Goal: Information Seeking & Learning: Learn about a topic

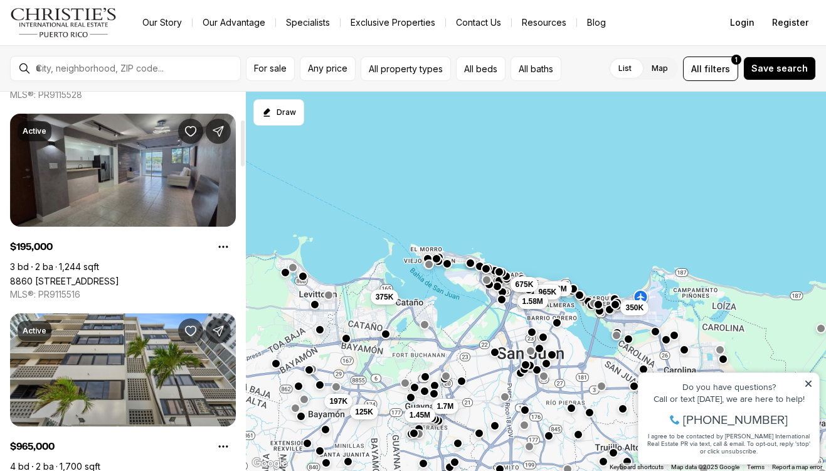
scroll to position [225, 0]
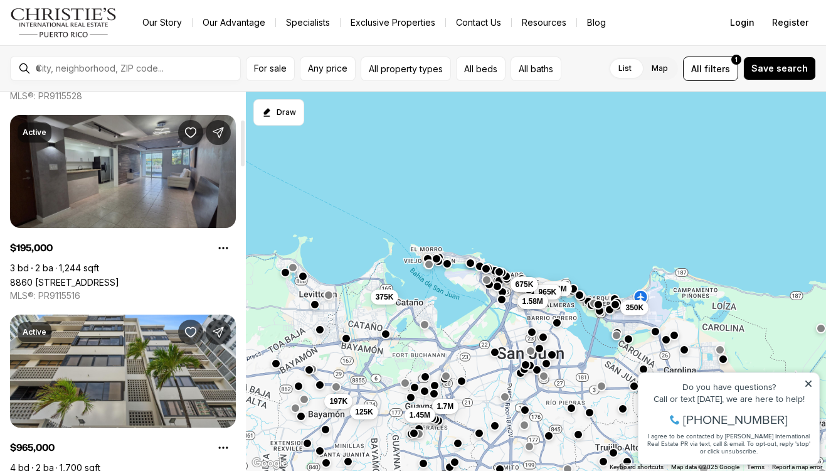
click at [97, 277] on link "8860 PASEO DEL REY #H-102, CAROLINA PR, 00987" at bounding box center [64, 282] width 109 height 11
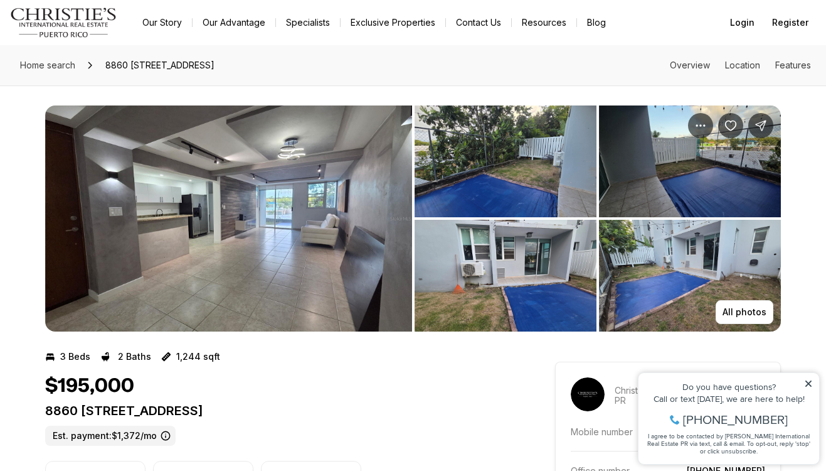
click at [324, 210] on img "View image gallery" at bounding box center [228, 218] width 367 height 226
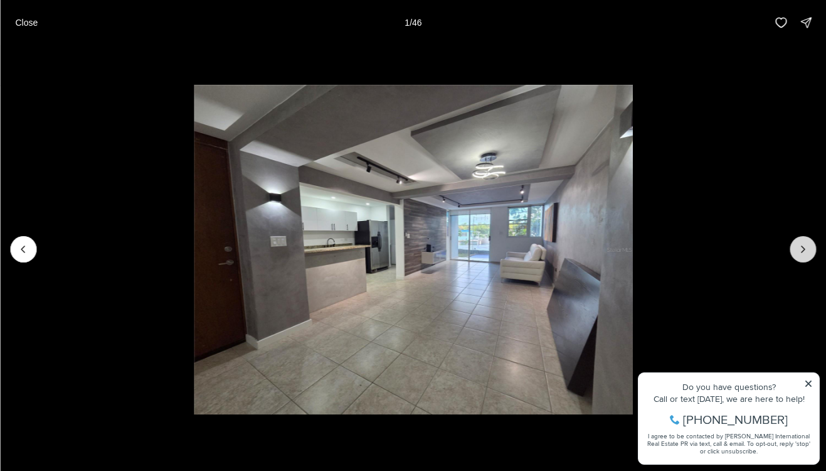
click at [798, 244] on icon "Next slide" at bounding box center [803, 249] width 13 height 13
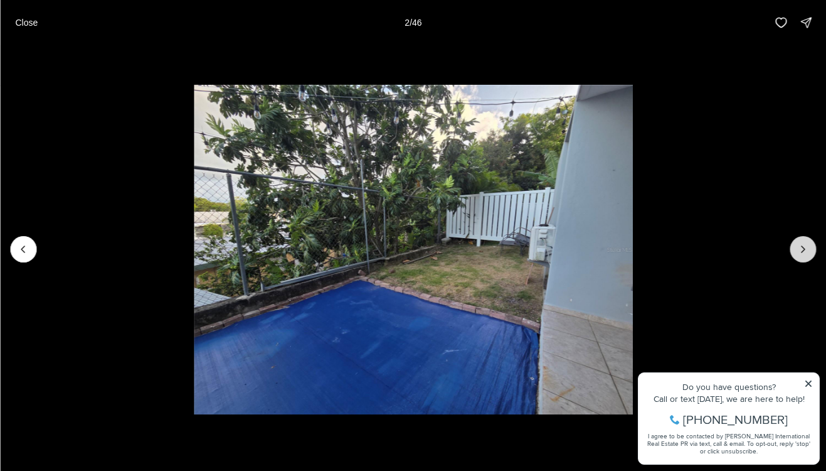
click at [798, 244] on icon "Next slide" at bounding box center [803, 249] width 13 height 13
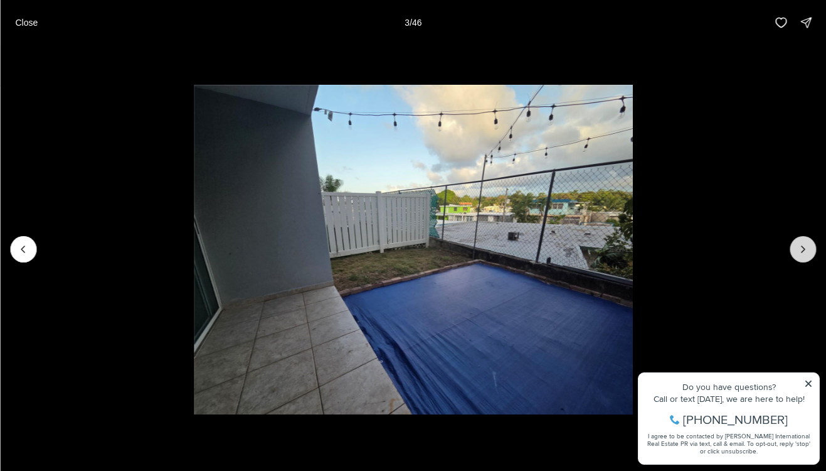
click at [798, 244] on icon "Next slide" at bounding box center [803, 249] width 13 height 13
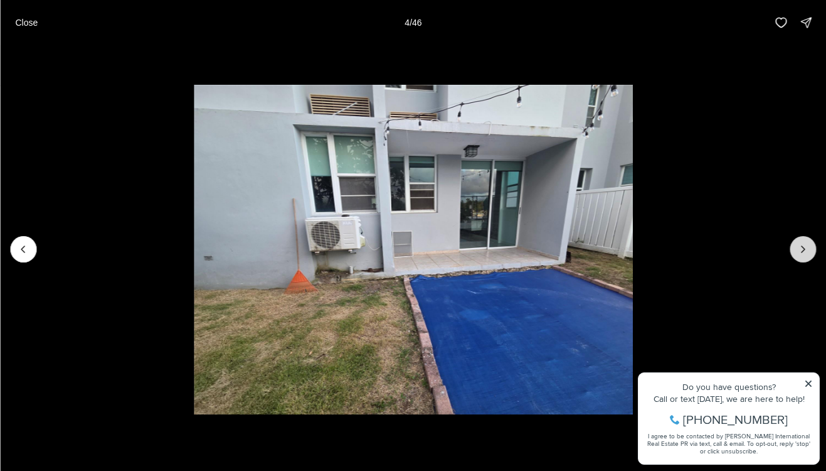
click at [798, 244] on icon "Next slide" at bounding box center [803, 249] width 13 height 13
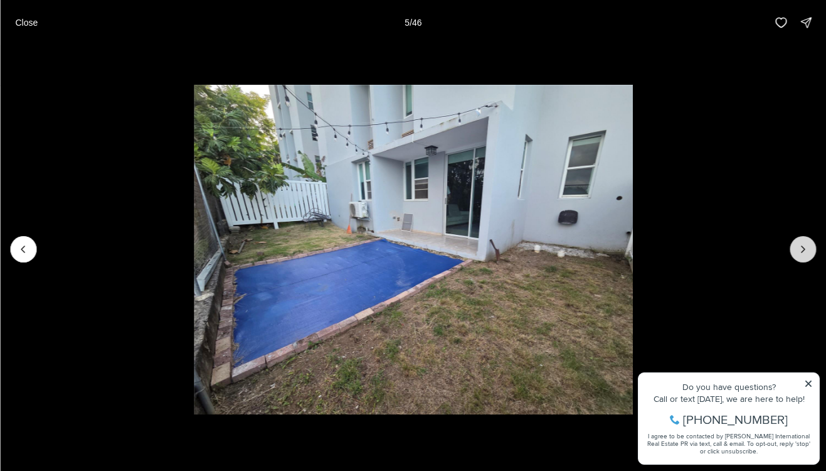
click at [798, 244] on icon "Next slide" at bounding box center [803, 249] width 13 height 13
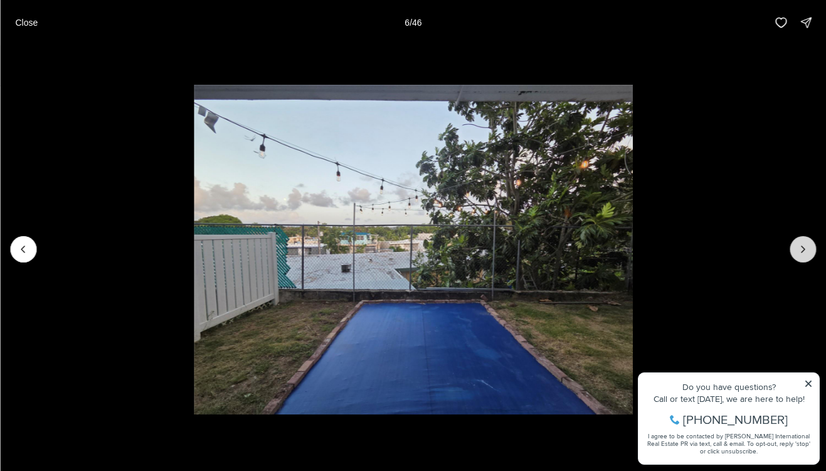
click at [798, 244] on icon "Next slide" at bounding box center [803, 249] width 13 height 13
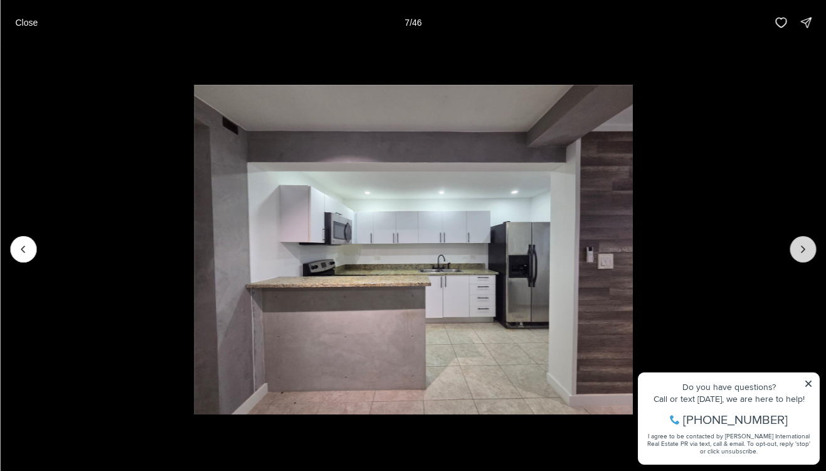
click at [798, 244] on icon "Next slide" at bounding box center [803, 249] width 13 height 13
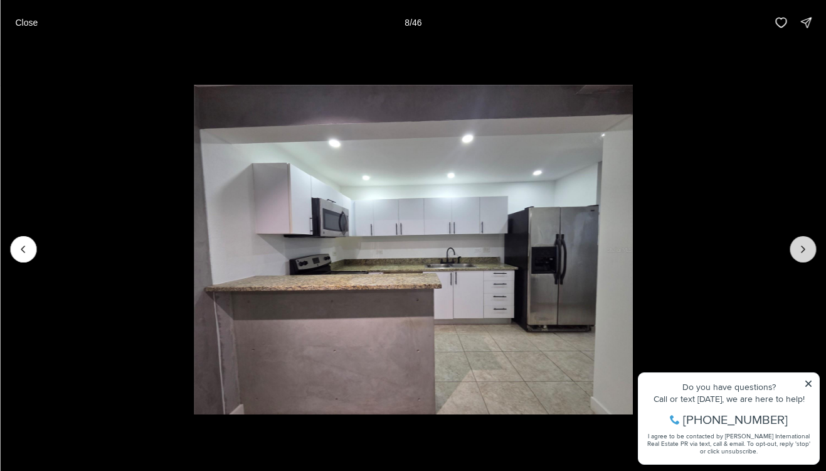
click at [798, 244] on icon "Next slide" at bounding box center [803, 249] width 13 height 13
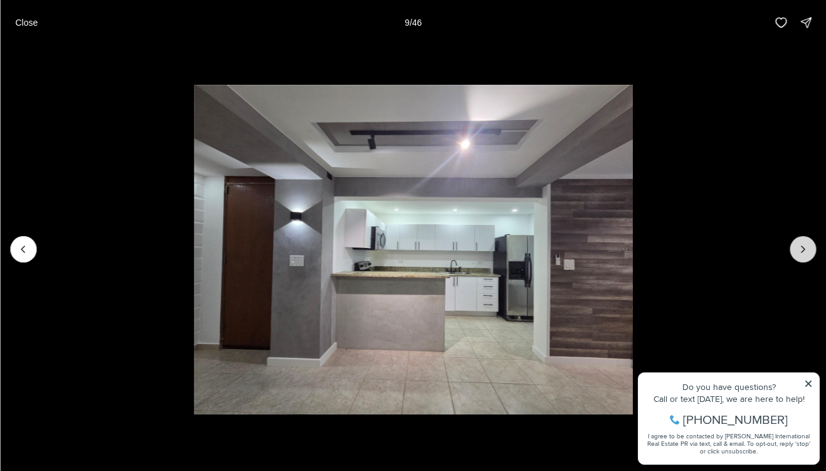
click at [798, 244] on icon "Next slide" at bounding box center [803, 249] width 13 height 13
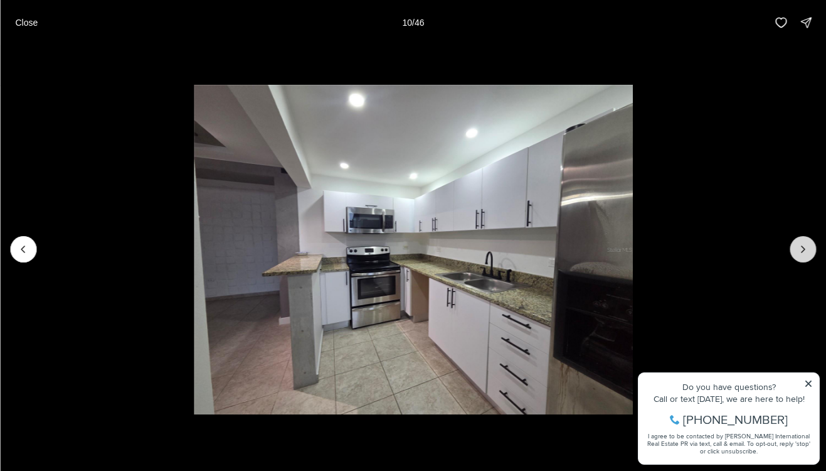
click at [798, 244] on icon "Next slide" at bounding box center [803, 249] width 13 height 13
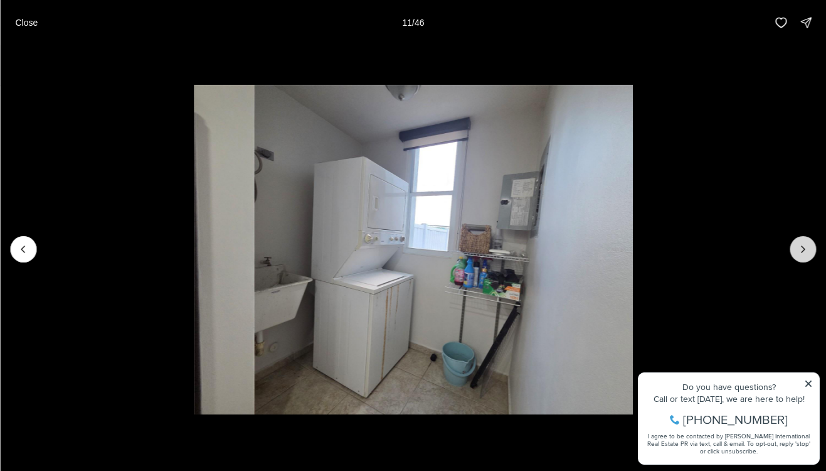
click at [798, 244] on icon "Next slide" at bounding box center [803, 249] width 13 height 13
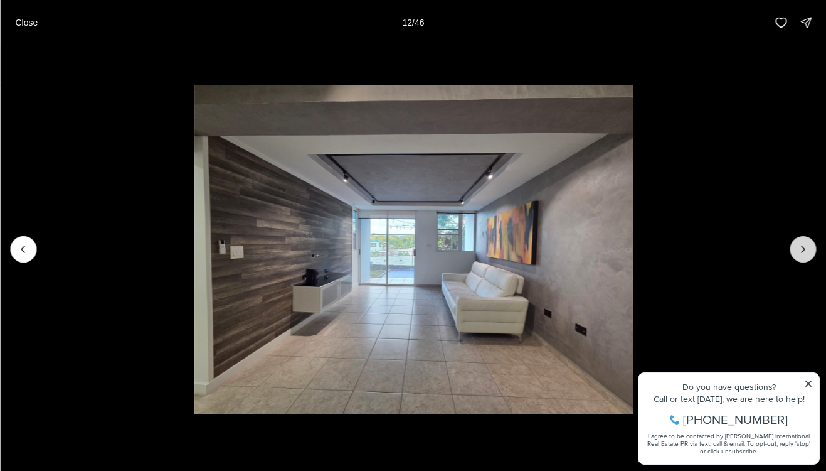
click at [798, 244] on icon "Next slide" at bounding box center [803, 249] width 13 height 13
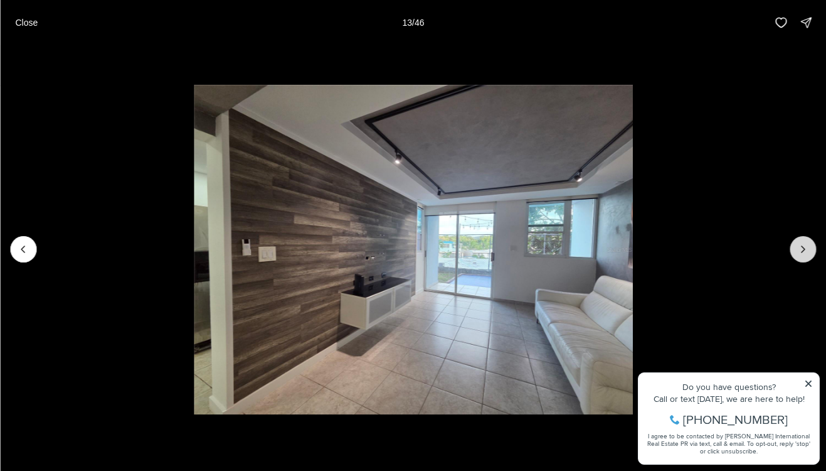
click at [798, 244] on icon "Next slide" at bounding box center [803, 249] width 13 height 13
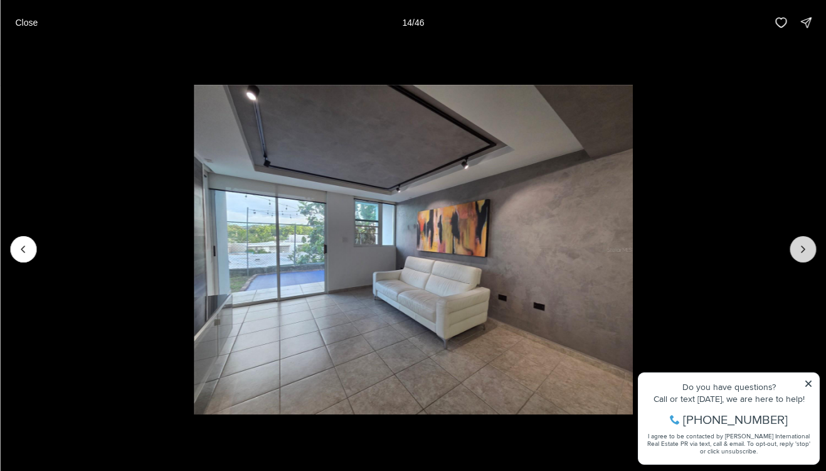
click at [798, 244] on icon "Next slide" at bounding box center [803, 249] width 13 height 13
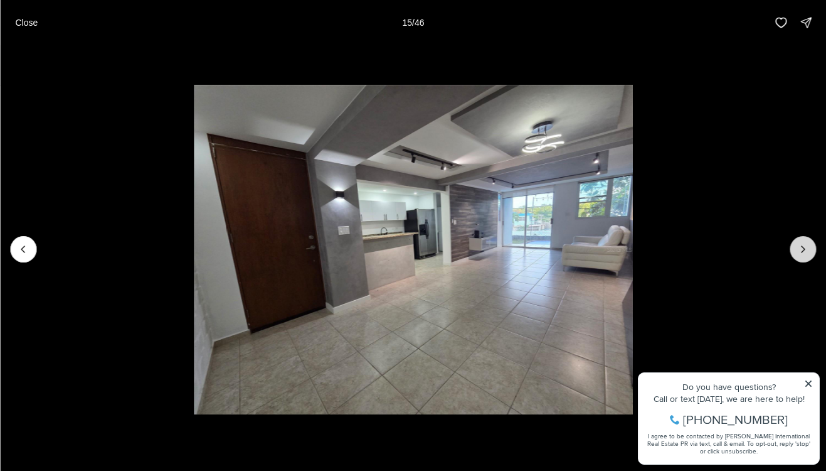
click at [798, 244] on icon "Next slide" at bounding box center [803, 249] width 13 height 13
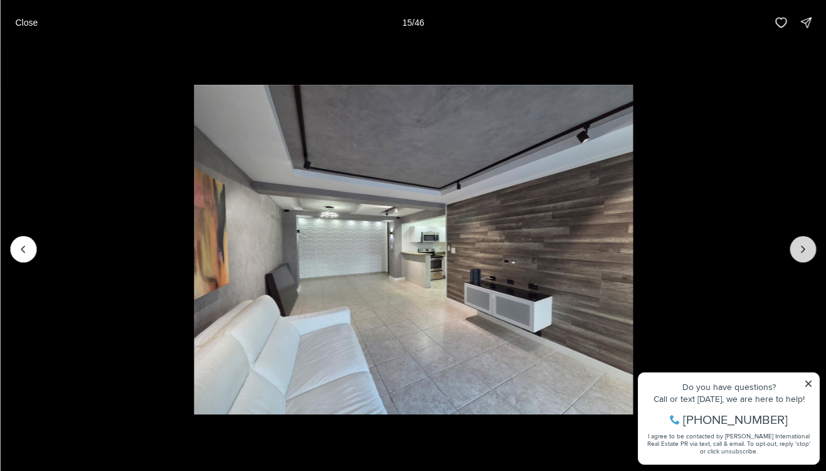
click at [798, 244] on icon "Next slide" at bounding box center [803, 249] width 13 height 13
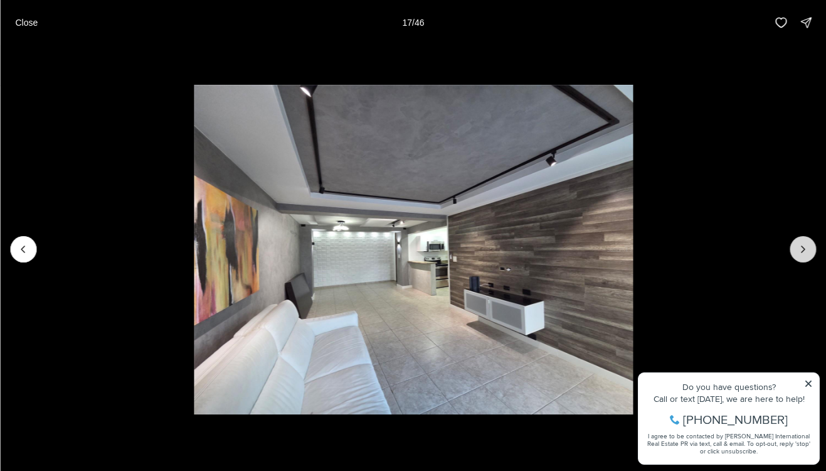
click at [798, 244] on icon "Next slide" at bounding box center [803, 249] width 13 height 13
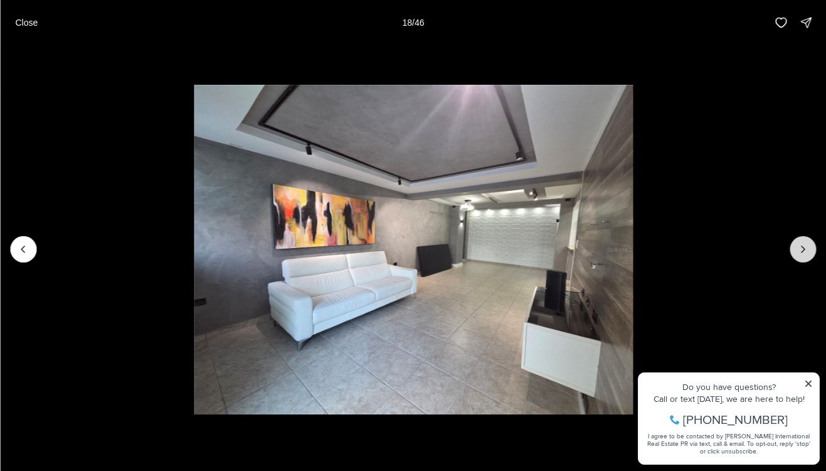
click at [798, 244] on icon "Next slide" at bounding box center [803, 249] width 13 height 13
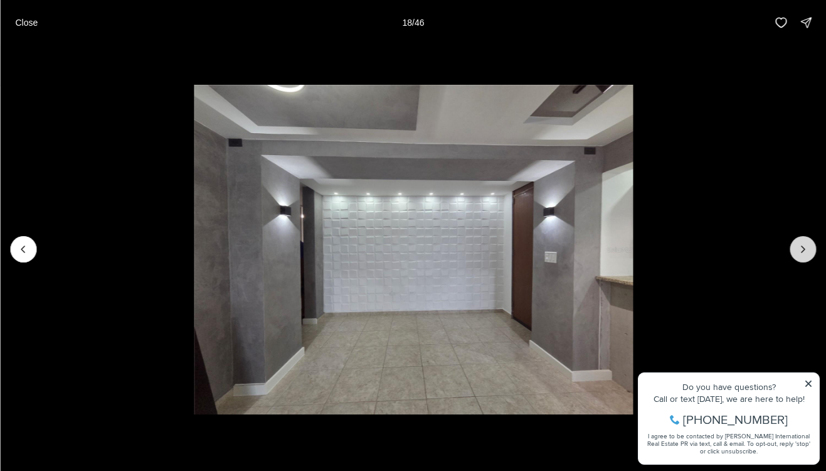
click at [798, 244] on icon "Next slide" at bounding box center [803, 249] width 13 height 13
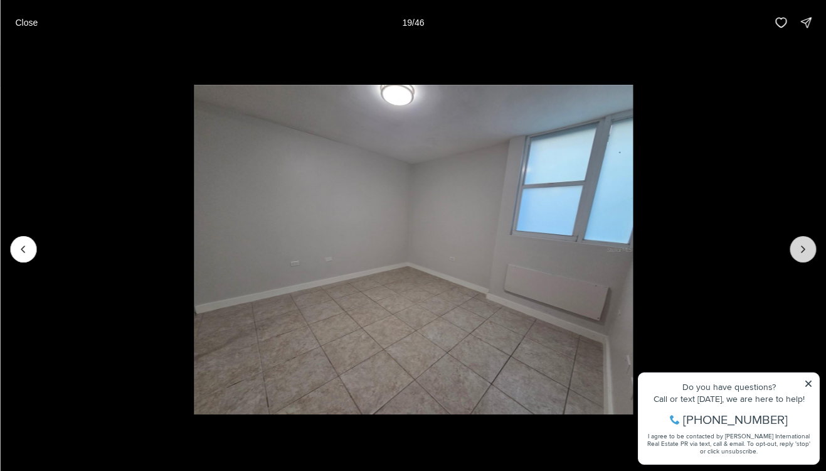
click at [798, 244] on icon "Next slide" at bounding box center [803, 249] width 13 height 13
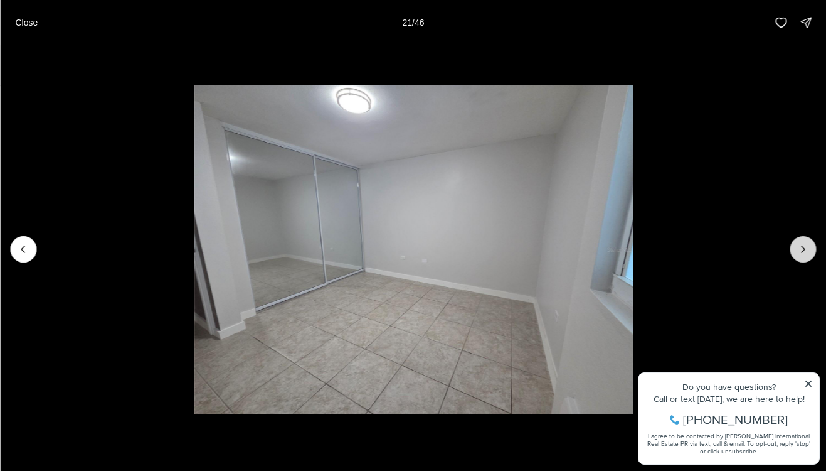
click at [798, 244] on icon "Next slide" at bounding box center [803, 249] width 13 height 13
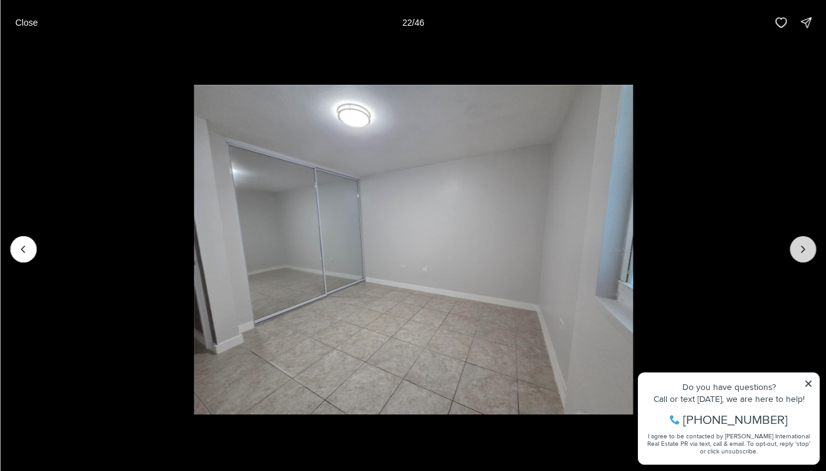
click at [798, 244] on icon "Next slide" at bounding box center [803, 249] width 13 height 13
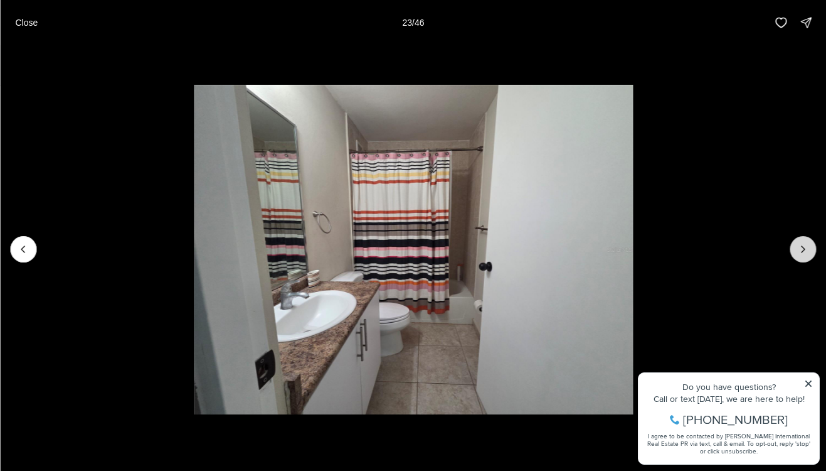
click at [798, 244] on icon "Next slide" at bounding box center [803, 249] width 13 height 13
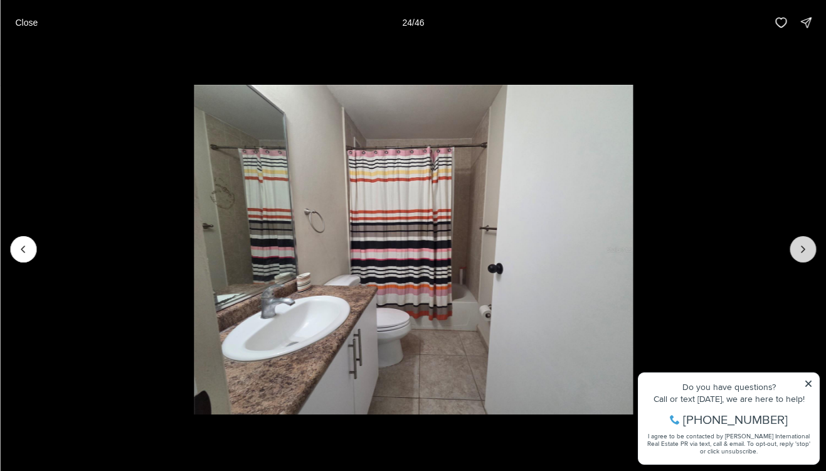
click at [798, 244] on icon "Next slide" at bounding box center [803, 249] width 13 height 13
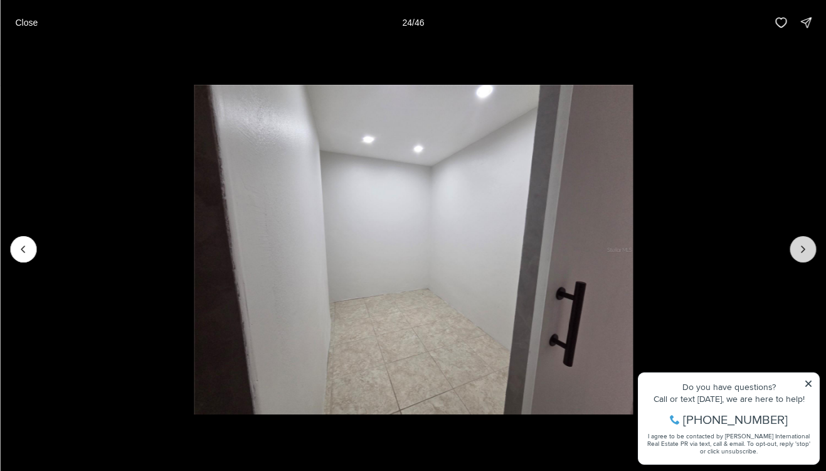
click at [798, 244] on icon "Next slide" at bounding box center [803, 249] width 13 height 13
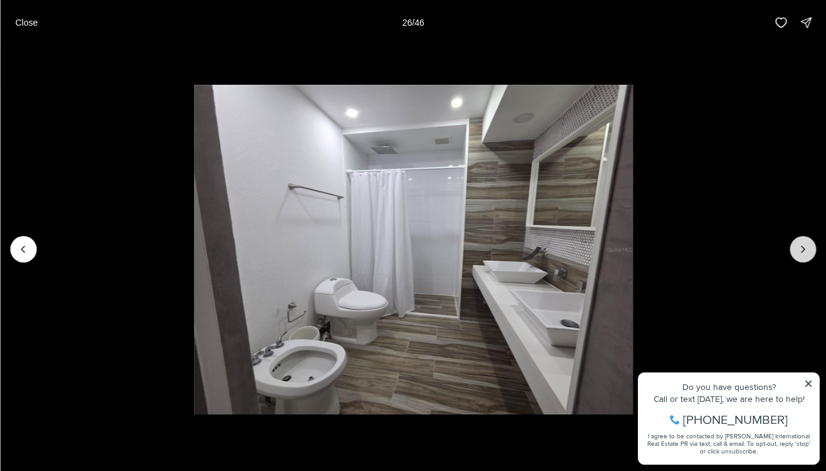
click at [798, 244] on icon "Next slide" at bounding box center [803, 249] width 13 height 13
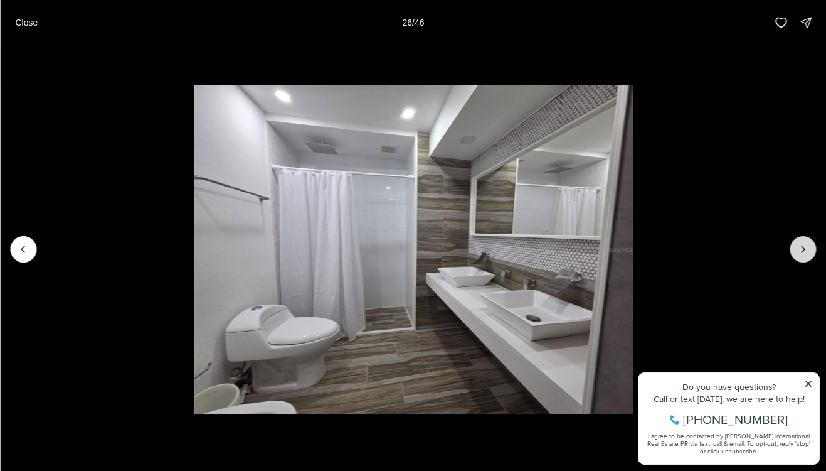
click at [798, 244] on icon "Next slide" at bounding box center [803, 249] width 13 height 13
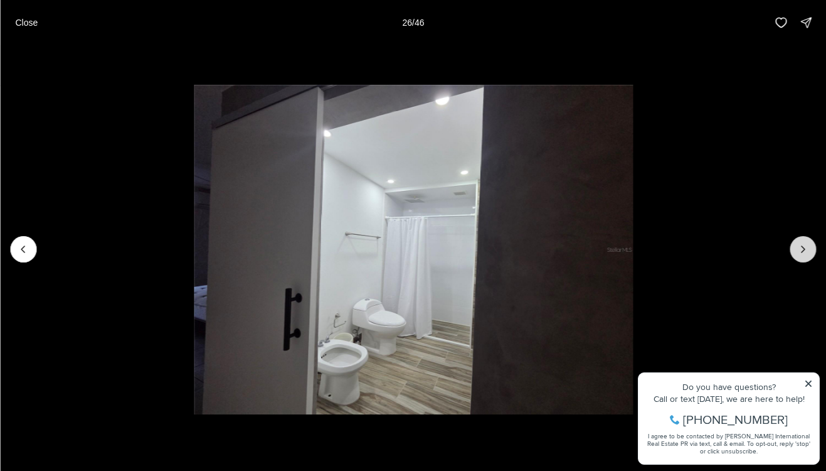
click at [798, 244] on icon "Next slide" at bounding box center [803, 249] width 13 height 13
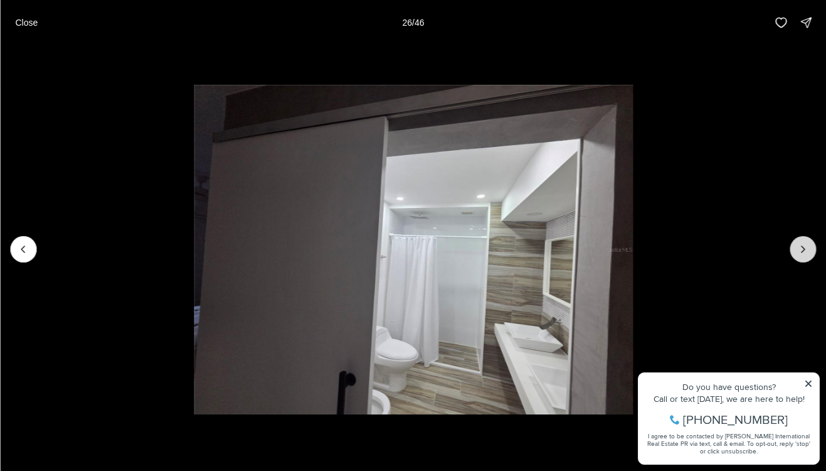
click at [798, 244] on icon "Next slide" at bounding box center [803, 249] width 13 height 13
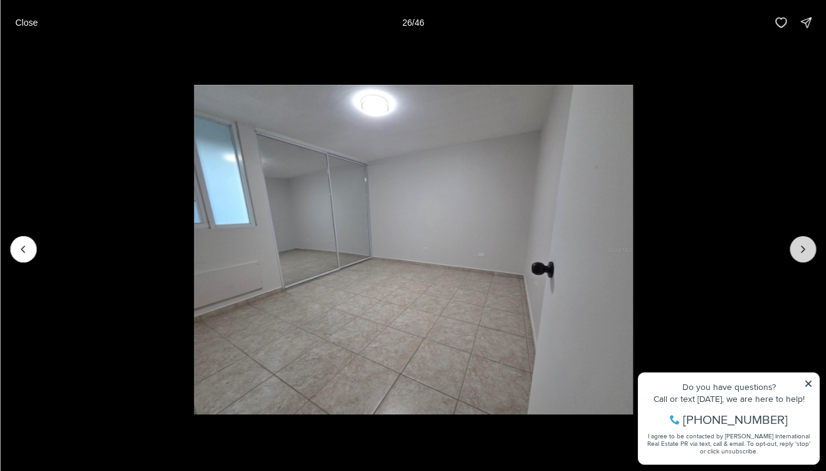
click at [798, 244] on icon "Next slide" at bounding box center [803, 249] width 13 height 13
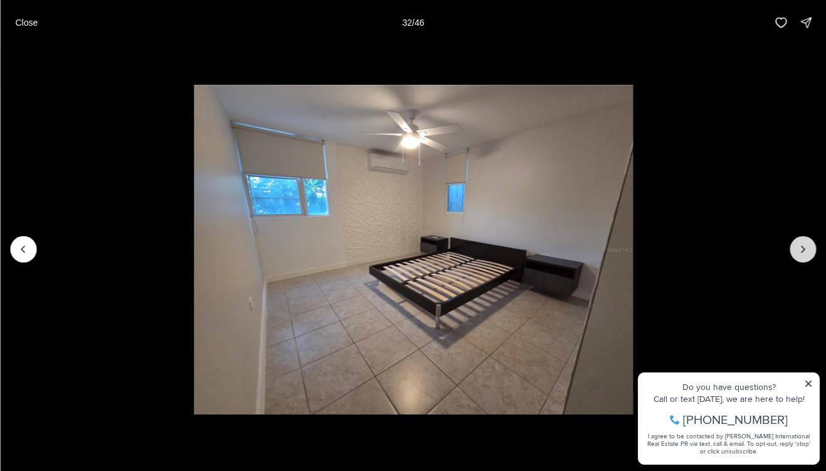
click at [798, 244] on icon "Next slide" at bounding box center [803, 249] width 13 height 13
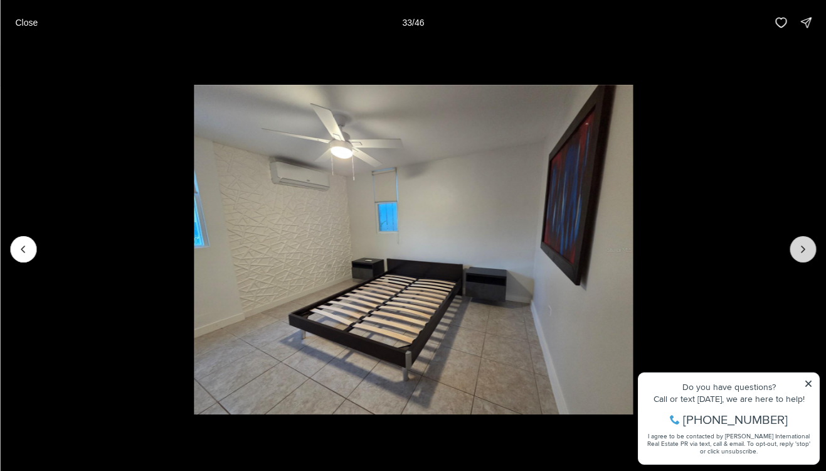
click at [798, 244] on icon "Next slide" at bounding box center [803, 249] width 13 height 13
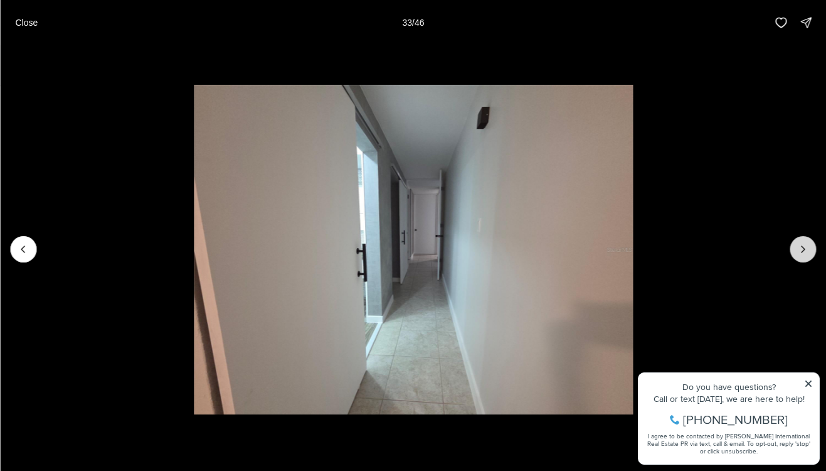
click at [798, 244] on icon "Next slide" at bounding box center [803, 249] width 13 height 13
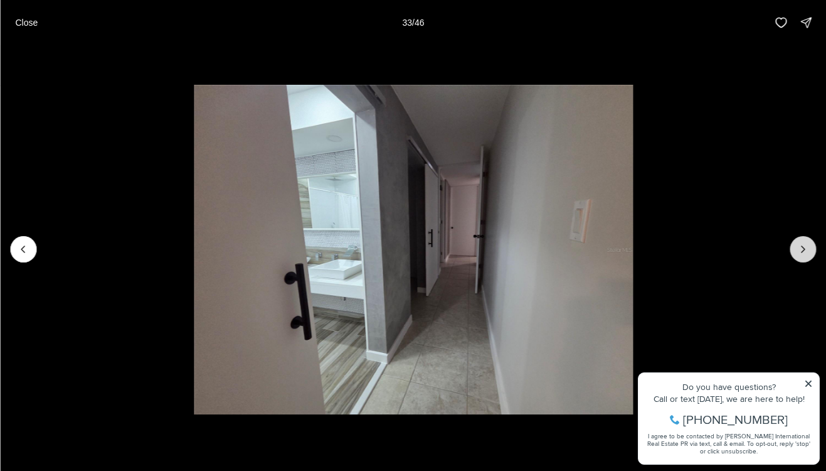
click at [798, 244] on icon "Next slide" at bounding box center [803, 249] width 13 height 13
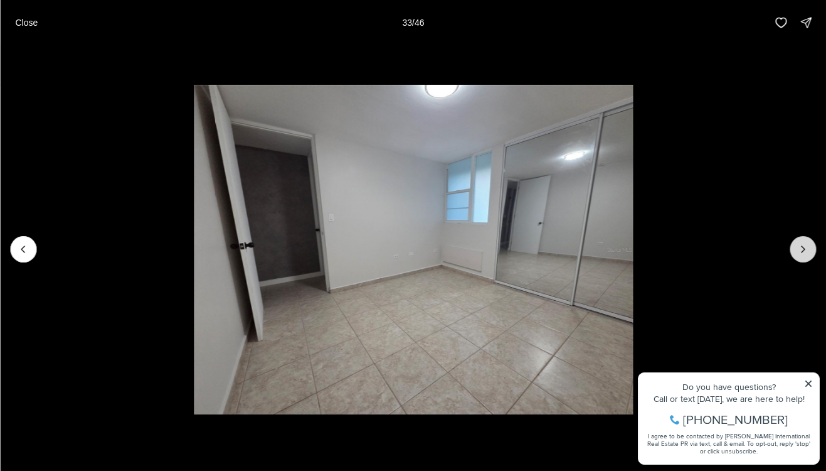
click at [798, 244] on icon "Next slide" at bounding box center [803, 249] width 13 height 13
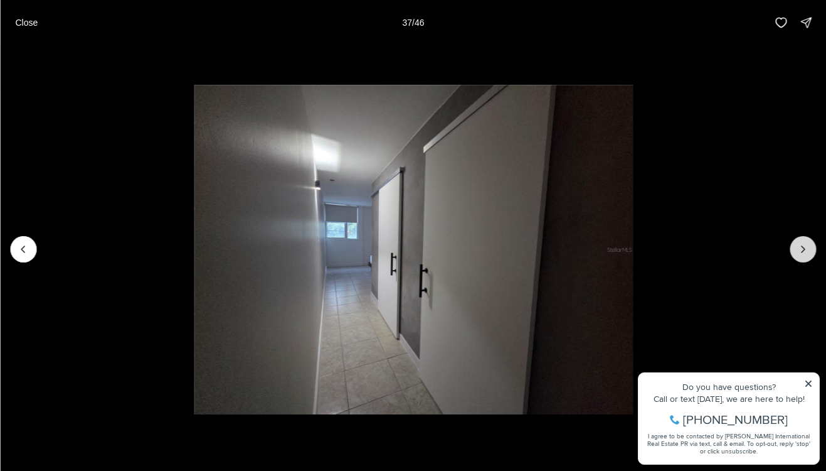
click at [798, 244] on icon "Next slide" at bounding box center [803, 249] width 13 height 13
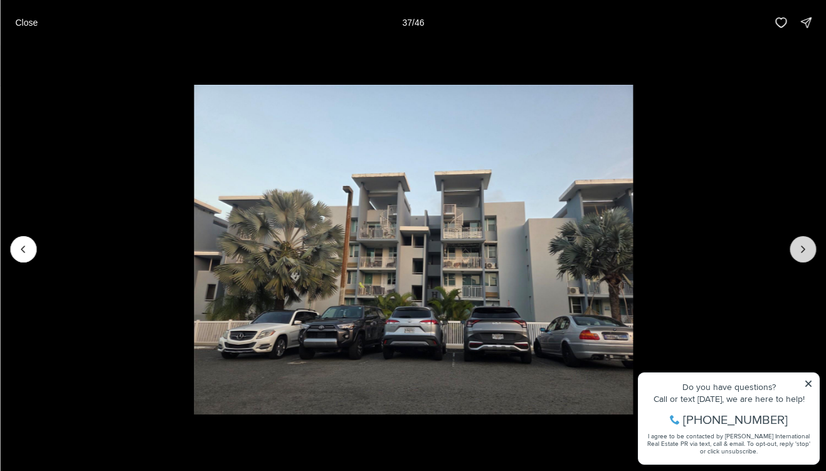
click at [798, 244] on icon "Next slide" at bounding box center [803, 249] width 13 height 13
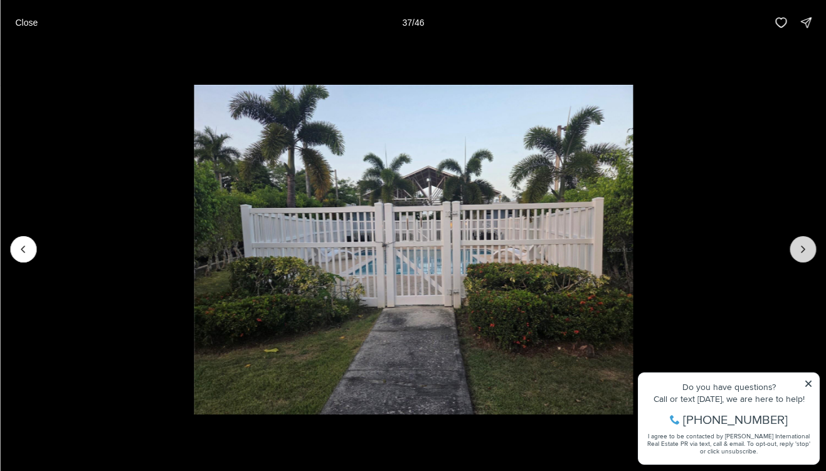
click at [798, 244] on icon "Next slide" at bounding box center [803, 249] width 13 height 13
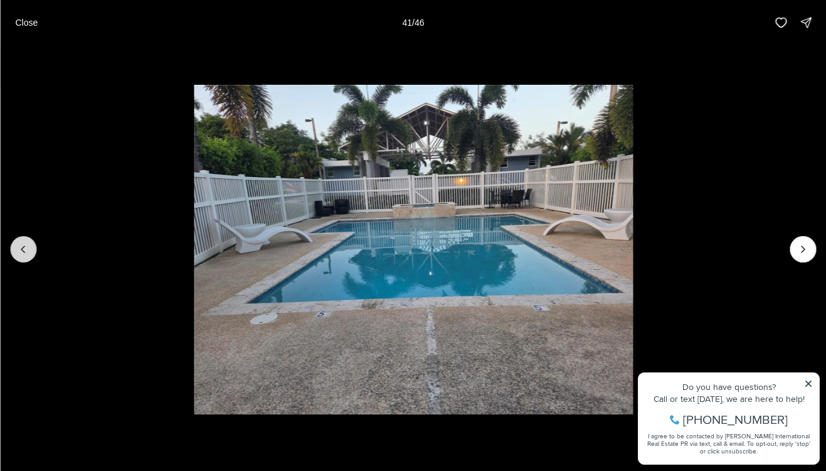
click at [13, 247] on button "Previous slide" at bounding box center [23, 249] width 26 height 26
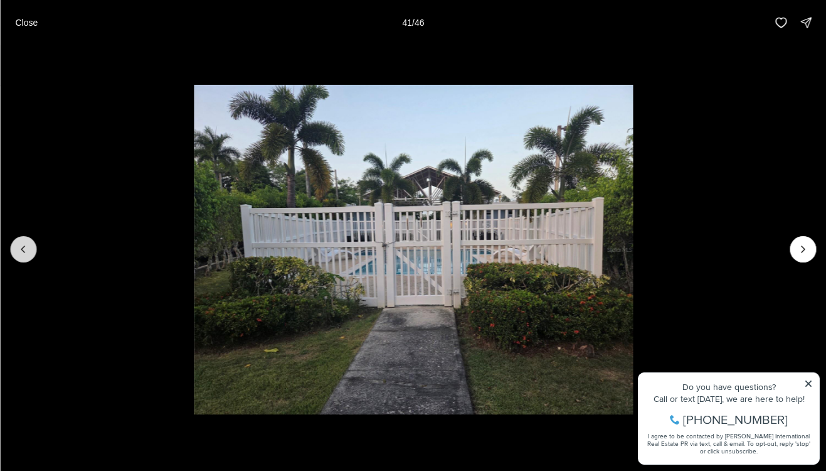
click at [13, 247] on button "Previous slide" at bounding box center [23, 249] width 26 height 26
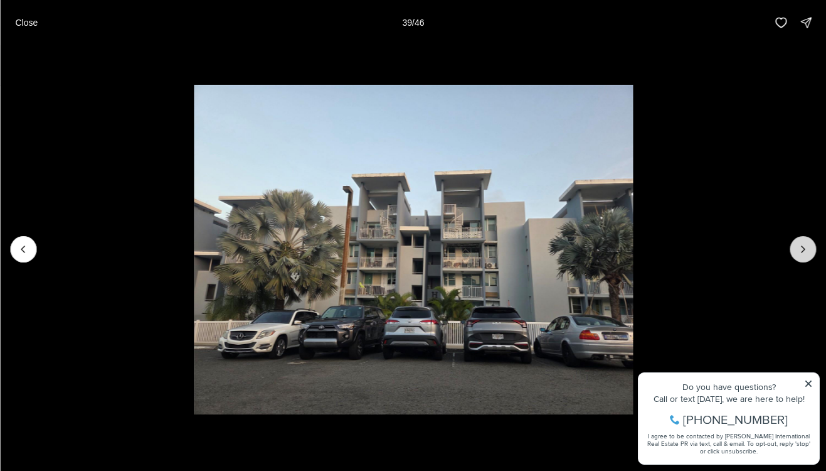
click at [816, 247] on button "Next slide" at bounding box center [803, 249] width 26 height 26
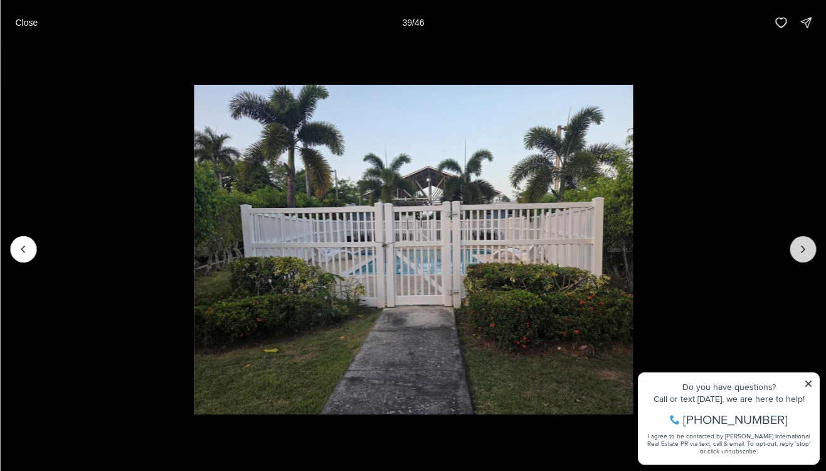
click at [816, 247] on button "Next slide" at bounding box center [803, 249] width 26 height 26
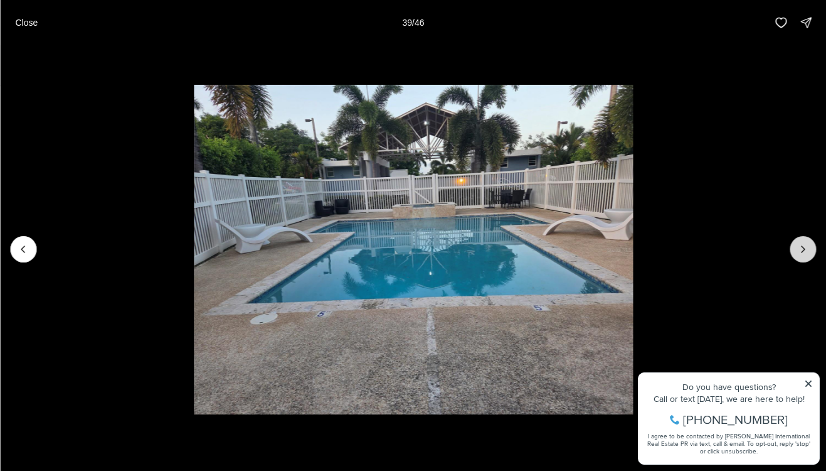
click at [816, 247] on button "Next slide" at bounding box center [803, 249] width 26 height 26
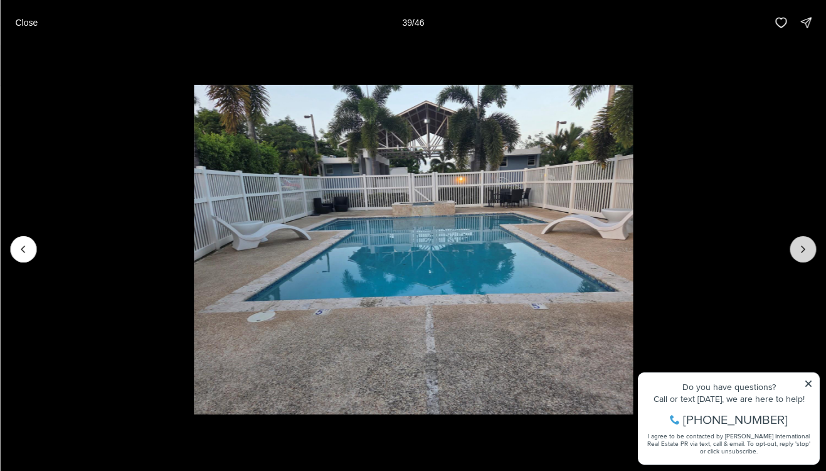
click at [816, 247] on button "Next slide" at bounding box center [803, 249] width 26 height 26
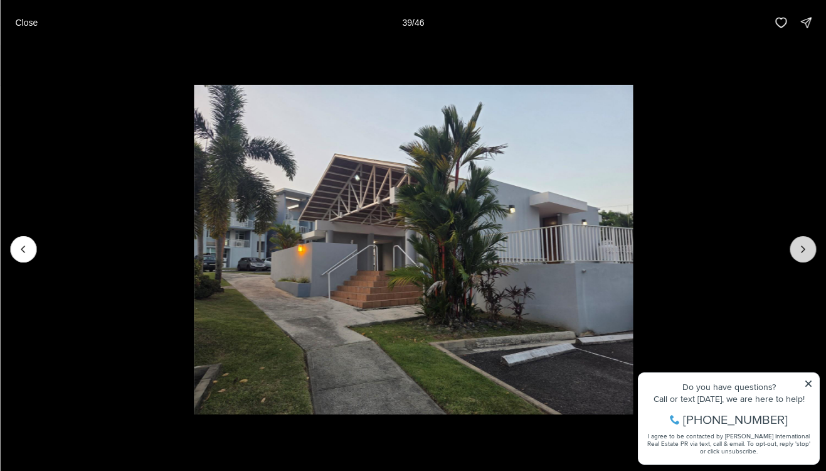
click at [816, 247] on button "Next slide" at bounding box center [803, 249] width 26 height 26
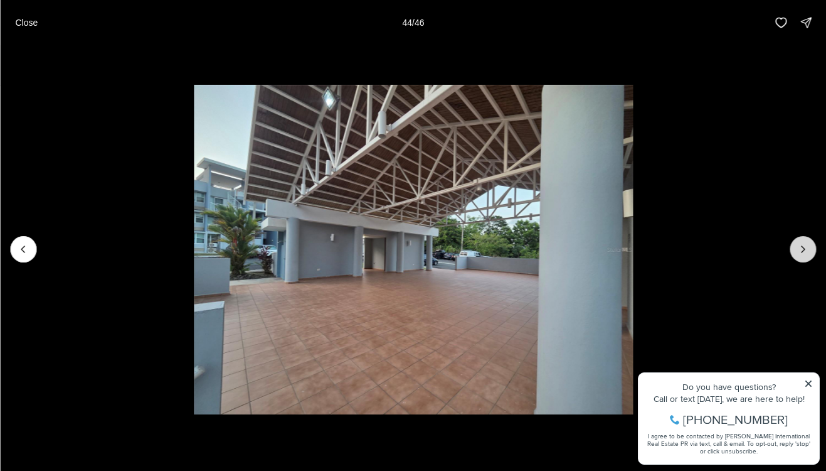
click at [816, 247] on button "Next slide" at bounding box center [803, 249] width 26 height 26
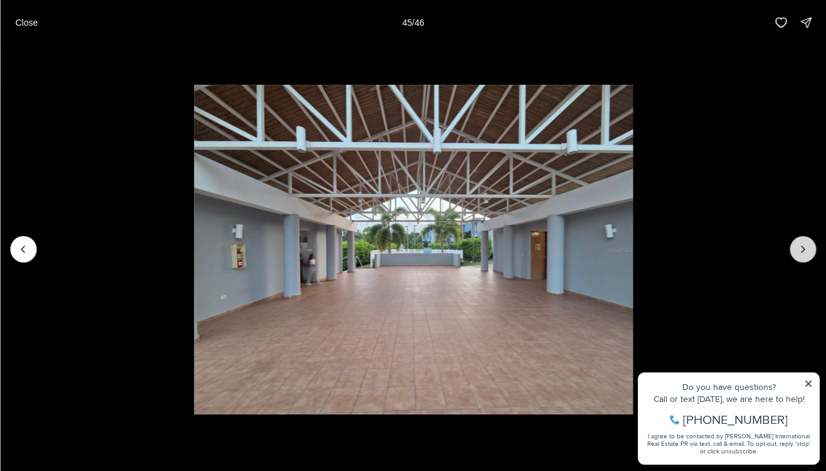
click at [816, 247] on button "Next slide" at bounding box center [803, 249] width 26 height 26
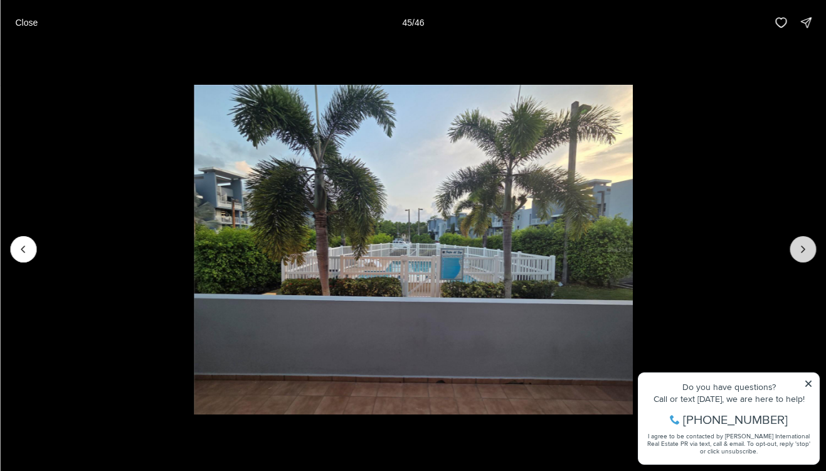
click at [816, 247] on button "Next slide" at bounding box center [803, 249] width 26 height 26
click at [816, 247] on div at bounding box center [803, 249] width 26 height 26
click at [24, 13] on button "Close" at bounding box center [27, 22] width 38 height 25
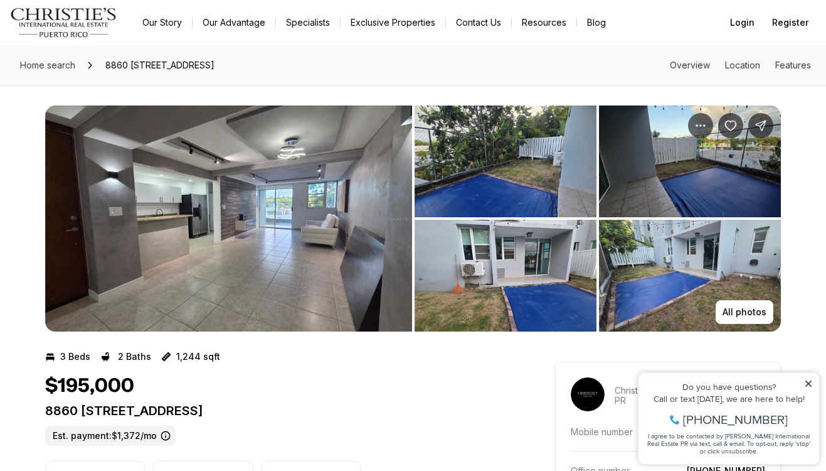
click at [528, 274] on img "View image gallery" at bounding box center [506, 276] width 182 height 112
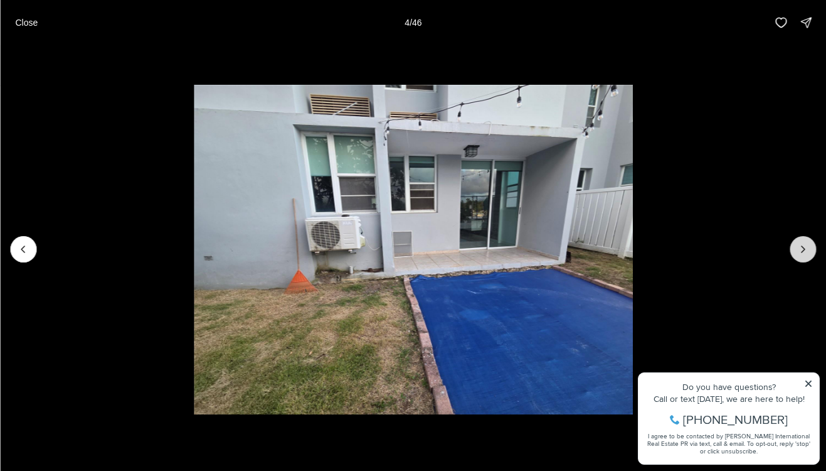
click at [806, 253] on icon "Next slide" at bounding box center [803, 249] width 13 height 13
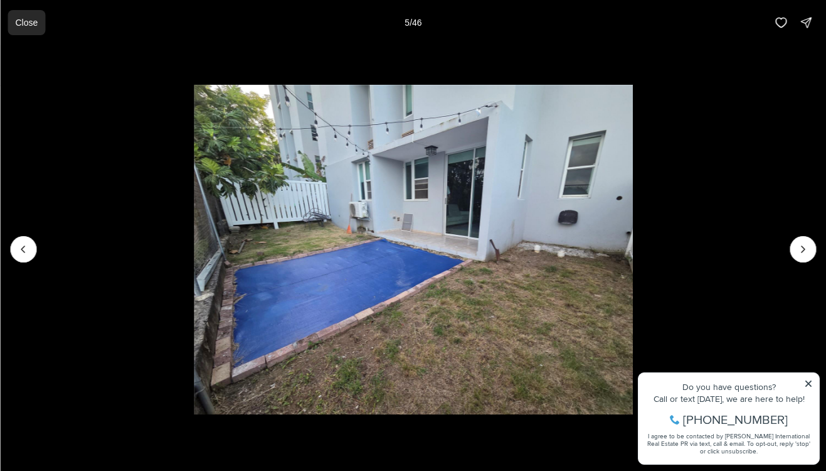
click at [23, 18] on p "Close" at bounding box center [26, 23] width 23 height 10
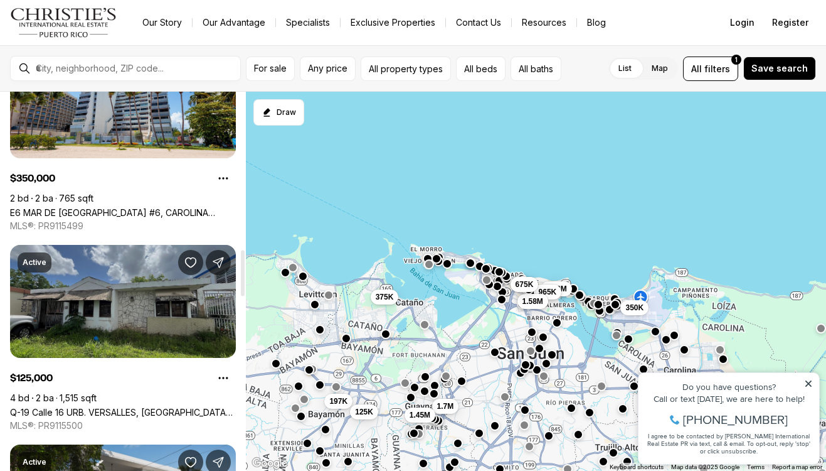
scroll to position [1295, 0]
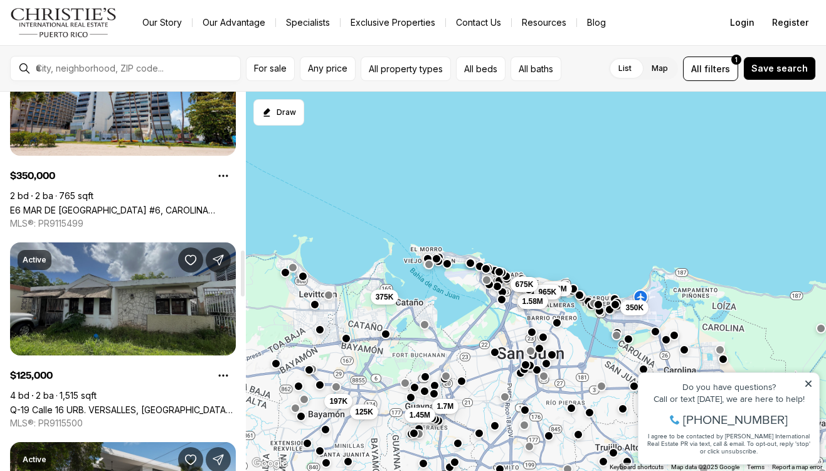
click at [136, 404] on link "Q-19 Calle 16 URB. VERSALLES, [GEOGRAPHIC_DATA], 00959" at bounding box center [123, 409] width 226 height 11
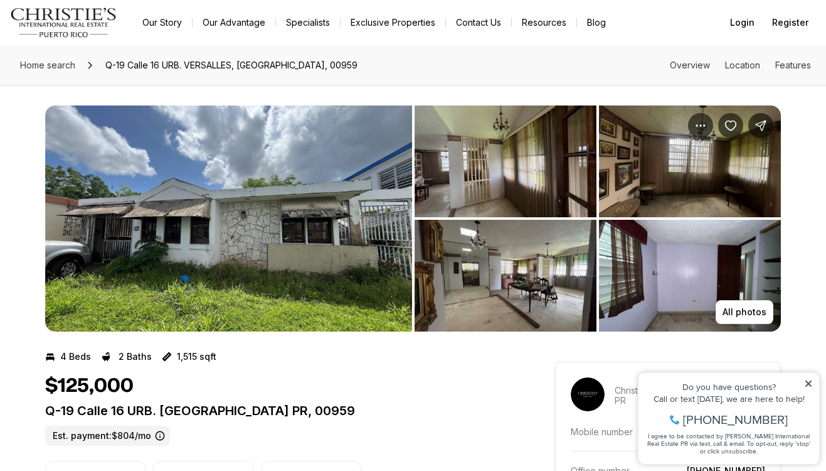
click at [313, 300] on img "View image gallery" at bounding box center [228, 218] width 367 height 226
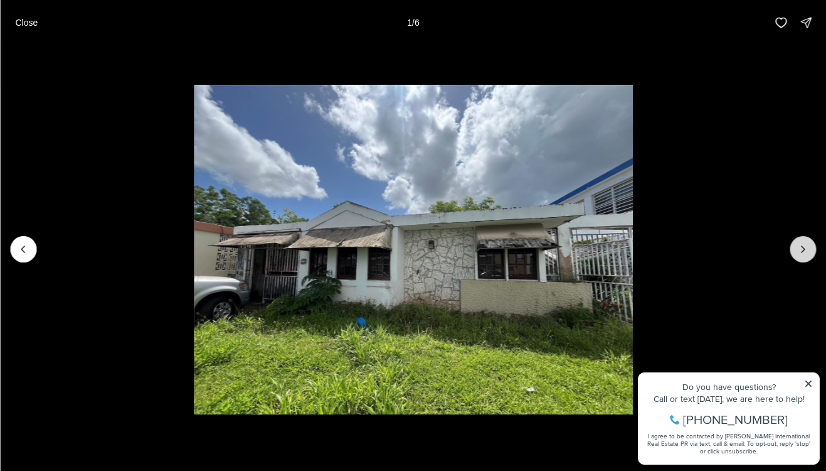
click at [812, 244] on button "Next slide" at bounding box center [803, 249] width 26 height 26
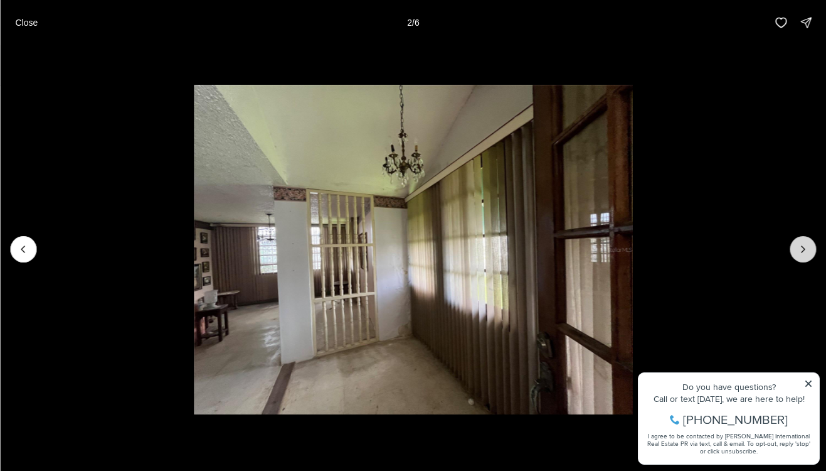
click at [812, 244] on button "Next slide" at bounding box center [803, 249] width 26 height 26
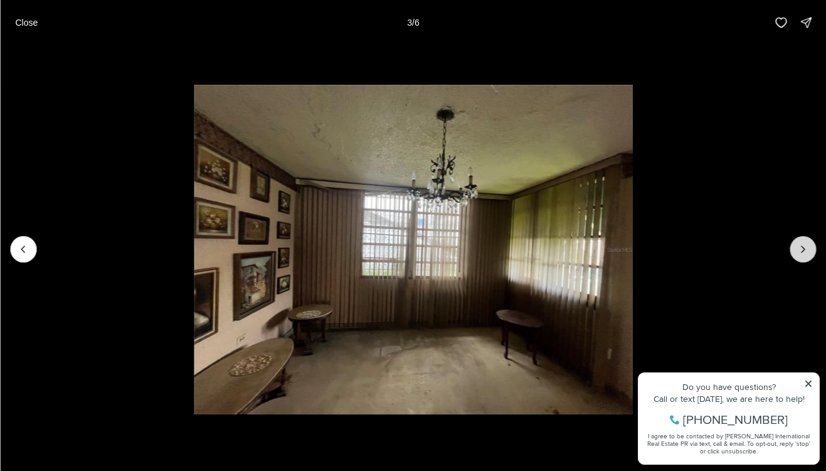
click at [812, 244] on button "Next slide" at bounding box center [803, 249] width 26 height 26
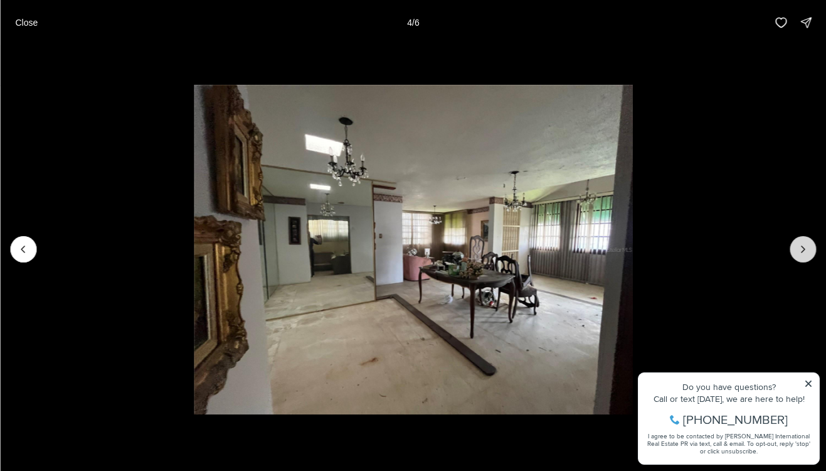
click at [812, 244] on button "Next slide" at bounding box center [803, 249] width 26 height 26
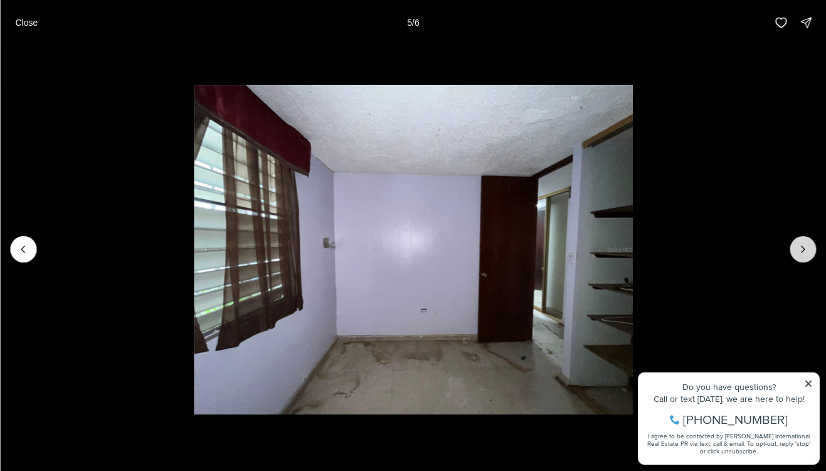
click at [812, 244] on button "Next slide" at bounding box center [803, 249] width 26 height 26
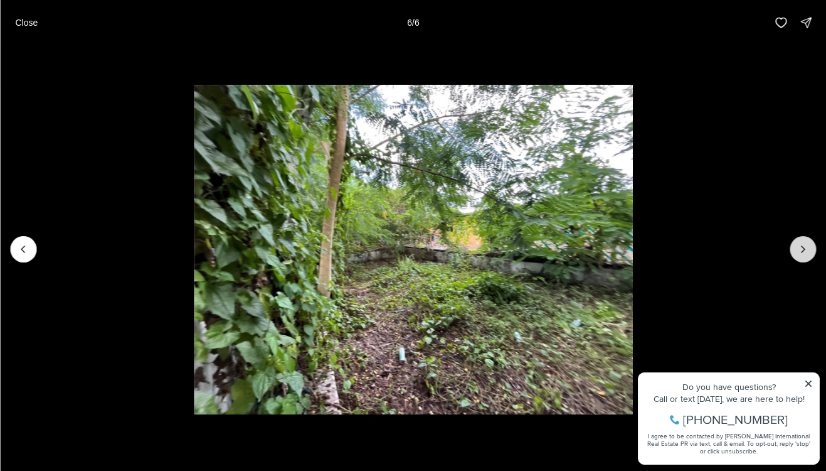
click at [812, 244] on div at bounding box center [803, 249] width 26 height 26
click at [804, 248] on div at bounding box center [803, 249] width 26 height 26
click at [23, 243] on icon "Previous slide" at bounding box center [23, 249] width 13 height 13
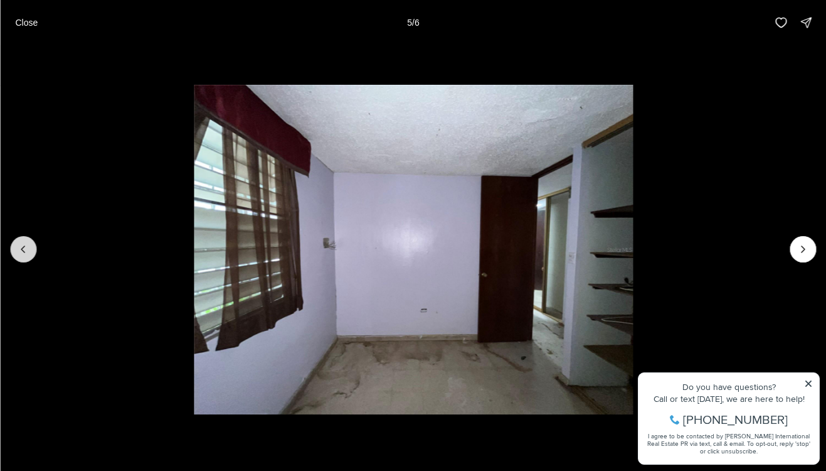
click at [23, 243] on icon "Previous slide" at bounding box center [23, 249] width 13 height 13
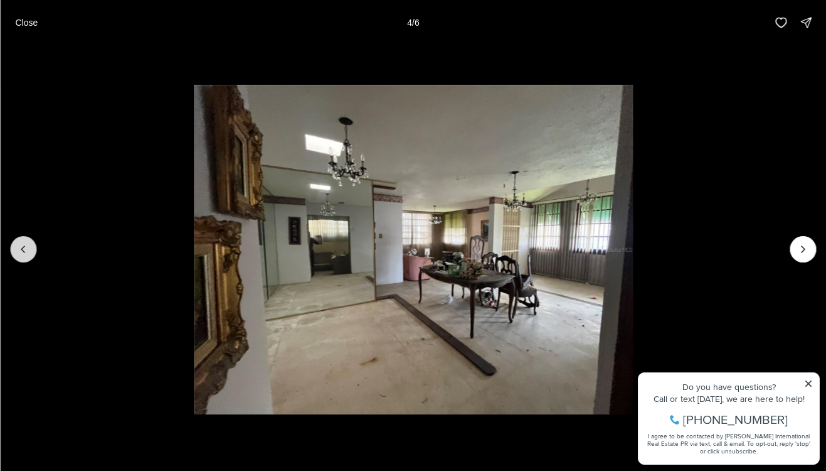
click at [23, 242] on button "Previous slide" at bounding box center [23, 249] width 26 height 26
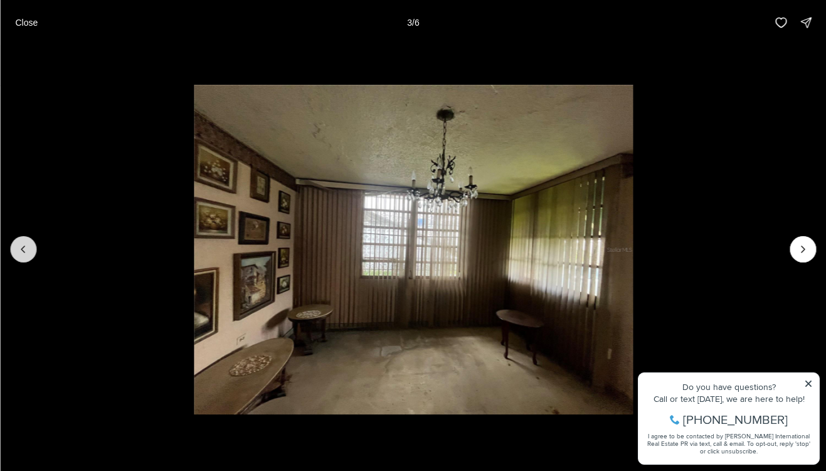
click at [23, 243] on icon "Previous slide" at bounding box center [23, 249] width 13 height 13
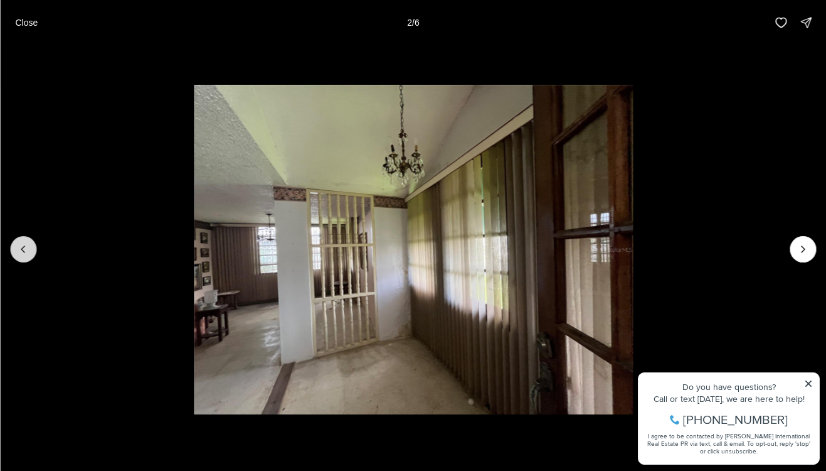
click at [23, 243] on icon "Previous slide" at bounding box center [23, 249] width 13 height 13
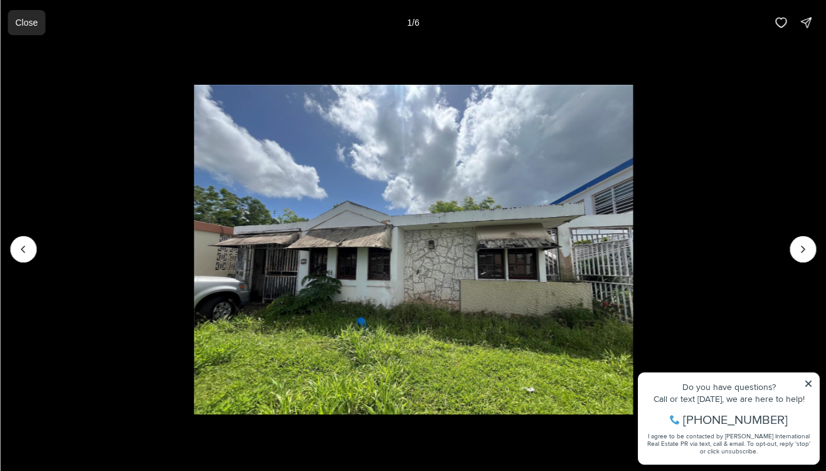
click at [36, 18] on p "Close" at bounding box center [26, 23] width 23 height 10
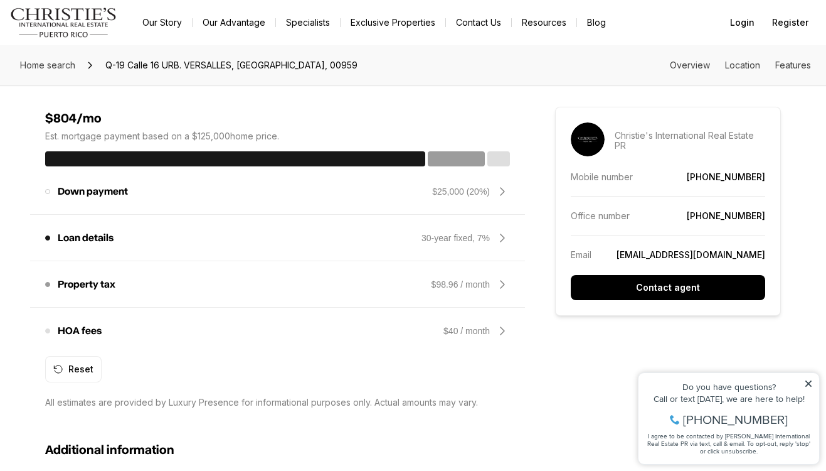
scroll to position [954, 0]
click at [506, 240] on icon at bounding box center [502, 237] width 15 height 15
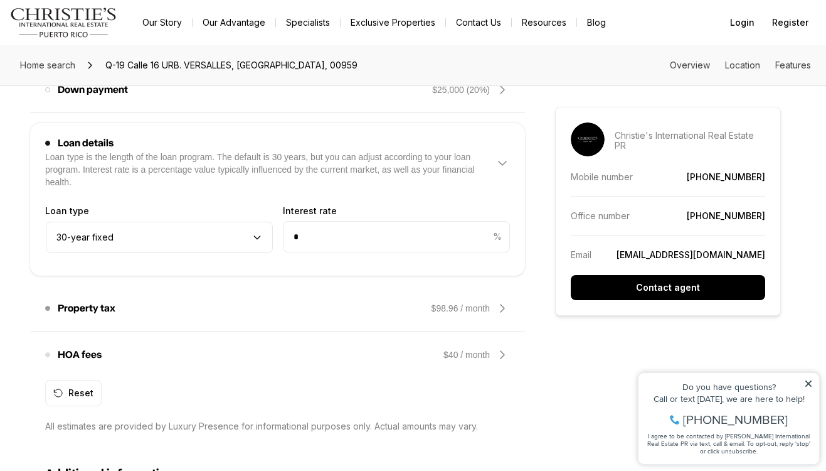
scroll to position [1057, 0]
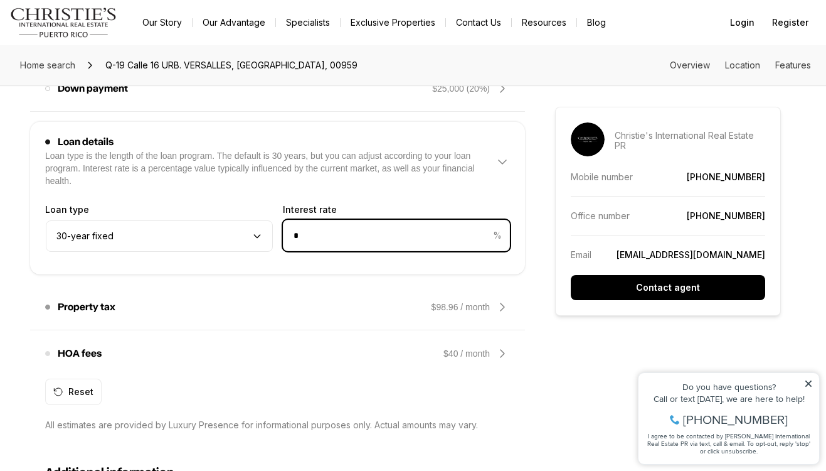
click at [397, 237] on input "*" at bounding box center [388, 235] width 208 height 30
type input "*"
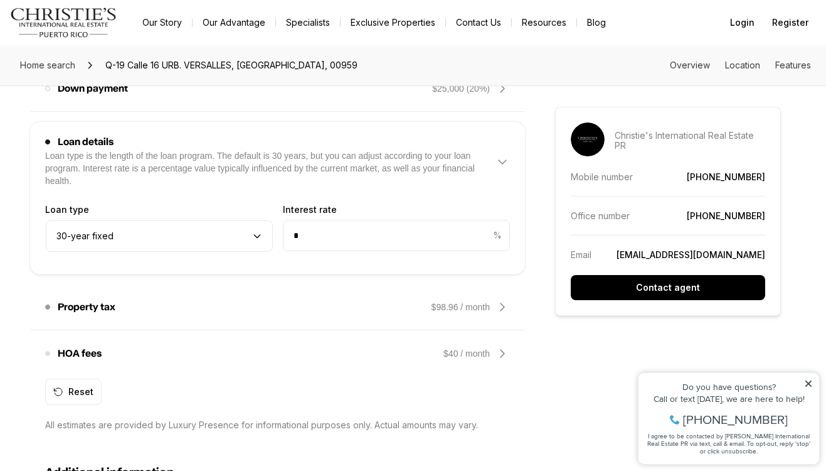
click at [506, 157] on icon at bounding box center [502, 161] width 15 height 15
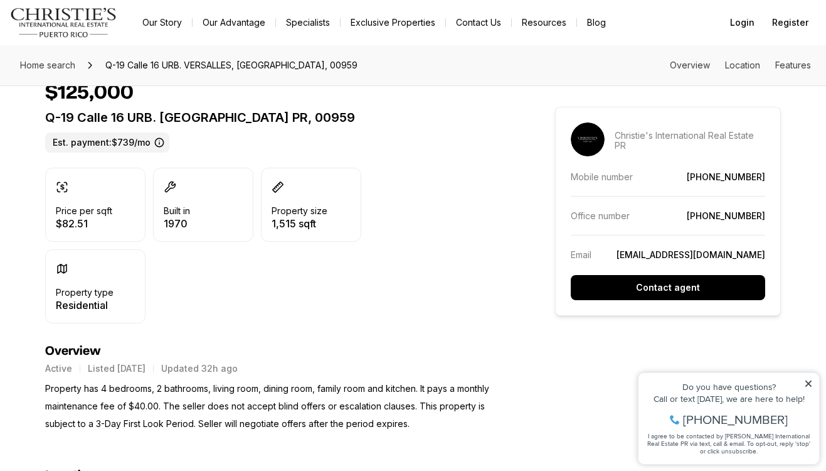
scroll to position [299, 0]
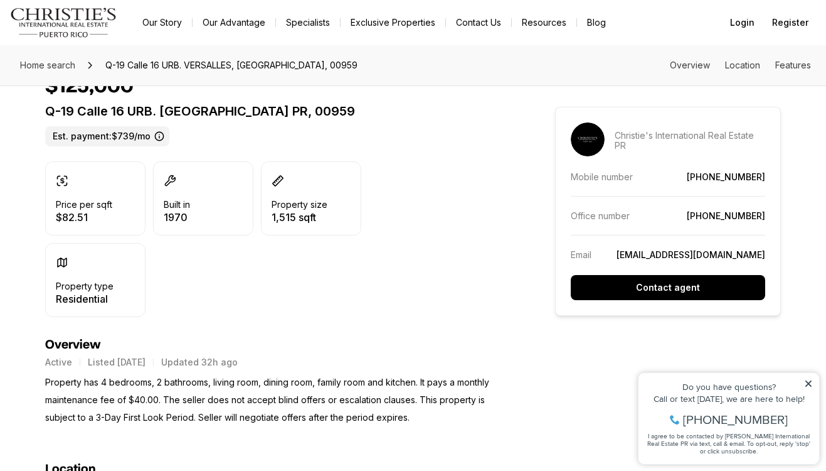
click at [809, 378] on div "Do you have questions? Call or text today, we are here to help! 347-797-5825 I …" at bounding box center [729, 418] width 181 height 91
click at [809, 382] on icon at bounding box center [808, 383] width 9 height 9
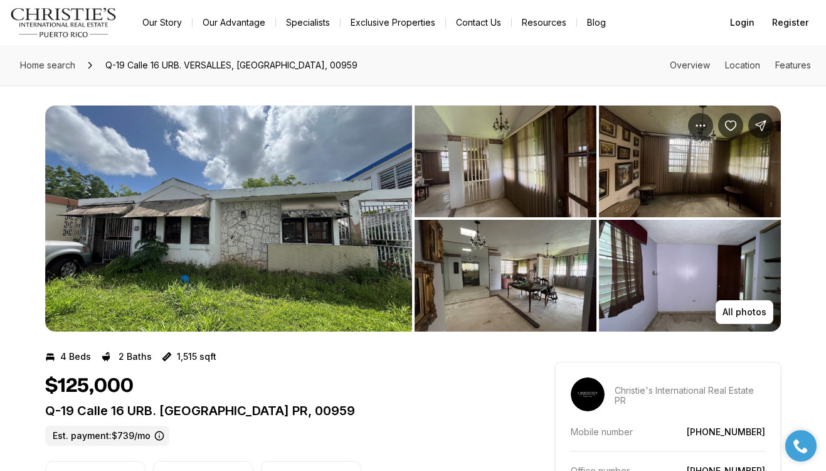
scroll to position [0, 0]
click at [336, 232] on img "View image gallery" at bounding box center [228, 218] width 367 height 226
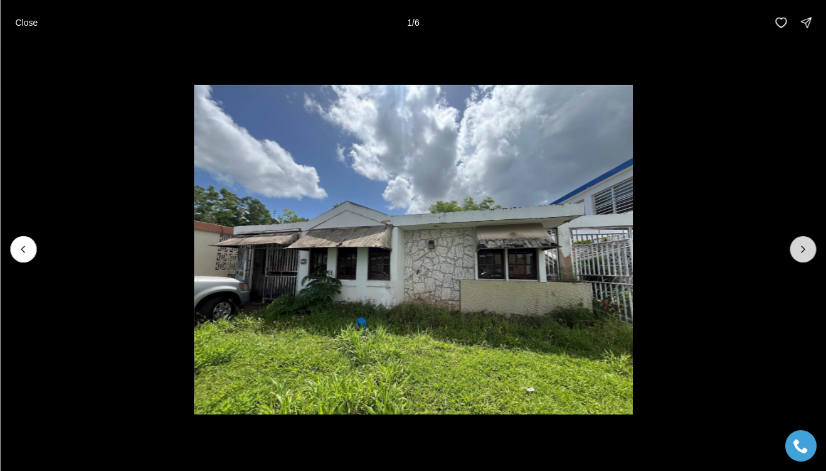
click at [808, 255] on button "Next slide" at bounding box center [803, 249] width 26 height 26
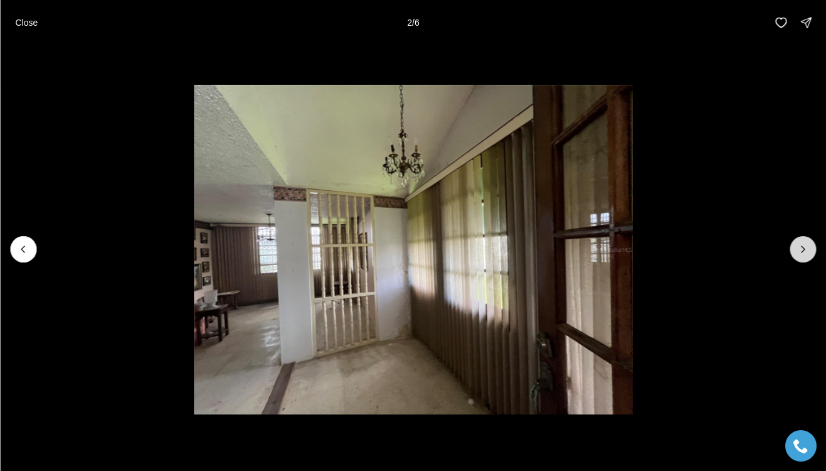
click at [808, 255] on button "Next slide" at bounding box center [803, 249] width 26 height 26
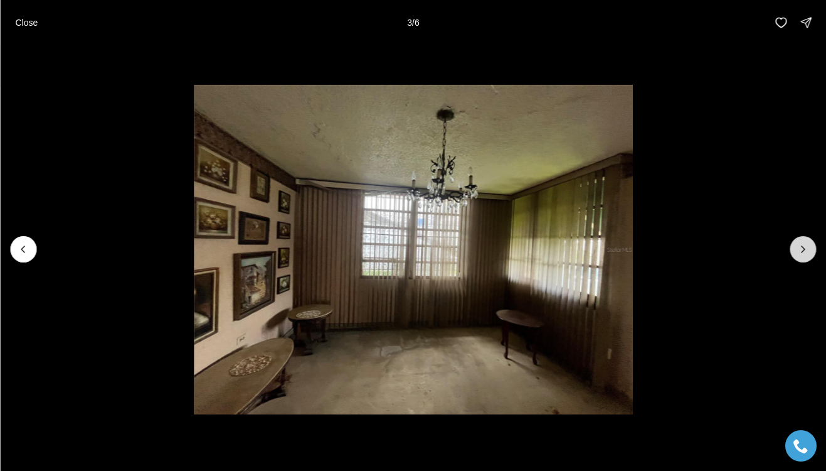
click at [808, 255] on button "Next slide" at bounding box center [803, 249] width 26 height 26
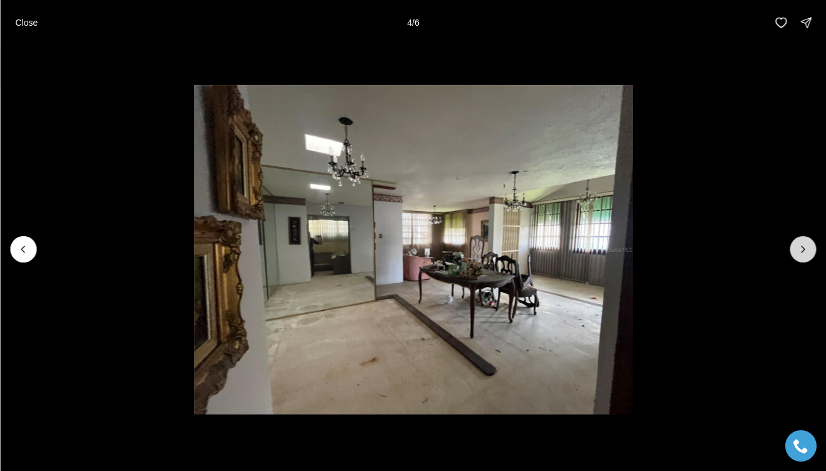
click at [808, 255] on button "Next slide" at bounding box center [803, 249] width 26 height 26
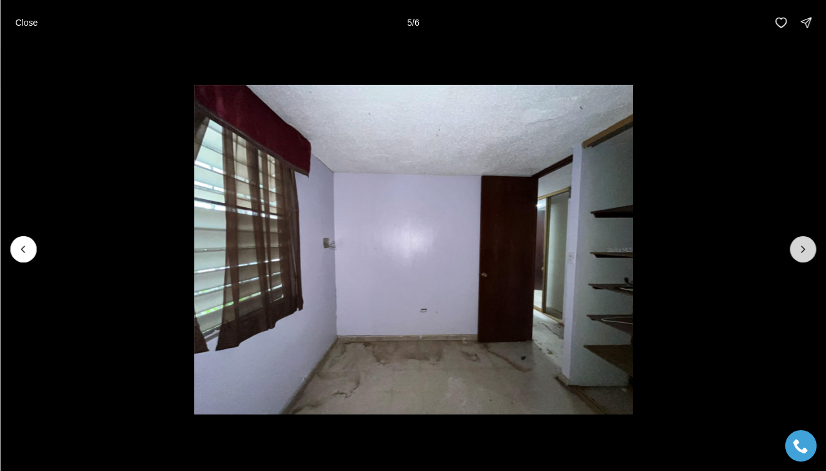
click at [808, 255] on button "Next slide" at bounding box center [803, 249] width 26 height 26
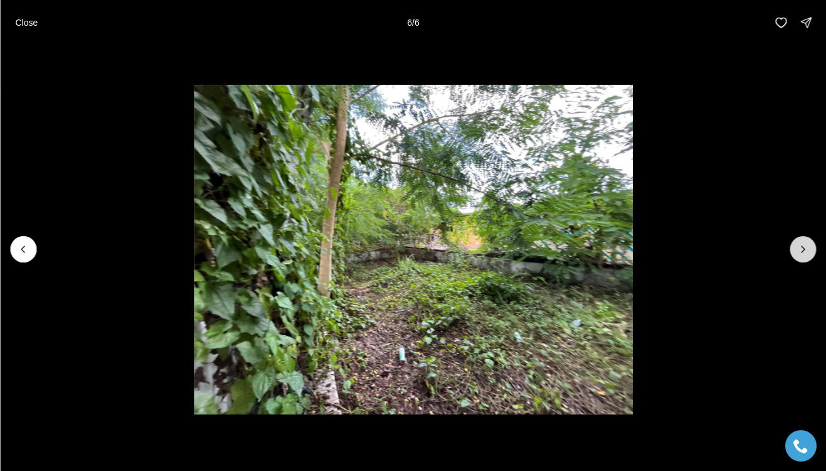
click at [808, 255] on div at bounding box center [803, 249] width 26 height 26
click at [30, 18] on p "Close" at bounding box center [26, 23] width 23 height 10
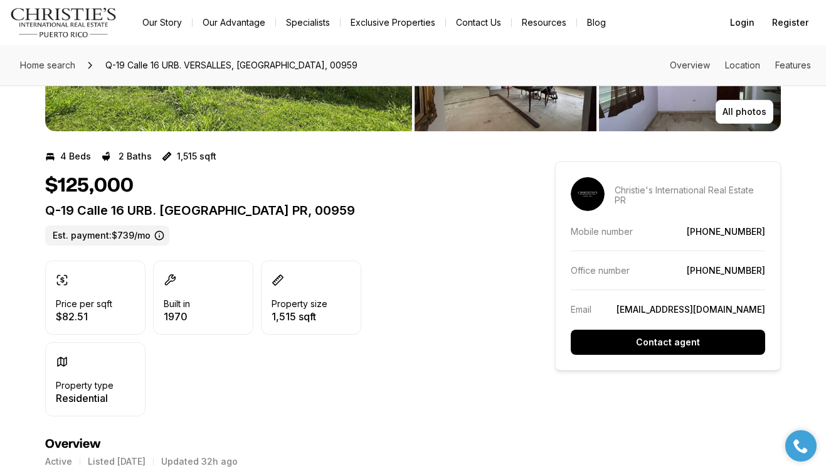
scroll to position [201, 0]
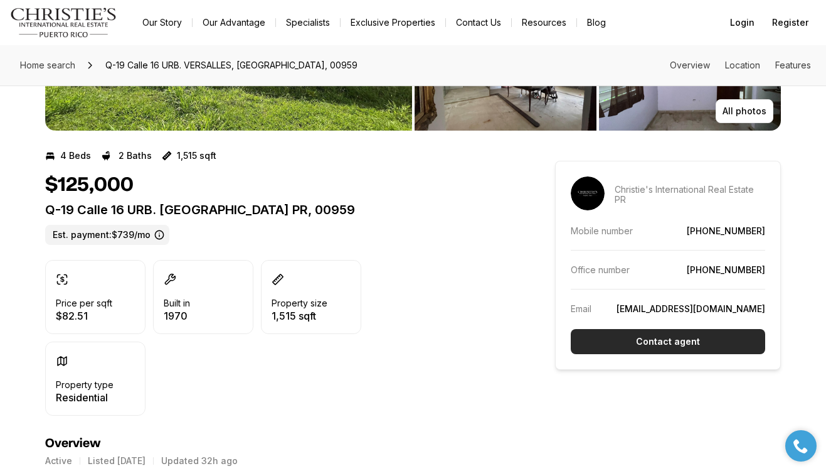
click at [717, 333] on button "Contact agent" at bounding box center [668, 341] width 195 height 25
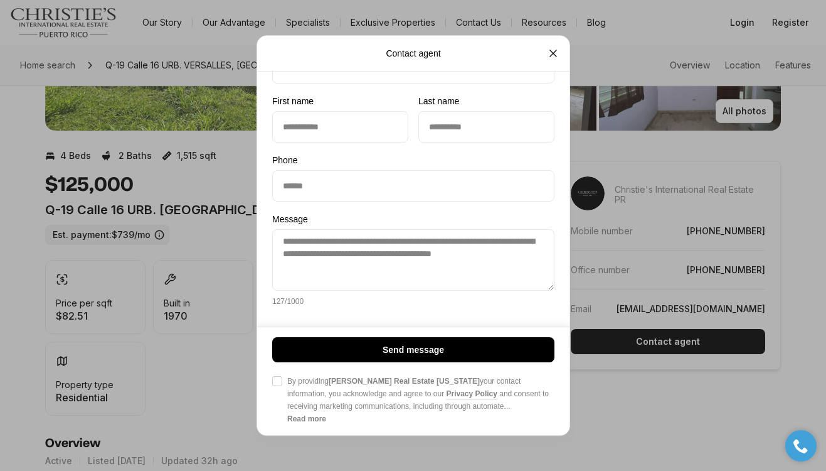
scroll to position [98, 0]
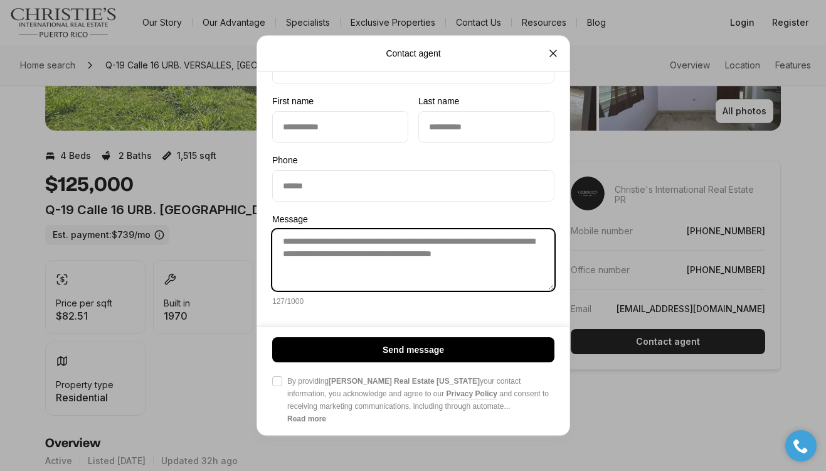
click at [360, 270] on textarea "**********" at bounding box center [413, 259] width 282 height 61
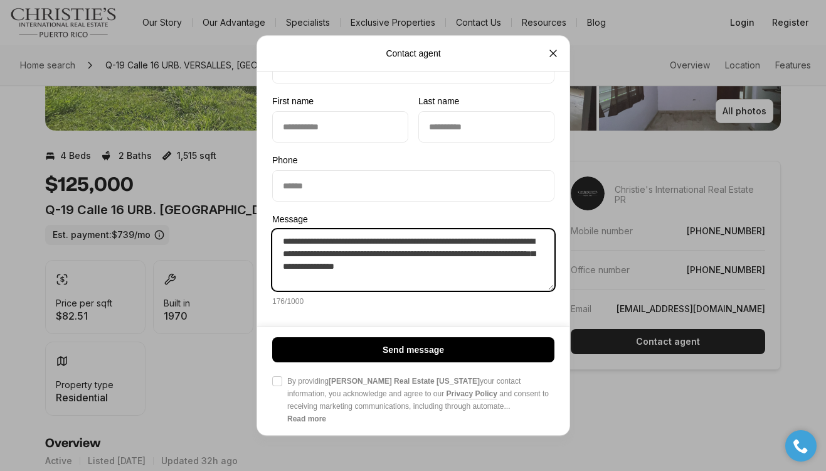
type textarea "**********"
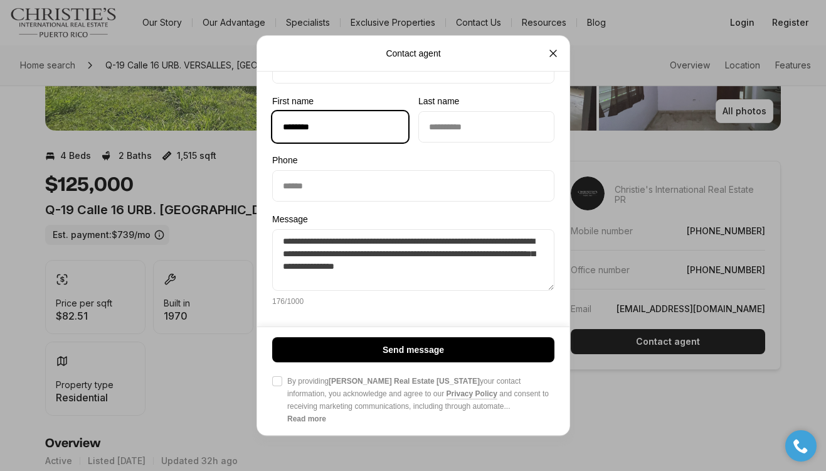
type input "********"
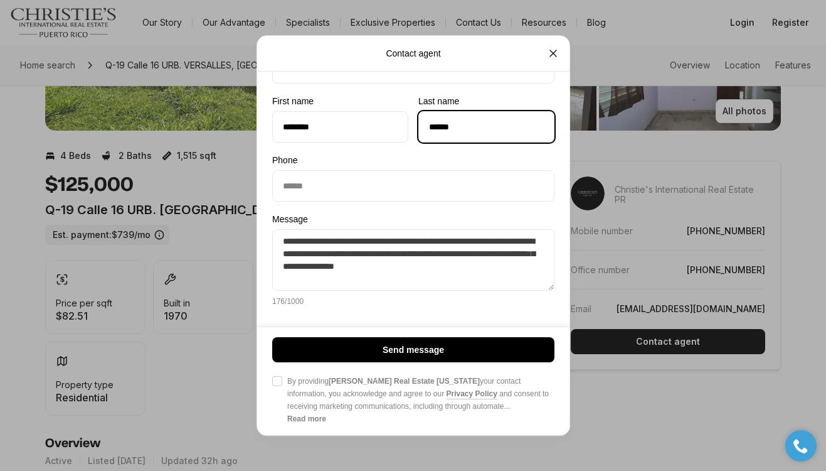
type input "******"
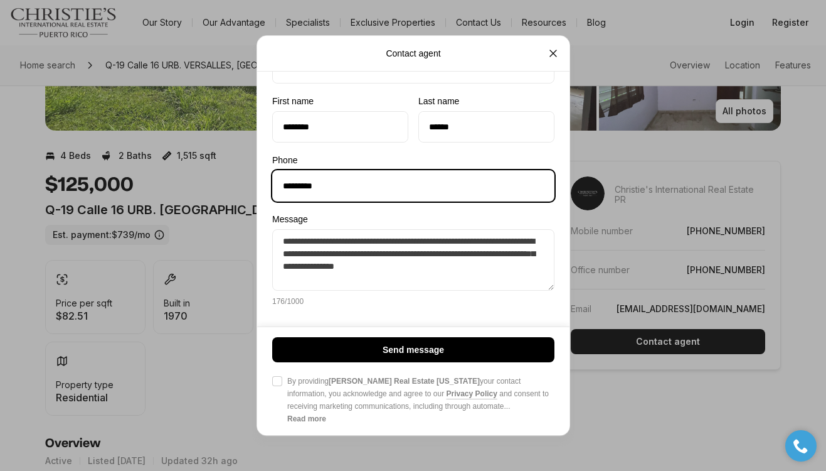
type input "**********"
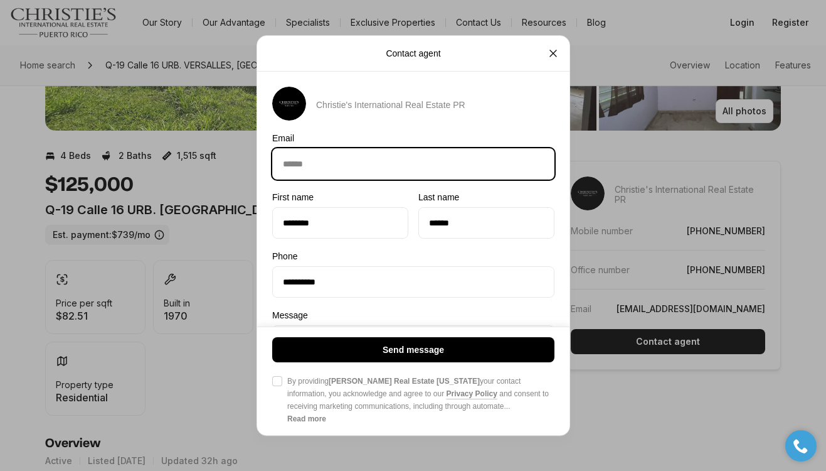
scroll to position [0, 0]
type input "**********"
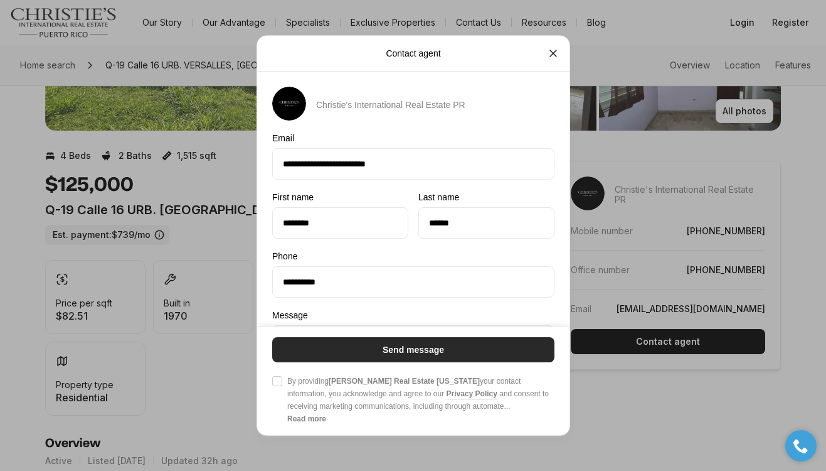
click at [485, 361] on button "Send message" at bounding box center [413, 349] width 282 height 25
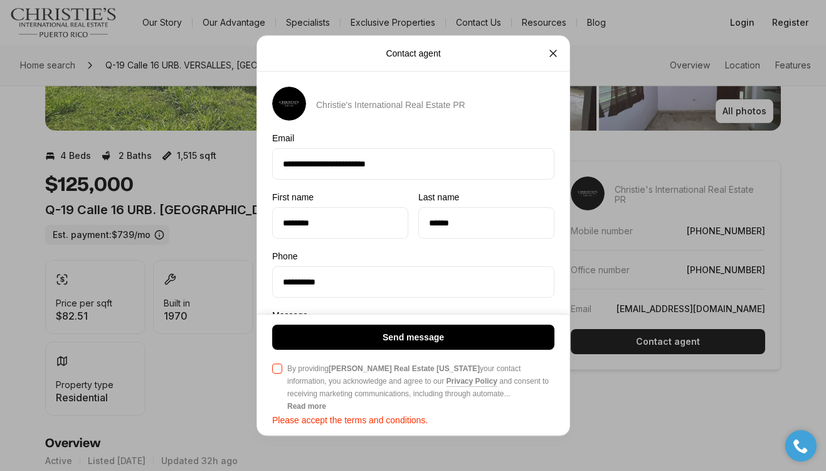
click at [392, 379] on span "By providing Christie's Real Estate Puerto Rico your contact information, you a…" at bounding box center [420, 381] width 267 height 38
click at [282, 373] on button "Agree to Privacy Policy By providing Christie's Real Estate Puerto Rico your co…" at bounding box center [277, 368] width 10 height 10
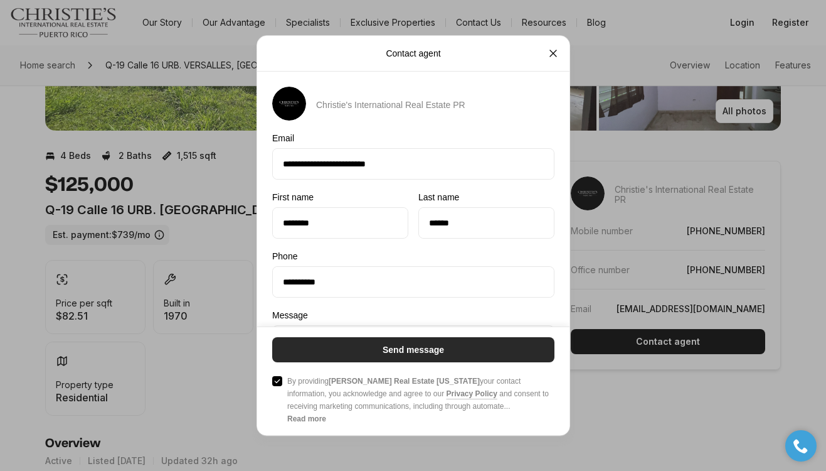
click at [407, 350] on p "Send message" at bounding box center [412, 349] width 61 height 10
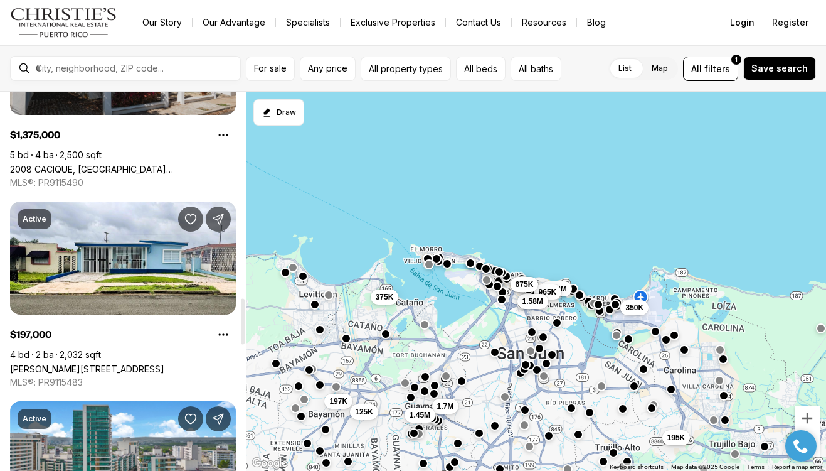
scroll to position [1736, 0]
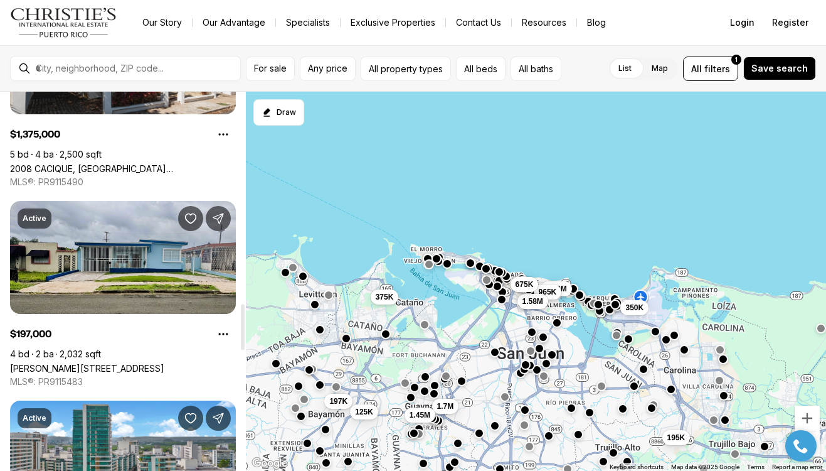
click at [164, 363] on link "[PERSON_NAME][STREET_ADDRESS]" at bounding box center [87, 368] width 154 height 11
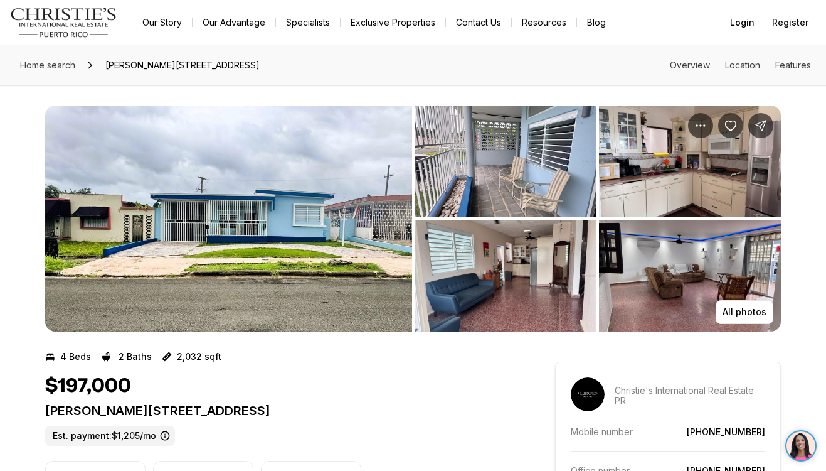
scroll to position [6, 0]
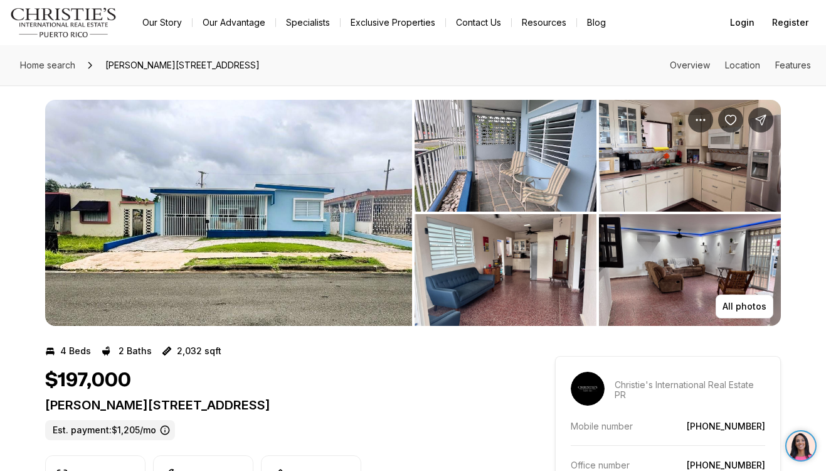
click at [510, 269] on img "View image gallery" at bounding box center [506, 270] width 182 height 112
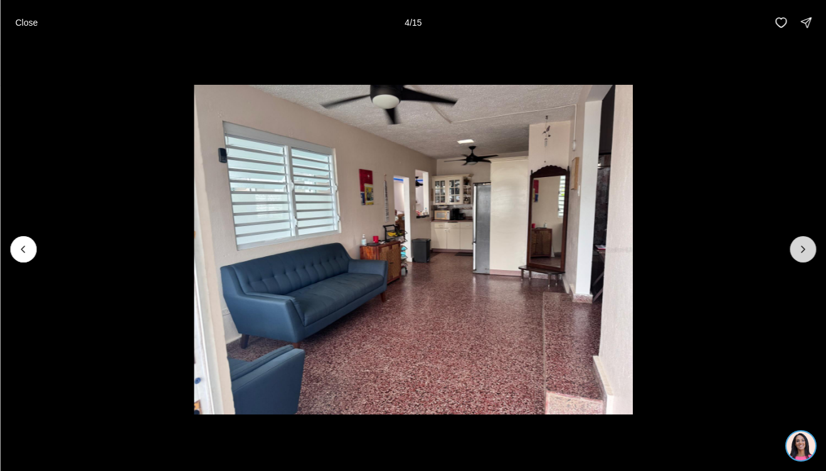
click at [809, 252] on icon "Next slide" at bounding box center [803, 249] width 13 height 13
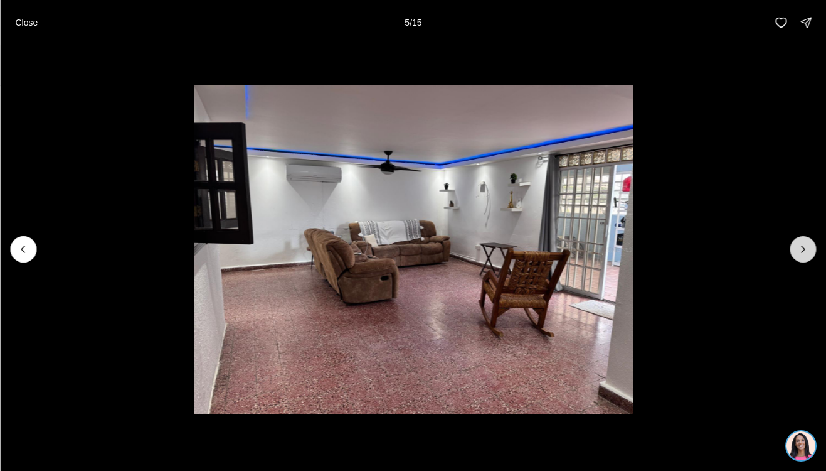
click at [809, 252] on icon "Next slide" at bounding box center [803, 249] width 13 height 13
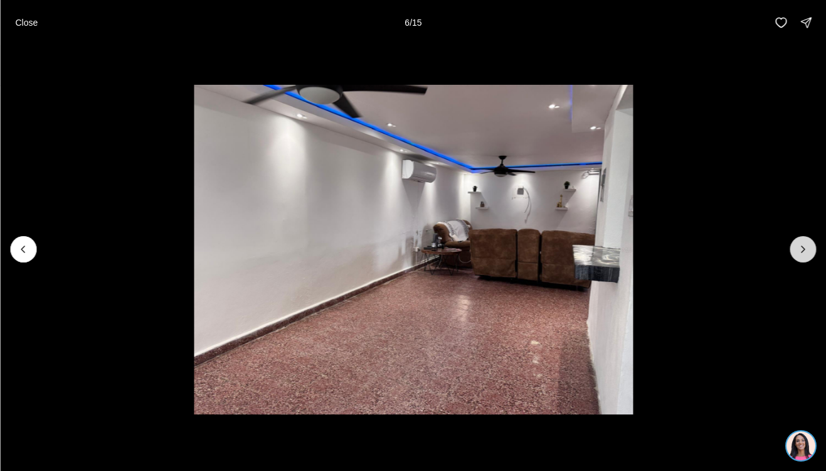
click at [809, 252] on icon "Next slide" at bounding box center [803, 249] width 13 height 13
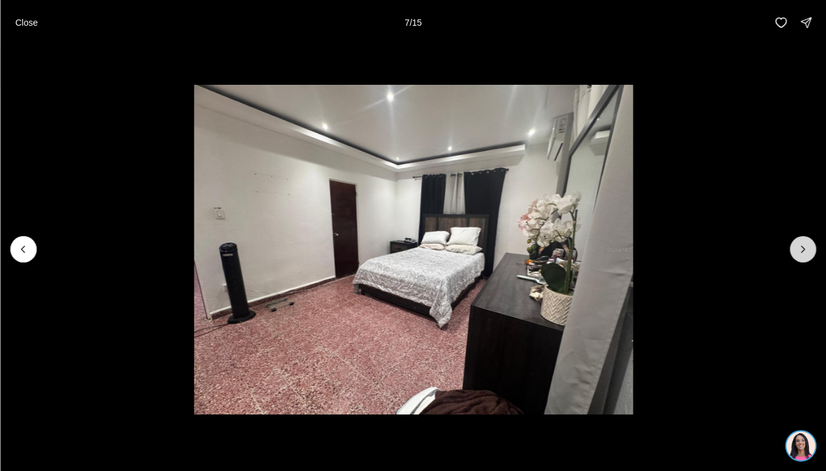
click at [808, 252] on icon "Next slide" at bounding box center [803, 249] width 13 height 13
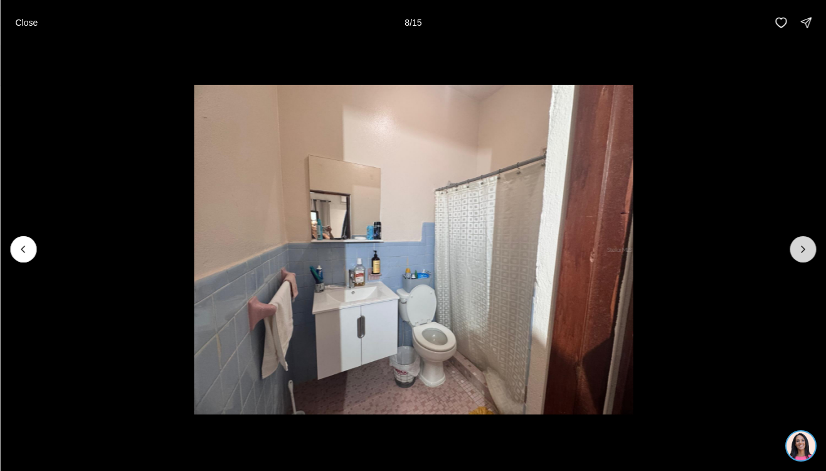
click at [808, 252] on icon "Next slide" at bounding box center [803, 249] width 13 height 13
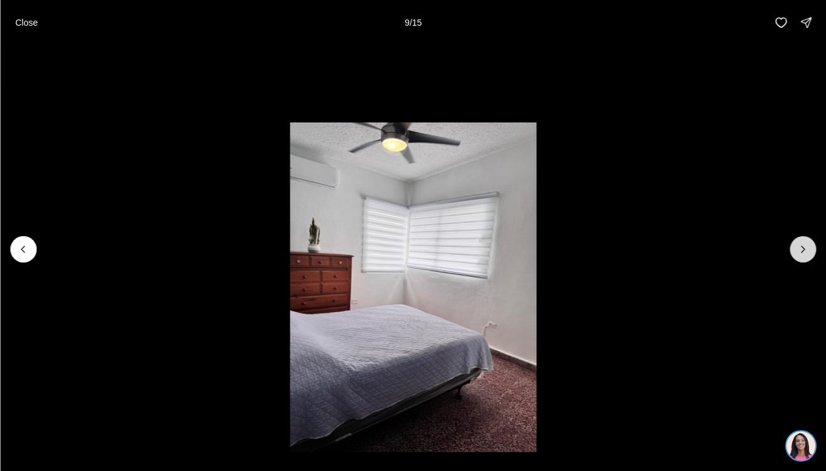
click at [808, 252] on icon "Next slide" at bounding box center [803, 249] width 13 height 13
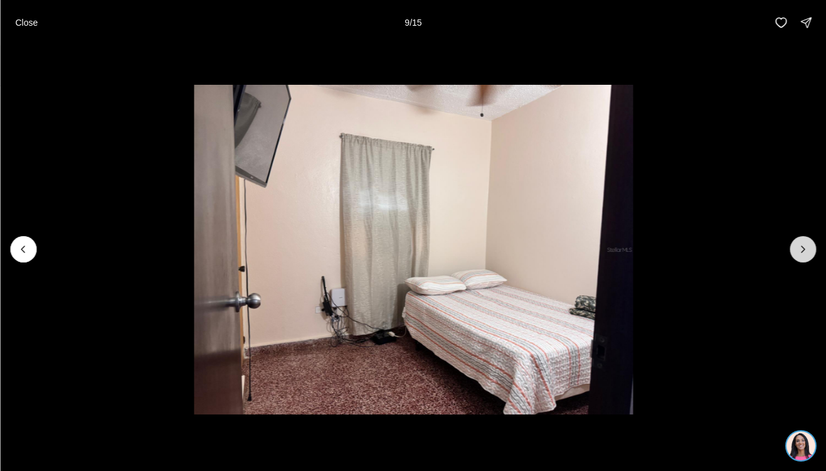
click at [808, 252] on icon "Next slide" at bounding box center [803, 249] width 13 height 13
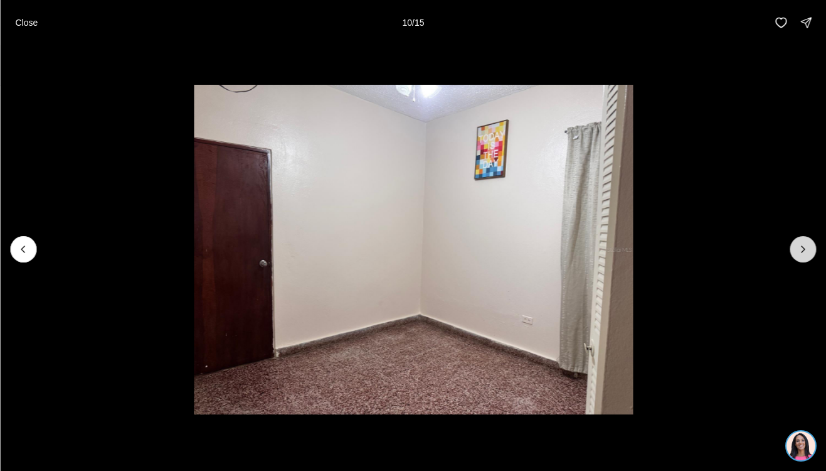
click at [808, 252] on icon "Next slide" at bounding box center [803, 249] width 13 height 13
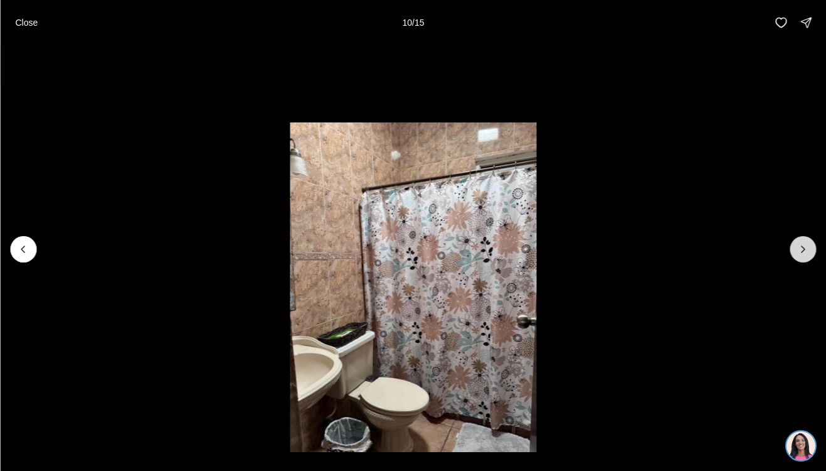
click at [808, 252] on icon "Next slide" at bounding box center [803, 249] width 13 height 13
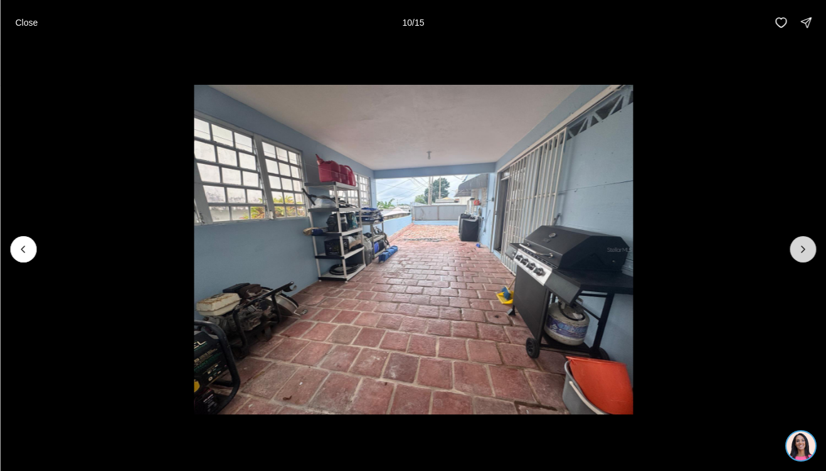
click at [808, 252] on icon "Next slide" at bounding box center [803, 249] width 13 height 13
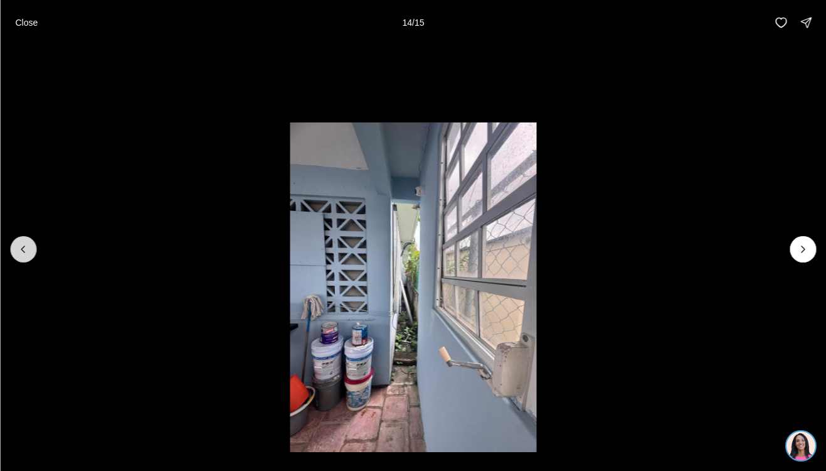
click at [33, 249] on button "Previous slide" at bounding box center [23, 249] width 26 height 26
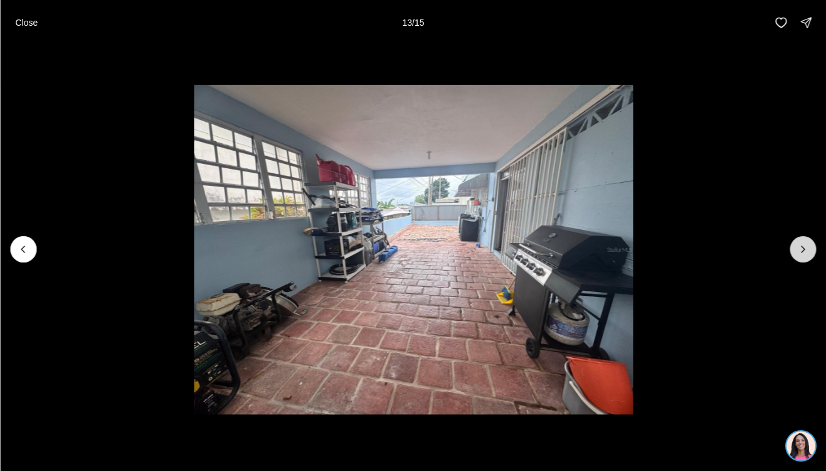
click at [805, 253] on icon "Next slide" at bounding box center [803, 249] width 13 height 13
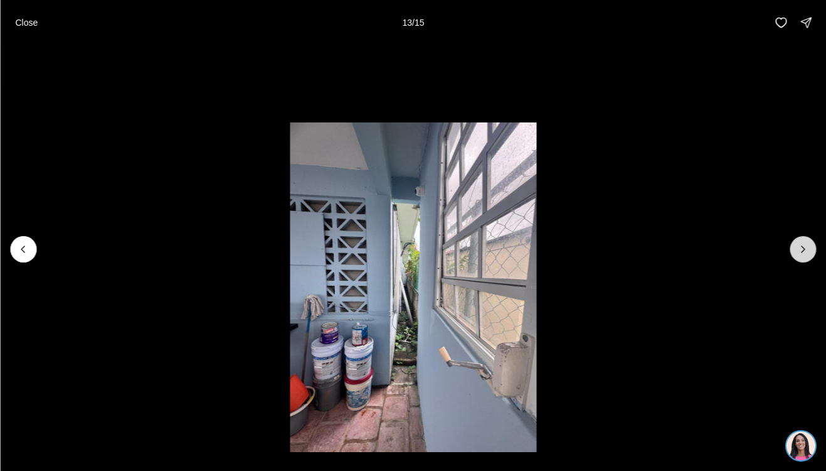
click at [805, 253] on icon "Next slide" at bounding box center [803, 249] width 13 height 13
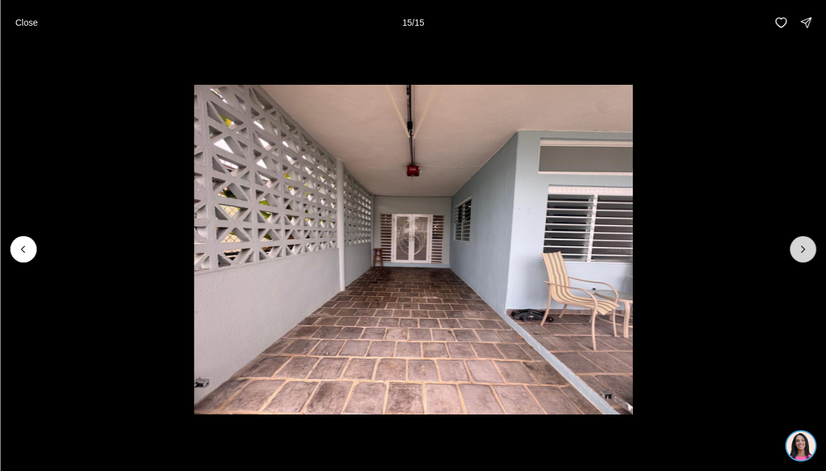
click at [805, 253] on div at bounding box center [803, 249] width 26 height 26
click at [26, 26] on p "Close" at bounding box center [26, 23] width 23 height 10
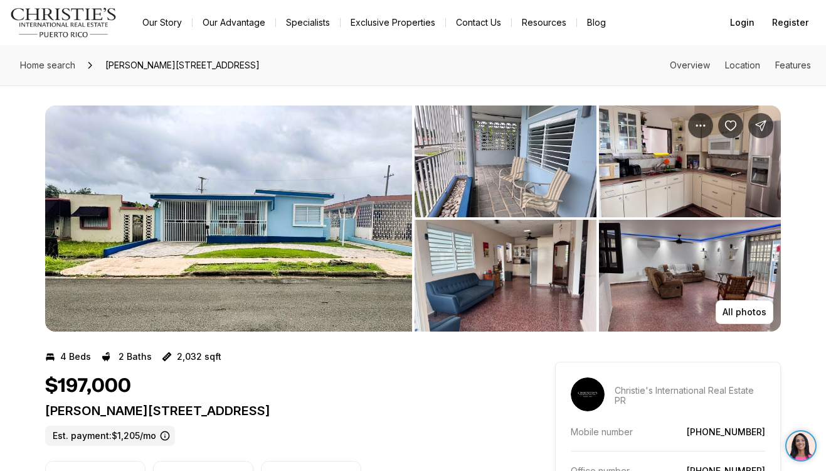
scroll to position [0, 0]
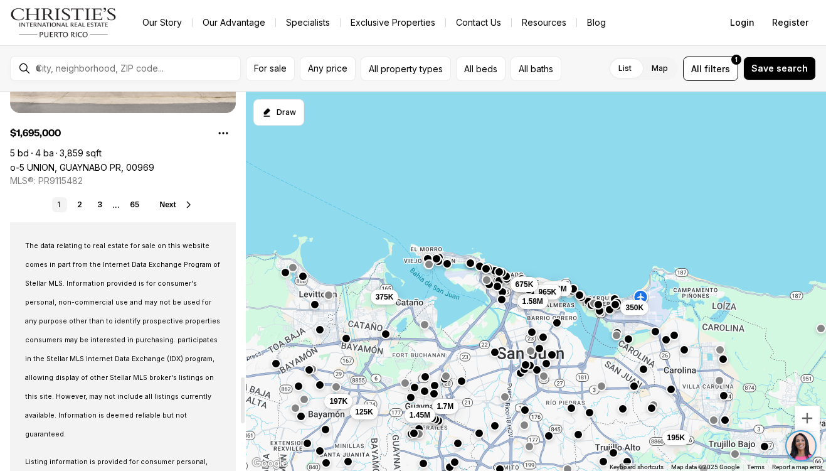
scroll to position [2337, 0]
click at [83, 203] on link "2" at bounding box center [79, 203] width 15 height 15
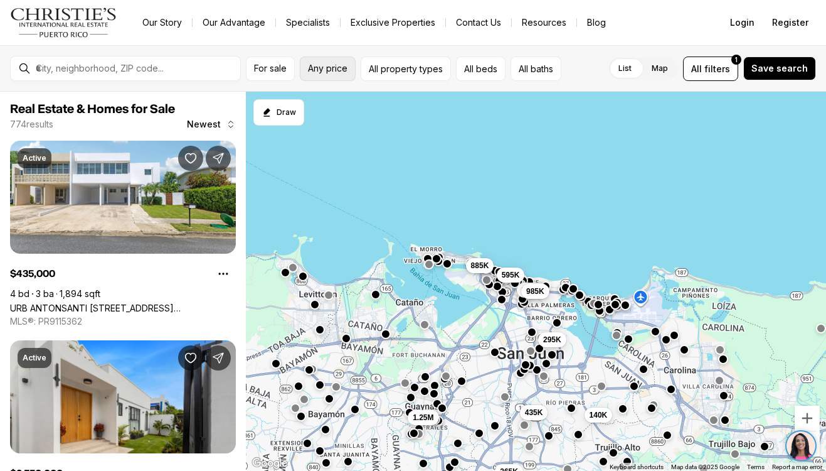
click at [319, 72] on span "Any price" at bounding box center [328, 68] width 40 height 10
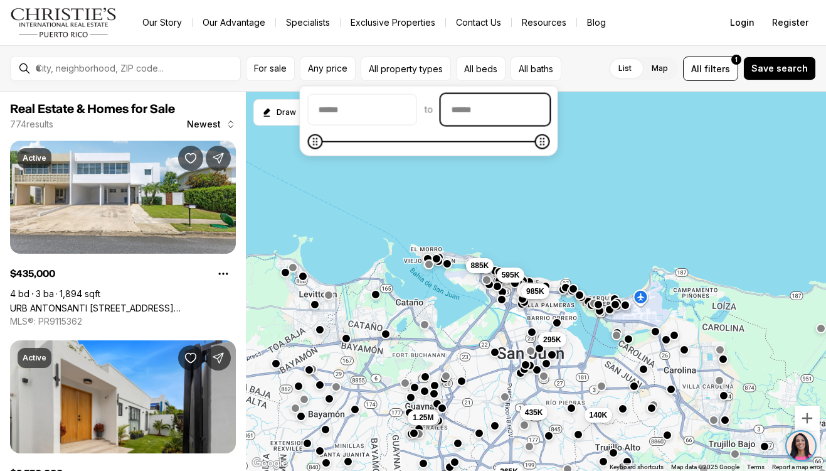
click at [526, 103] on input "priceMax" at bounding box center [496, 110] width 108 height 30
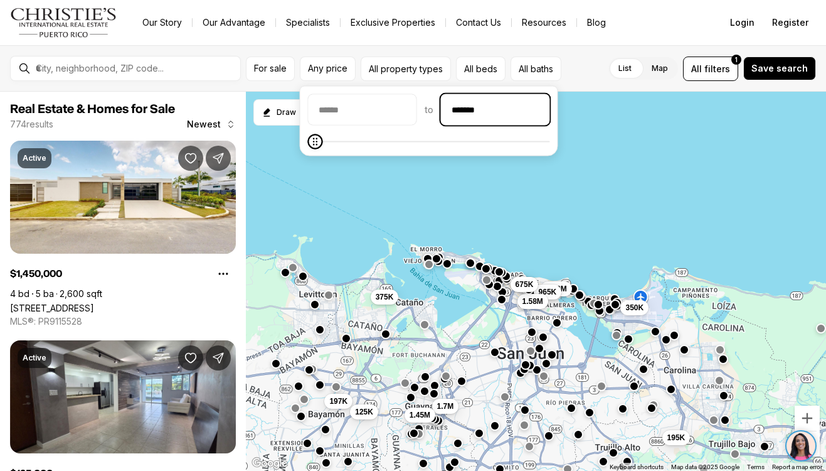
type input "********"
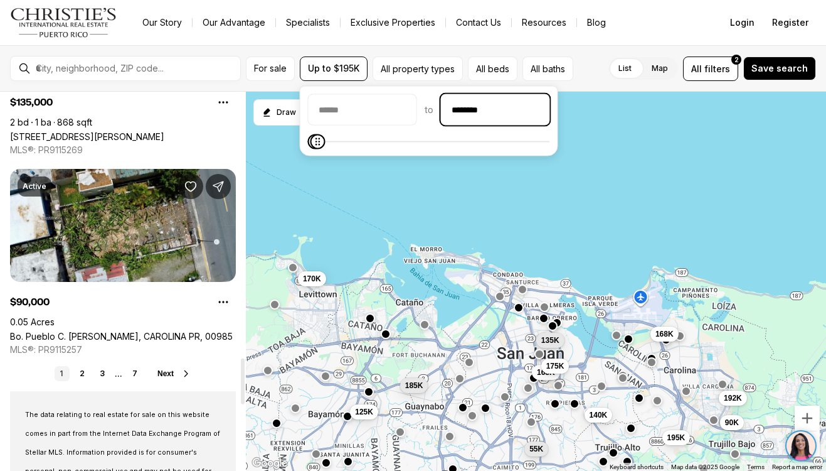
scroll to position [2182, 0]
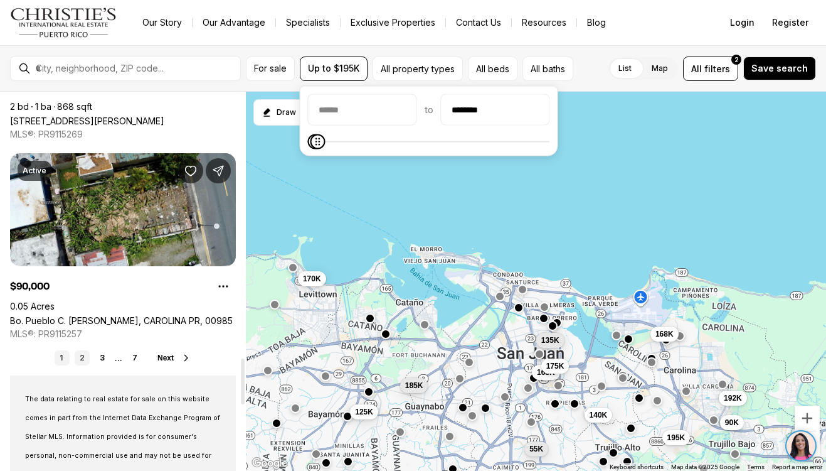
click at [80, 353] on link "2" at bounding box center [82, 357] width 15 height 15
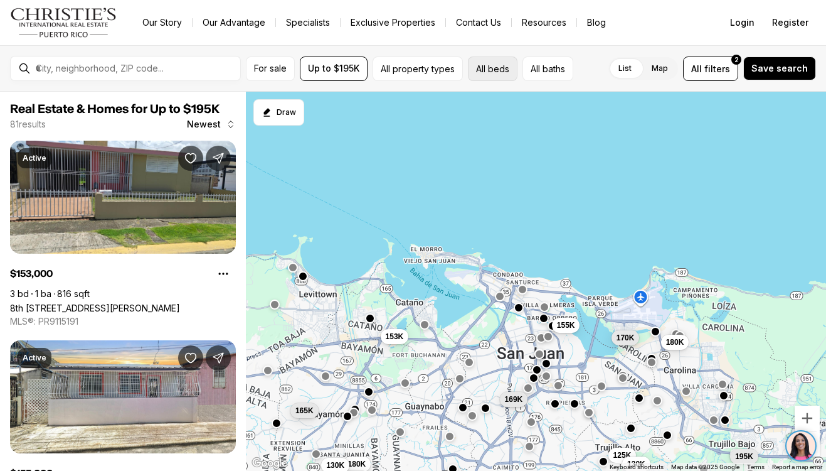
click at [506, 76] on button "All beds" at bounding box center [493, 68] width 50 height 24
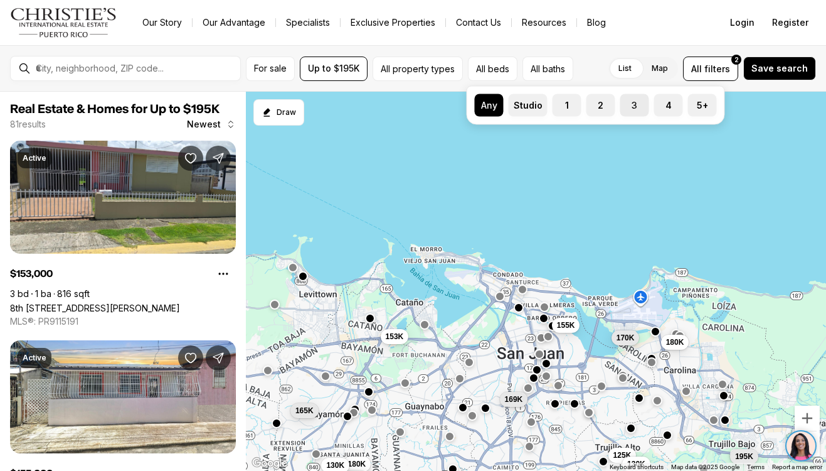
click at [636, 110] on label "3" at bounding box center [635, 105] width 29 height 23
click at [633, 107] on button "3" at bounding box center [627, 100] width 13 height 13
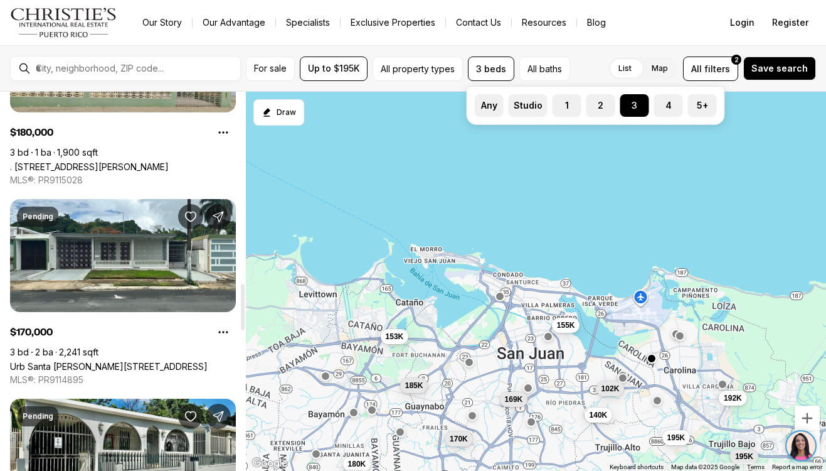
scroll to position [1579, 0]
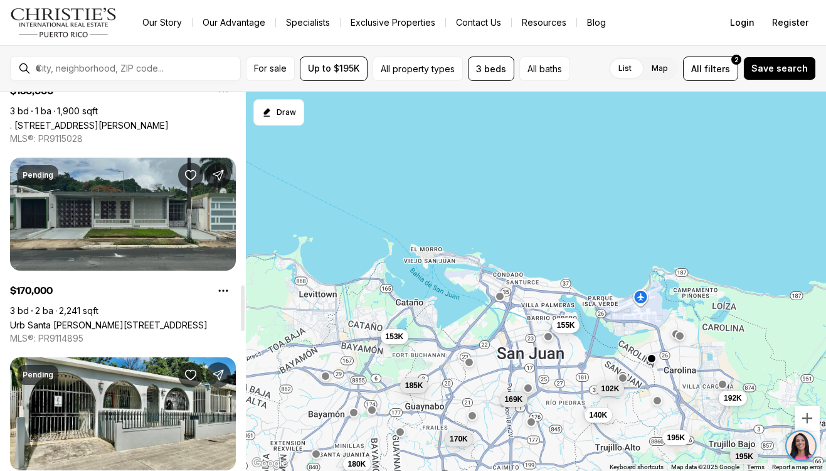
click at [147, 319] on link "Urb Santa [PERSON_NAME][STREET_ADDRESS]" at bounding box center [109, 324] width 198 height 11
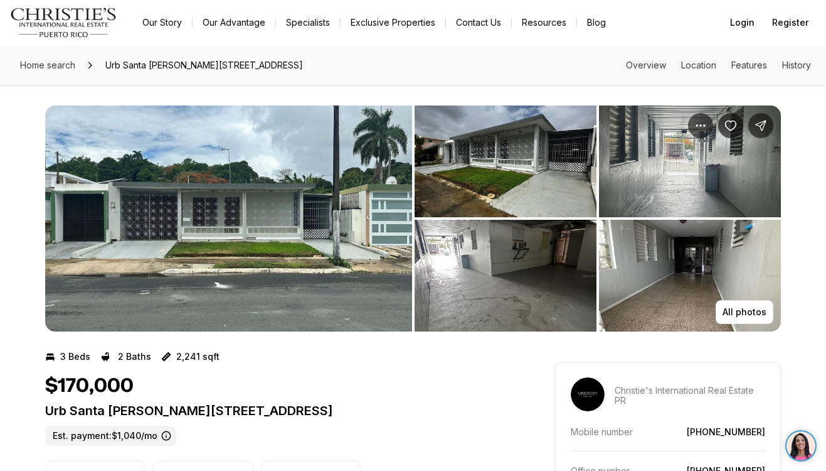
click at [543, 174] on img "View image gallery" at bounding box center [506, 161] width 182 height 112
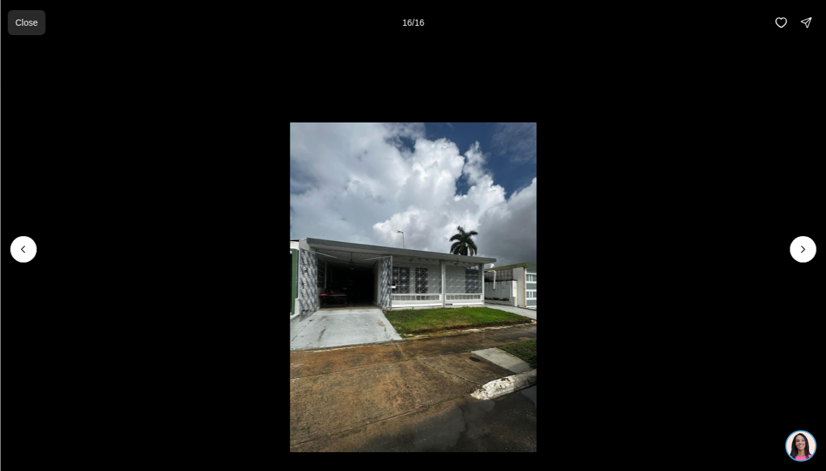
click at [36, 16] on button "Close" at bounding box center [27, 22] width 38 height 25
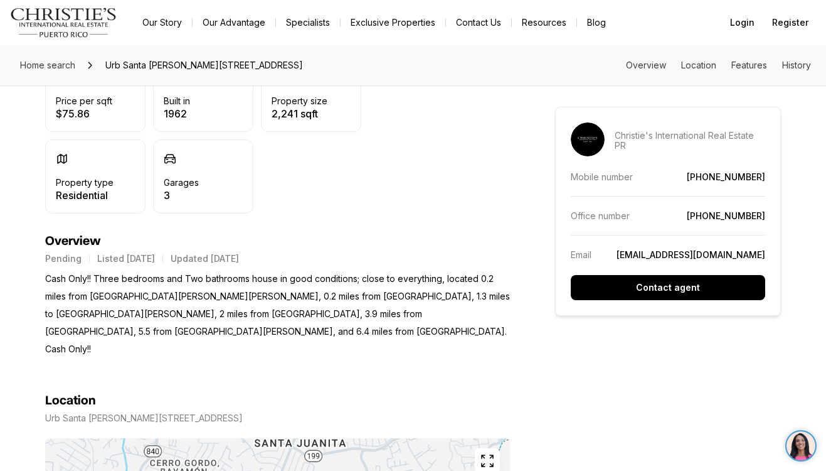
scroll to position [408, 0]
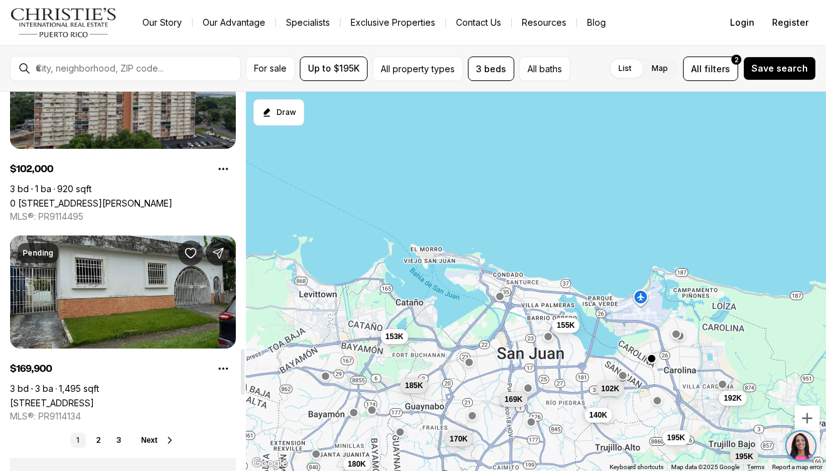
scroll to position [2103, 0]
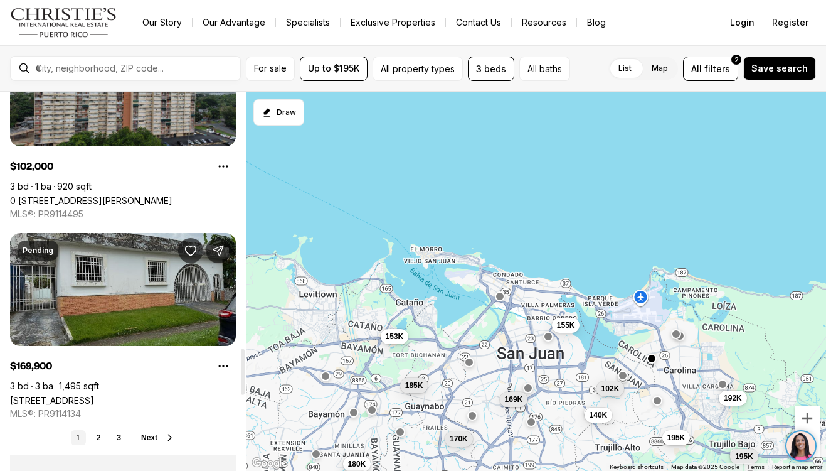
click at [94, 395] on link "[STREET_ADDRESS]" at bounding box center [52, 400] width 84 height 11
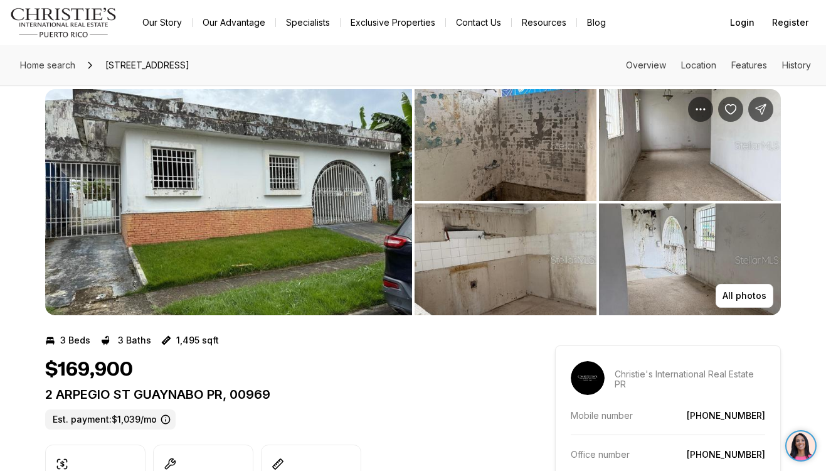
scroll to position [5, 0]
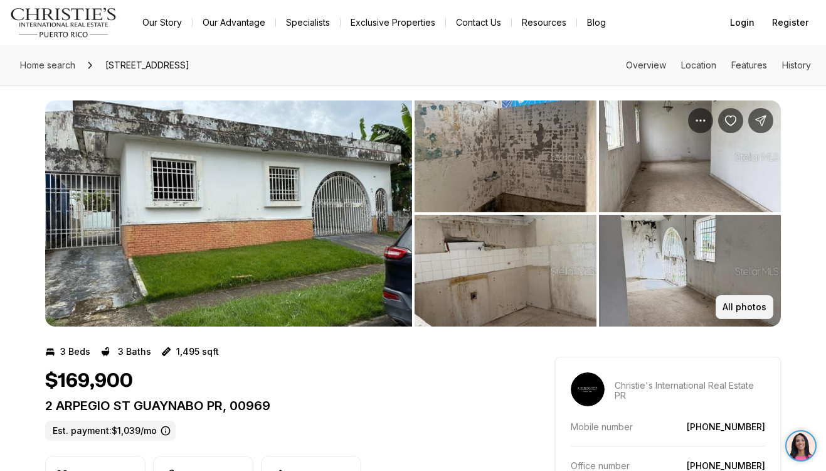
click at [745, 310] on p "All photos" at bounding box center [745, 307] width 44 height 10
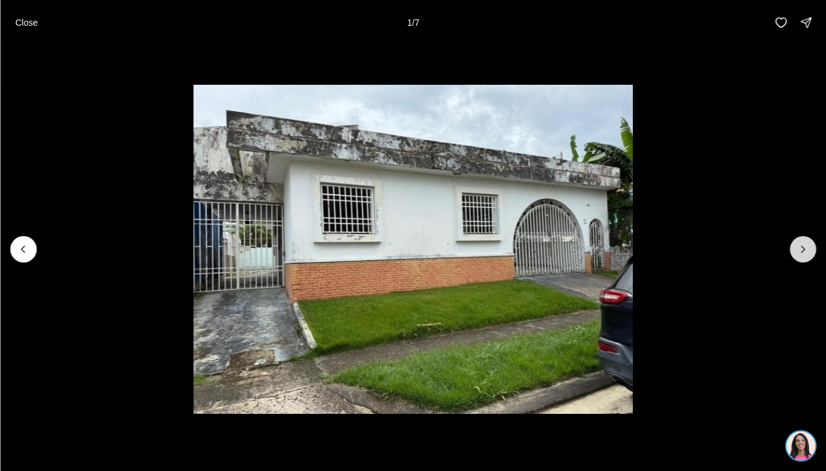
click at [806, 248] on icon "Next slide" at bounding box center [803, 249] width 13 height 13
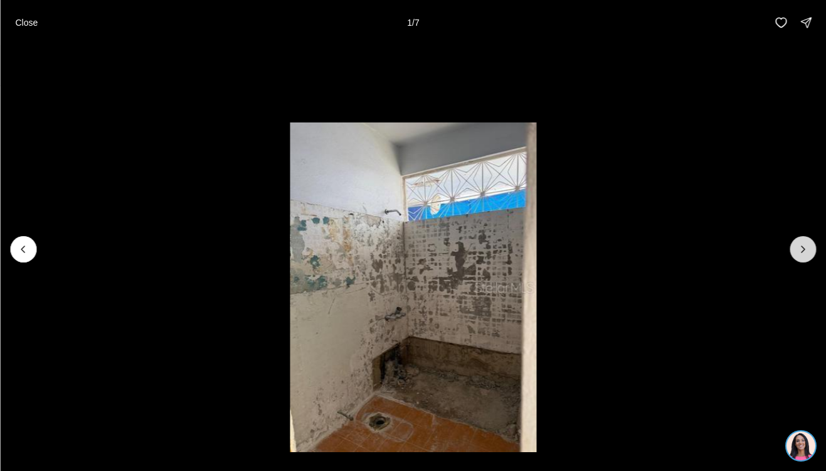
click at [806, 248] on icon "Next slide" at bounding box center [803, 249] width 13 height 13
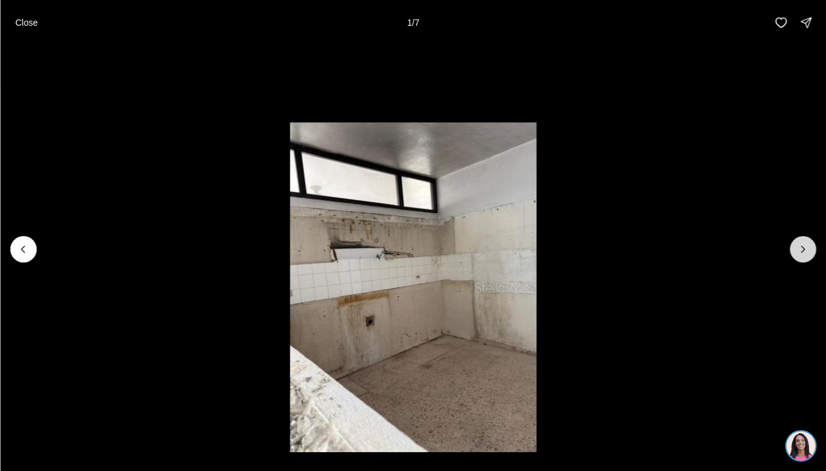
click at [806, 248] on icon "Next slide" at bounding box center [803, 249] width 13 height 13
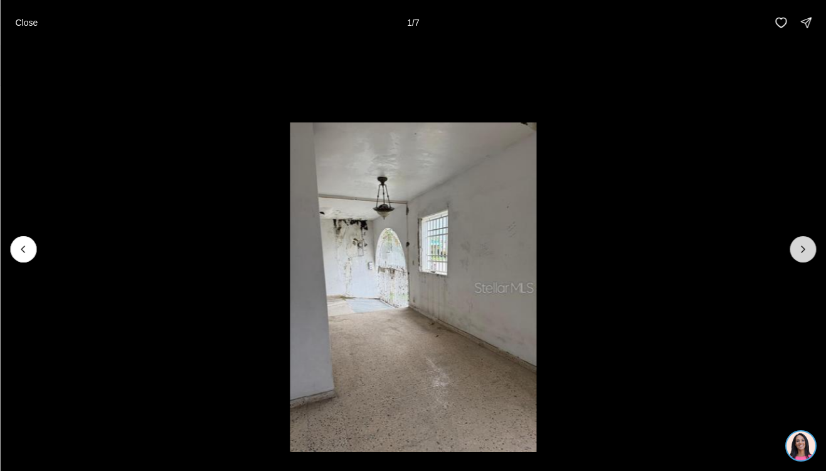
click at [806, 248] on icon "Next slide" at bounding box center [803, 249] width 13 height 13
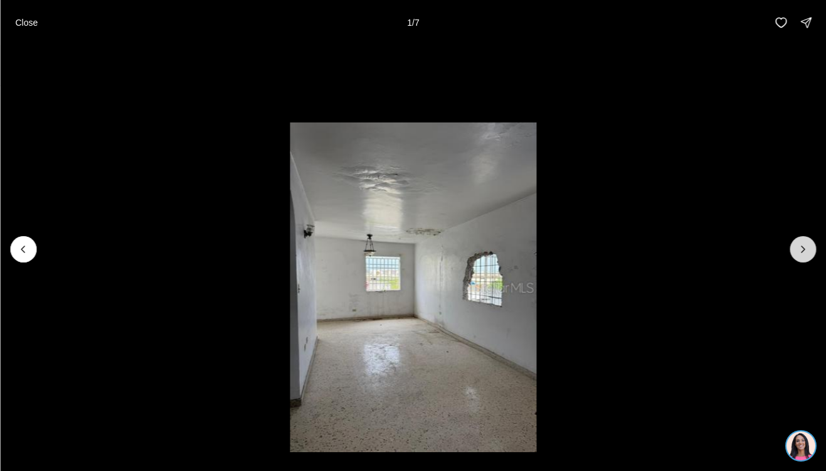
click at [806, 248] on icon "Next slide" at bounding box center [803, 249] width 13 height 13
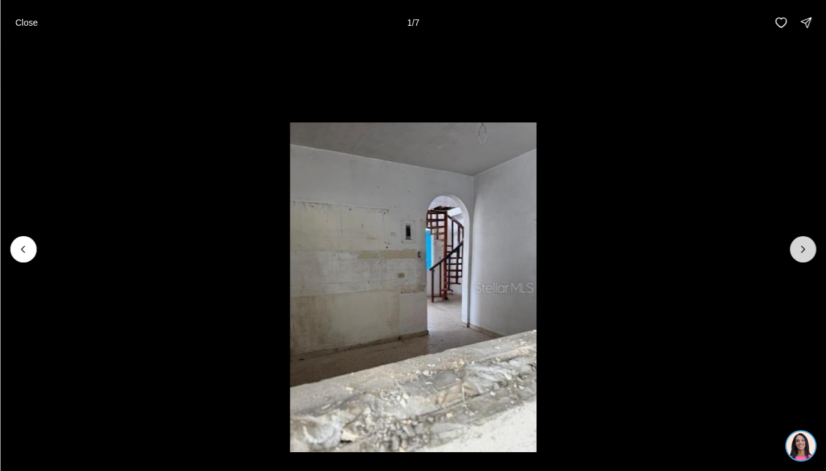
click at [806, 248] on icon "Next slide" at bounding box center [803, 249] width 13 height 13
click at [806, 248] on div at bounding box center [803, 249] width 26 height 26
click at [15, 24] on p "Close" at bounding box center [26, 23] width 23 height 10
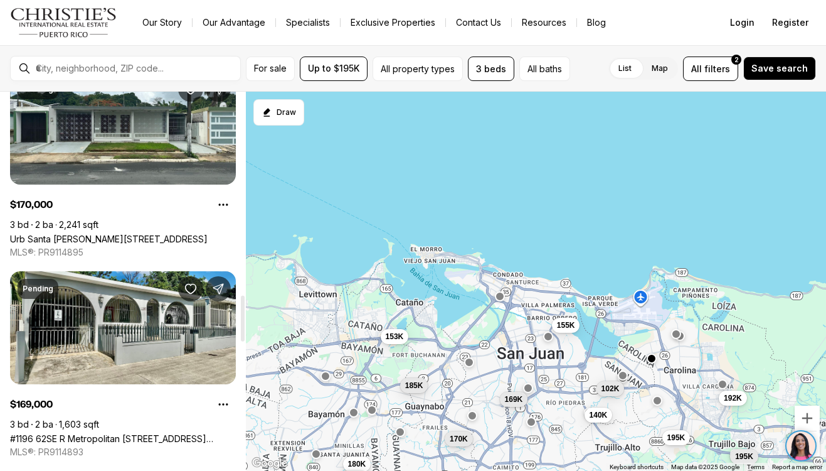
scroll to position [1654, 0]
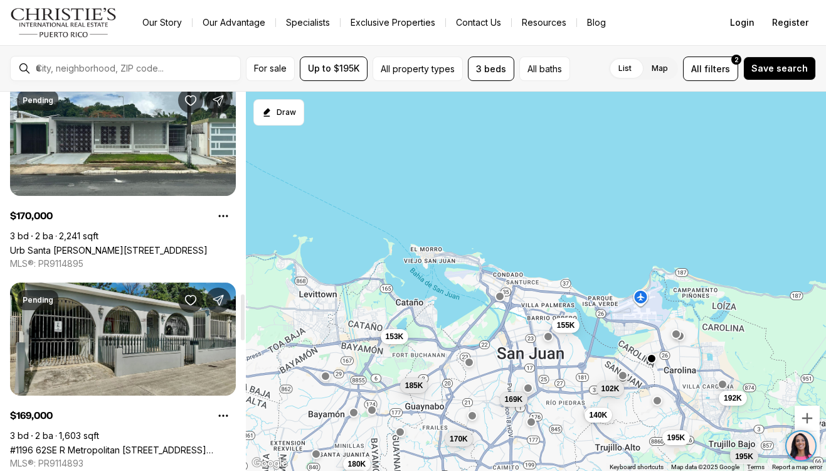
click at [157, 444] on link "#1196 62SE R Metropolitan [STREET_ADDRESS][PERSON_NAME]" at bounding box center [123, 449] width 226 height 11
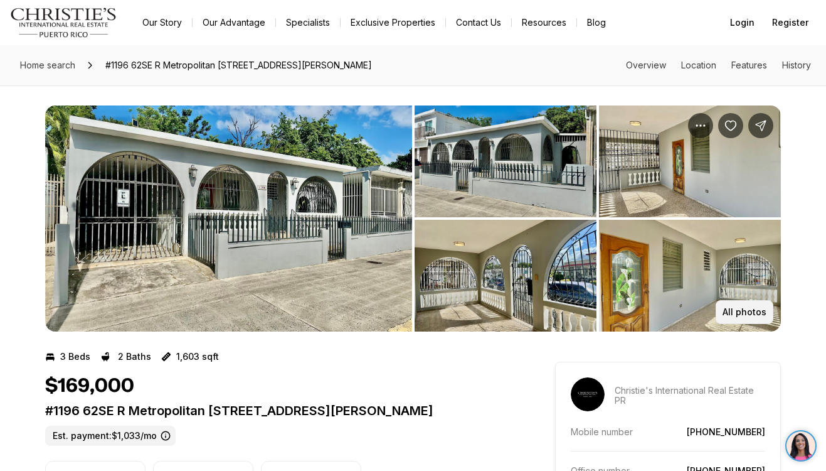
click at [750, 307] on p "All photos" at bounding box center [745, 312] width 44 height 10
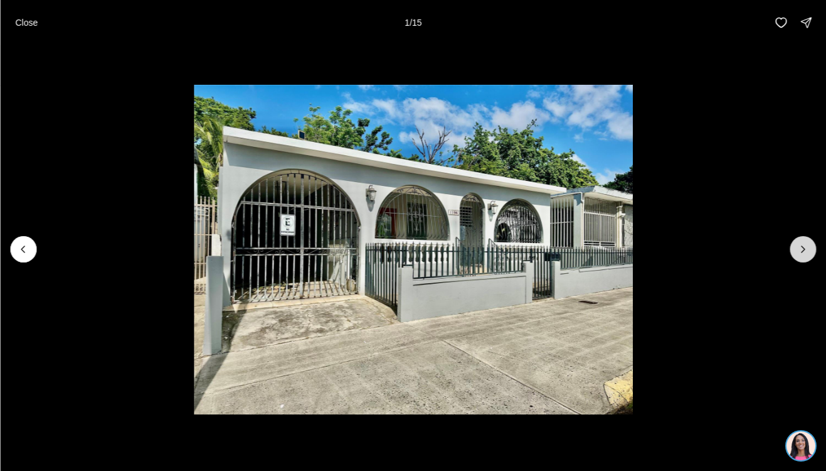
click at [799, 248] on icon "Next slide" at bounding box center [803, 249] width 13 height 13
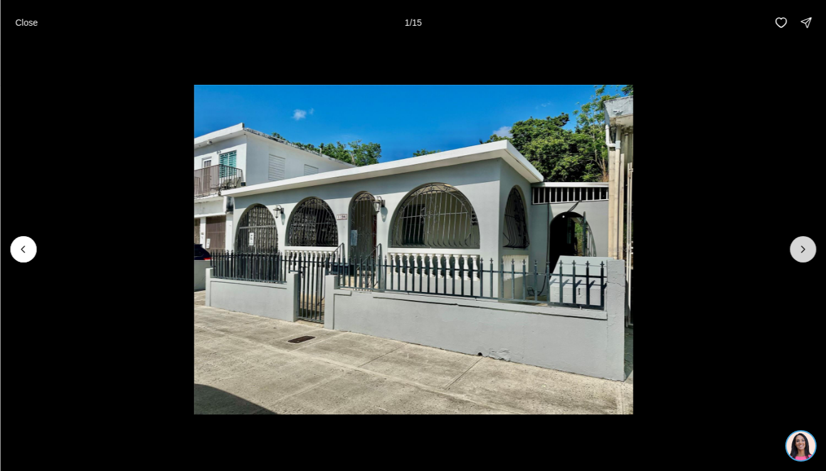
click at [799, 248] on icon "Next slide" at bounding box center [803, 249] width 13 height 13
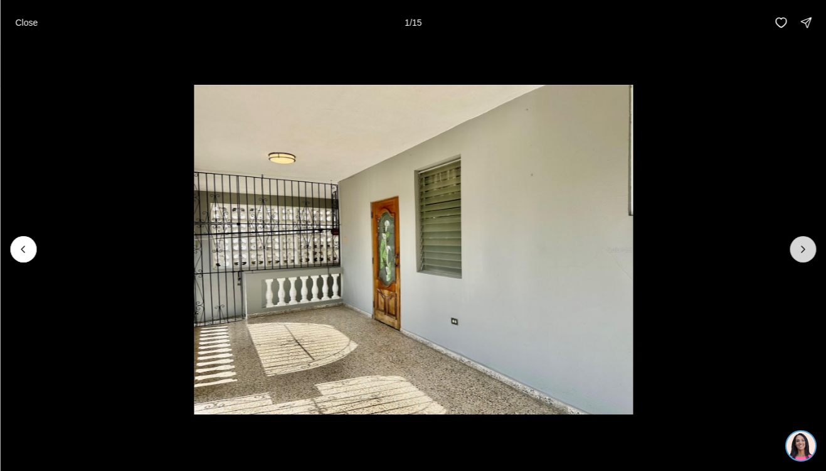
click at [799, 248] on icon "Next slide" at bounding box center [803, 249] width 13 height 13
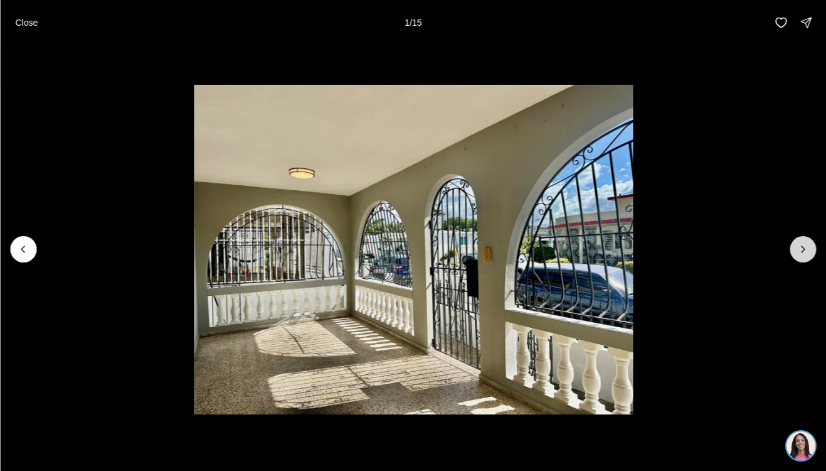
click at [799, 248] on icon "Next slide" at bounding box center [803, 249] width 13 height 13
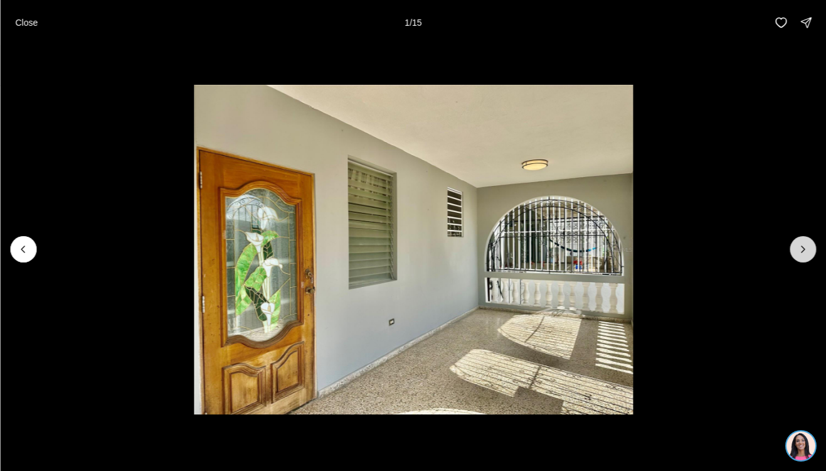
click at [799, 248] on icon "Next slide" at bounding box center [803, 249] width 13 height 13
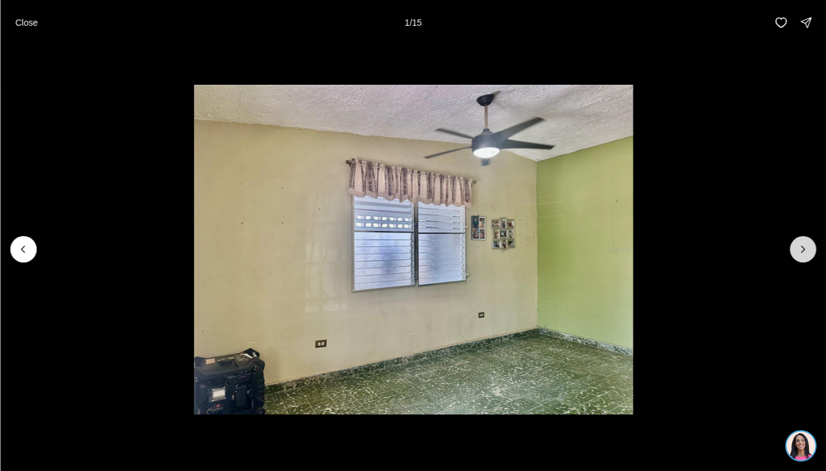
click at [799, 248] on icon "Next slide" at bounding box center [803, 249] width 13 height 13
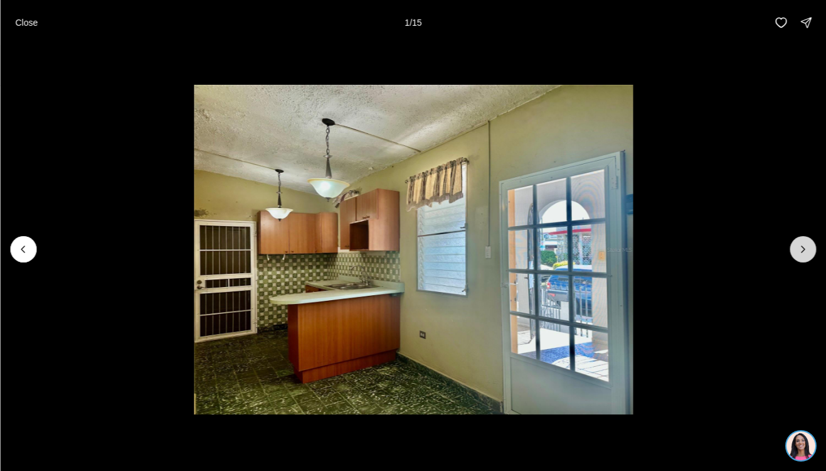
click at [799, 248] on icon "Next slide" at bounding box center [803, 249] width 13 height 13
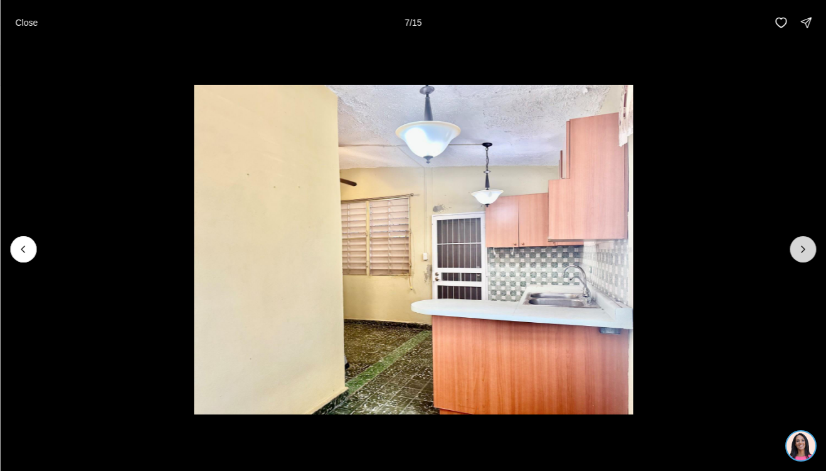
click at [799, 248] on icon "Next slide" at bounding box center [803, 249] width 13 height 13
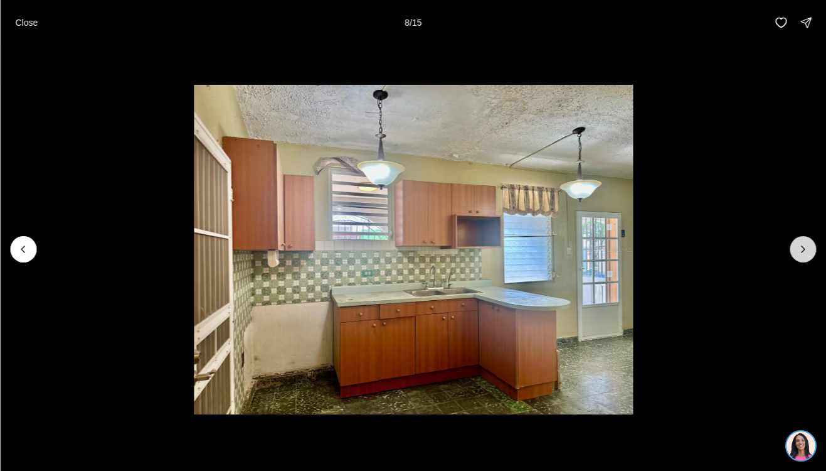
click at [799, 248] on icon "Next slide" at bounding box center [803, 249] width 13 height 13
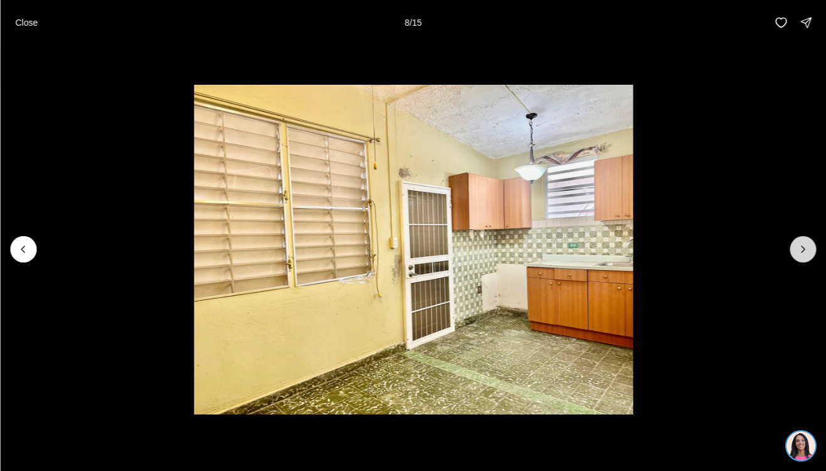
click at [799, 248] on icon "Next slide" at bounding box center [803, 249] width 13 height 13
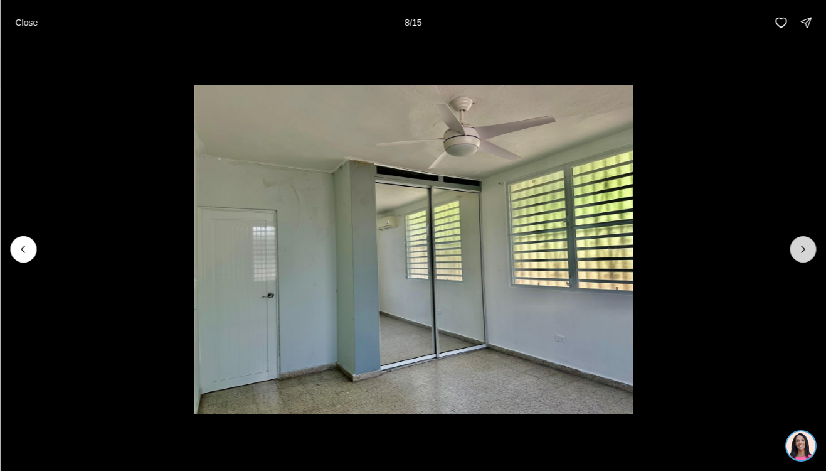
click at [799, 248] on icon "Next slide" at bounding box center [803, 249] width 13 height 13
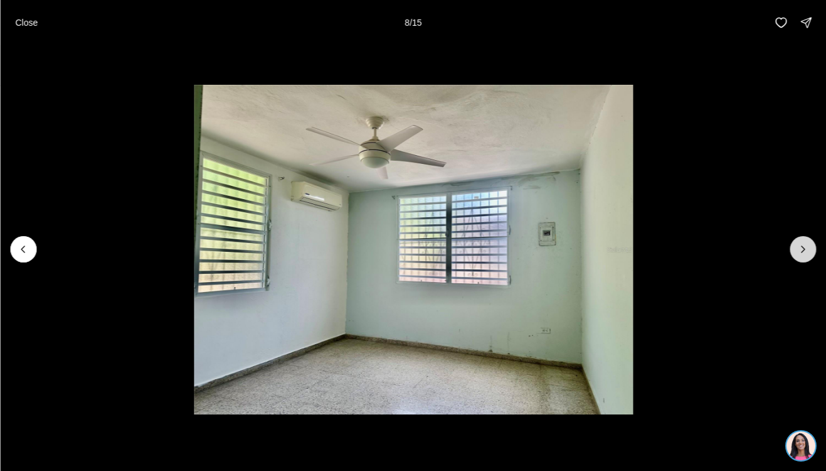
click at [799, 248] on icon "Next slide" at bounding box center [803, 249] width 13 height 13
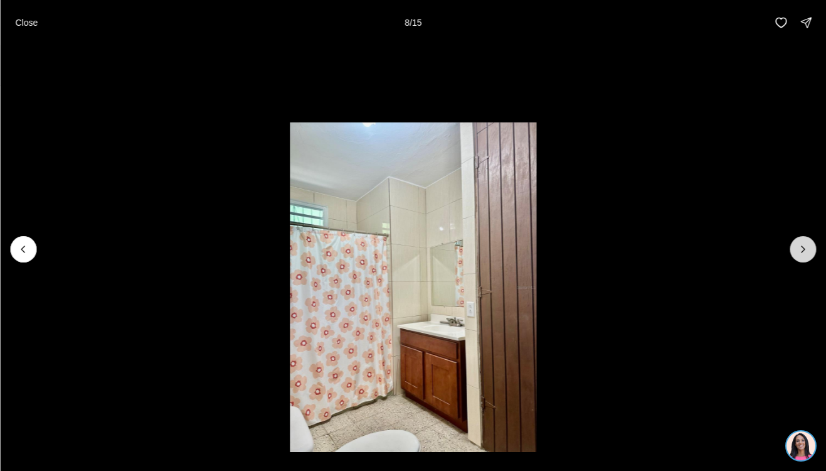
click at [799, 248] on icon "Next slide" at bounding box center [803, 249] width 13 height 13
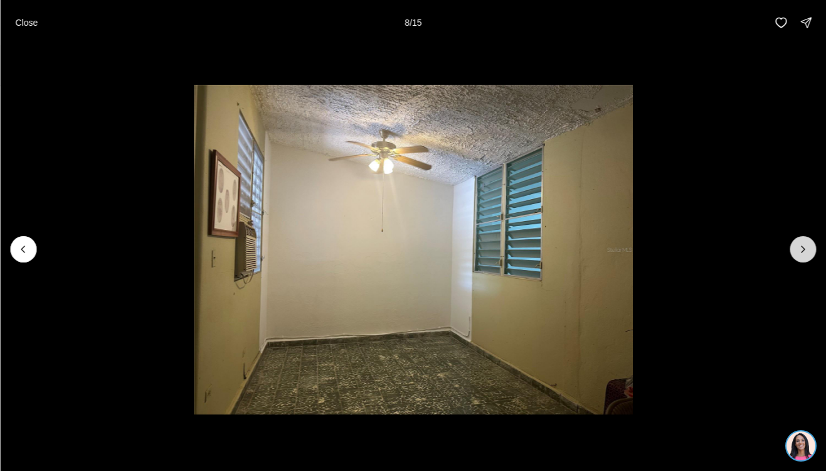
click at [799, 248] on icon "Next slide" at bounding box center [803, 249] width 13 height 13
click at [799, 248] on div at bounding box center [803, 249] width 26 height 26
click at [55, 18] on div "Close 15 / 15" at bounding box center [413, 22] width 826 height 45
click at [34, 18] on p "Close" at bounding box center [26, 23] width 23 height 10
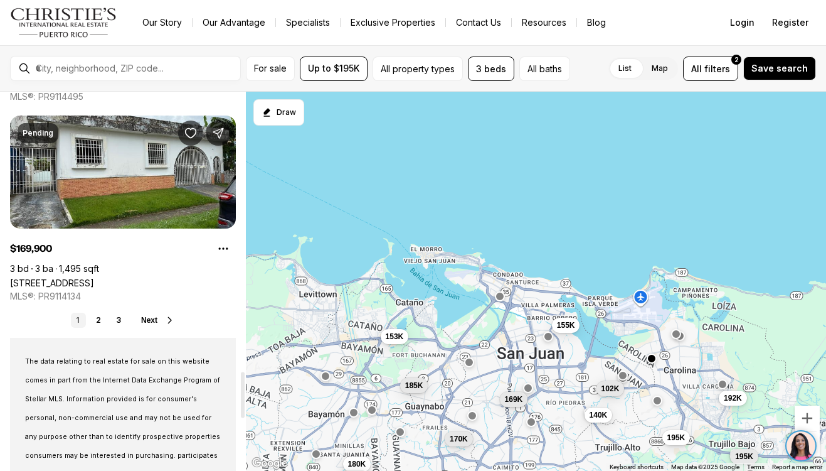
scroll to position [2212, 0]
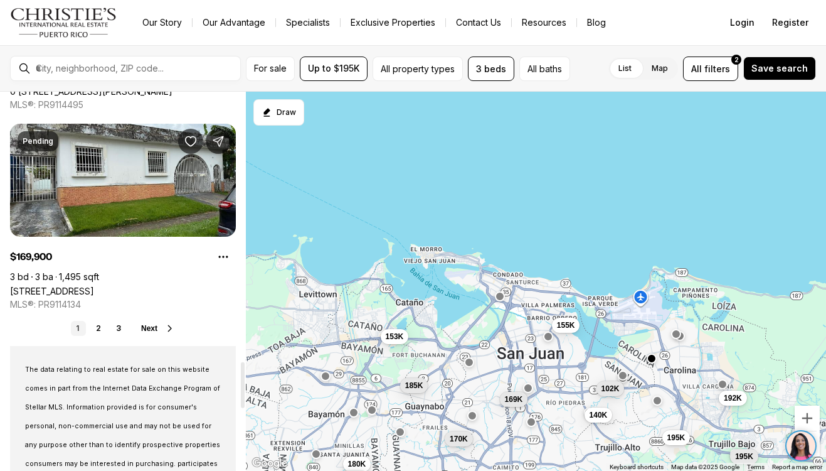
click at [99, 326] on link "2" at bounding box center [98, 328] width 15 height 15
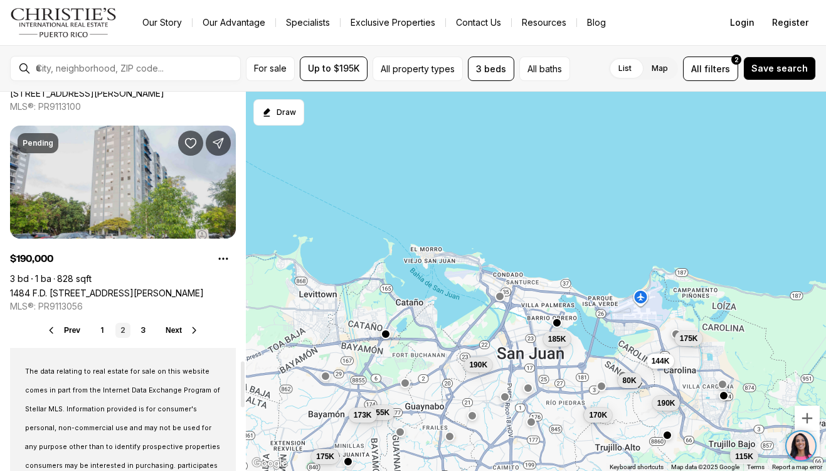
scroll to position [2211, 0]
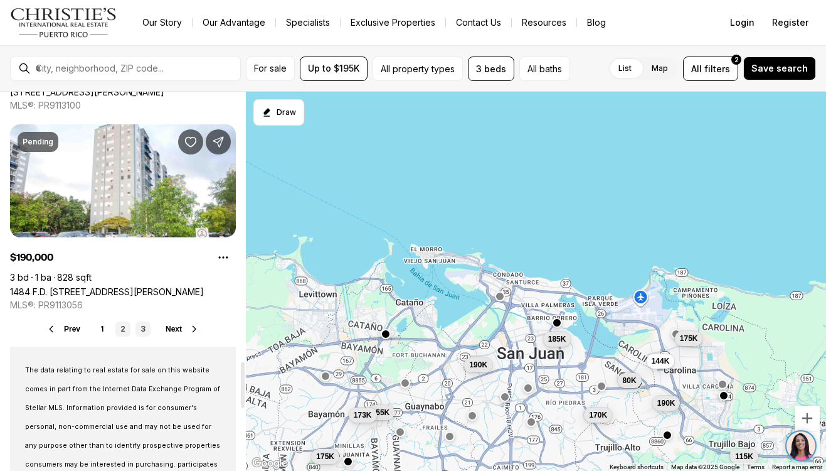
click at [146, 329] on link "3" at bounding box center [143, 328] width 15 height 15
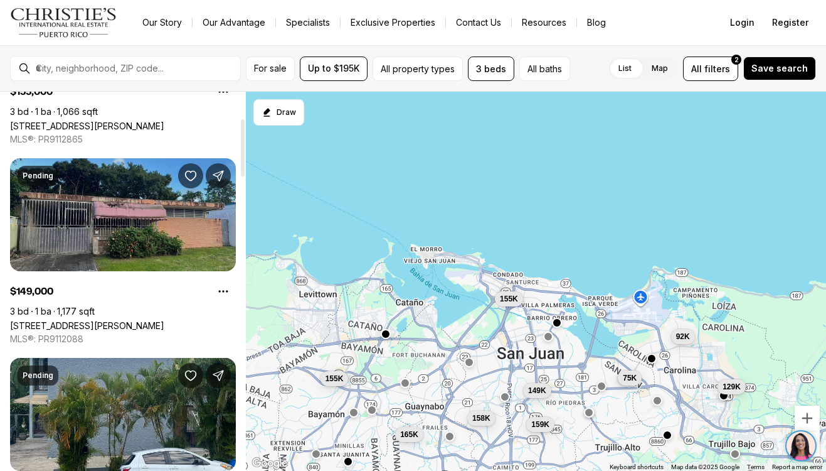
scroll to position [183, 0]
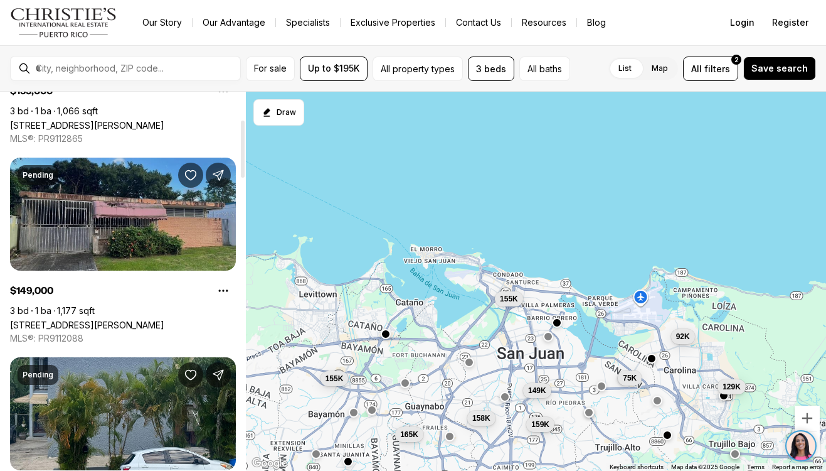
click at [156, 319] on link "[STREET_ADDRESS][PERSON_NAME]" at bounding box center [87, 324] width 154 height 11
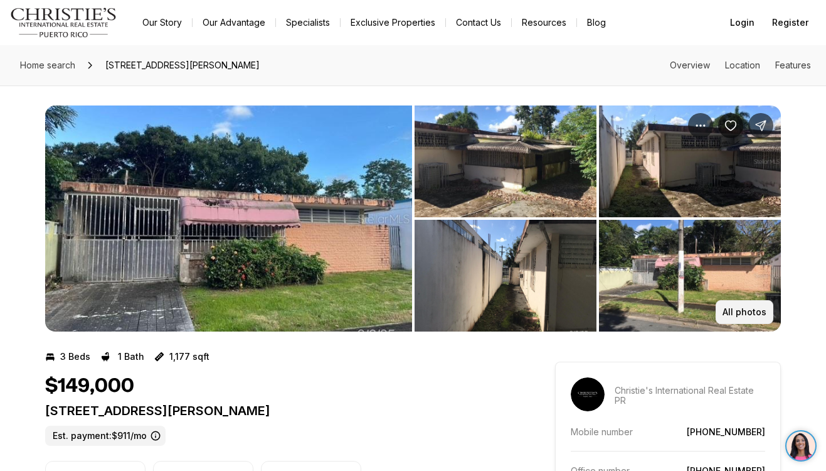
click at [749, 316] on p "All photos" at bounding box center [745, 312] width 44 height 10
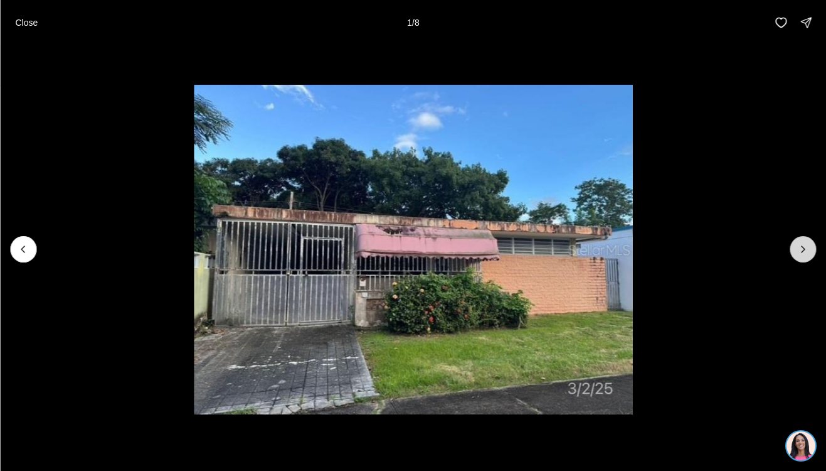
click at [798, 243] on icon "Next slide" at bounding box center [803, 249] width 13 height 13
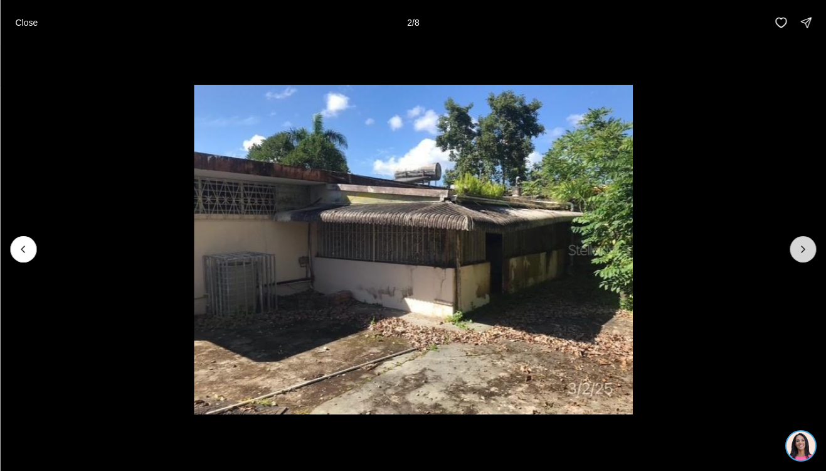
click at [801, 250] on icon "Next slide" at bounding box center [803, 249] width 13 height 13
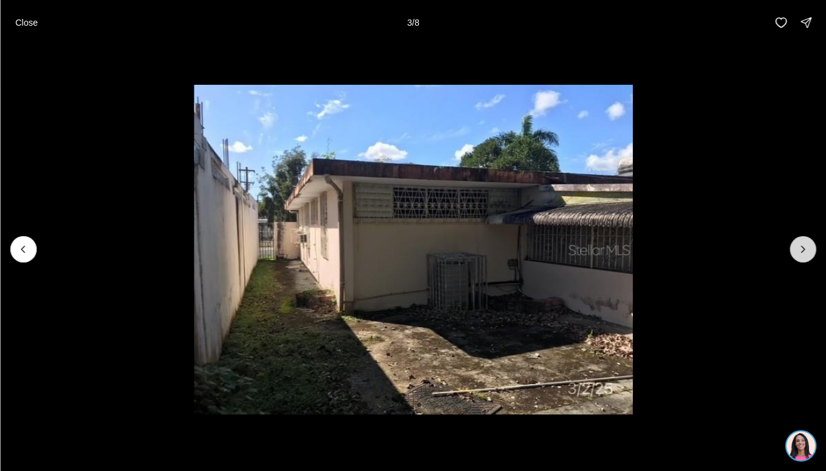
click at [801, 250] on icon "Next slide" at bounding box center [803, 249] width 13 height 13
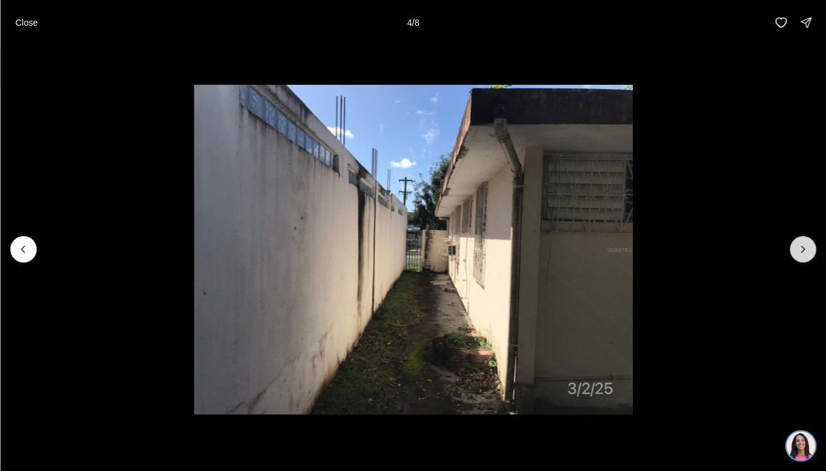
click at [801, 250] on icon "Next slide" at bounding box center [803, 249] width 13 height 13
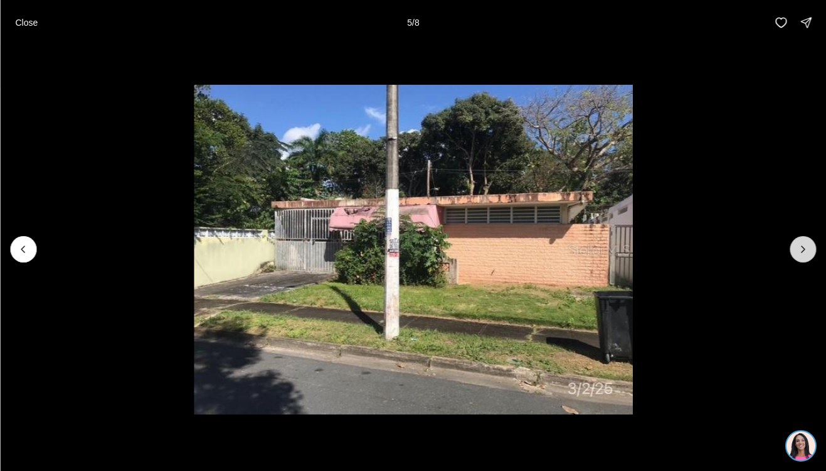
click at [801, 250] on icon "Next slide" at bounding box center [803, 249] width 13 height 13
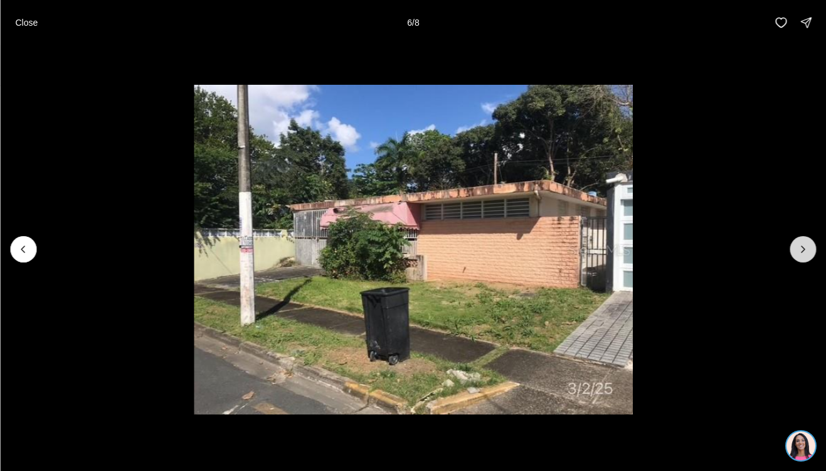
click at [801, 250] on icon "Next slide" at bounding box center [803, 249] width 13 height 13
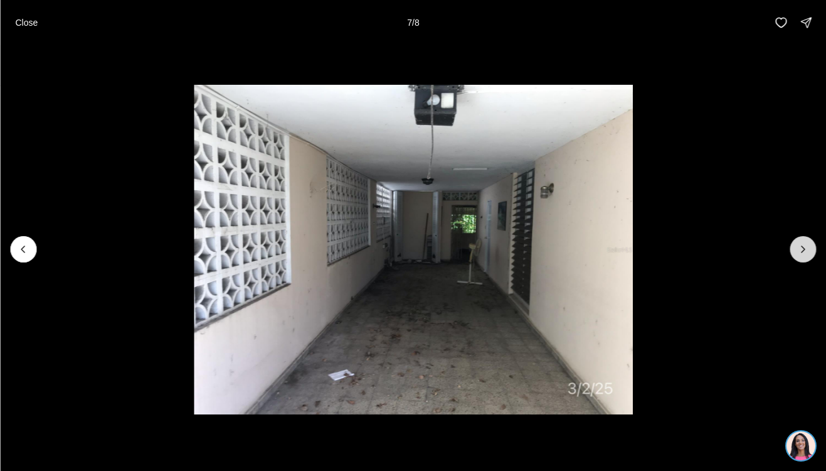
click at [801, 250] on icon "Next slide" at bounding box center [803, 249] width 13 height 13
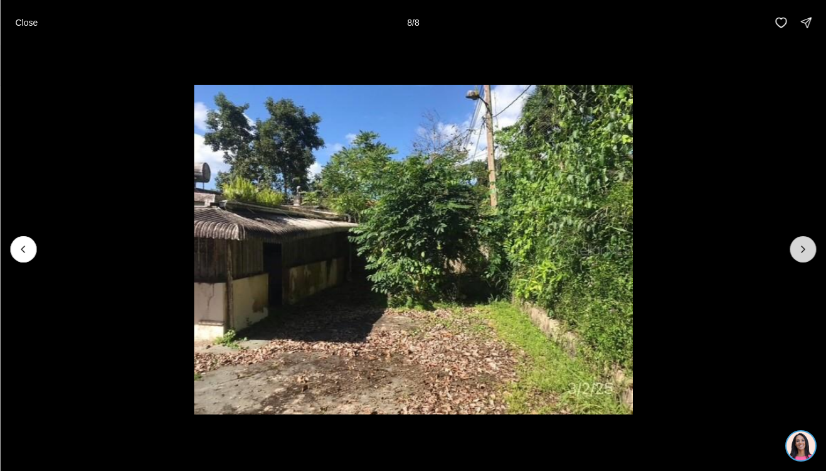
click at [801, 250] on div at bounding box center [803, 249] width 26 height 26
click at [33, 24] on p "Close" at bounding box center [26, 23] width 23 height 10
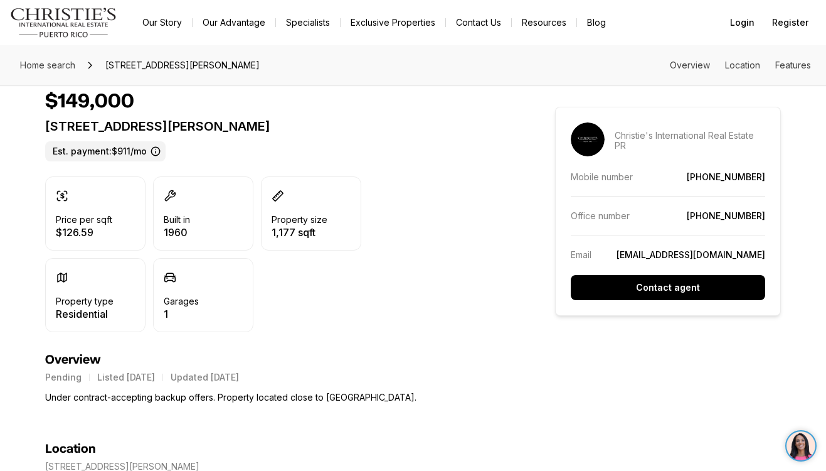
scroll to position [543, 0]
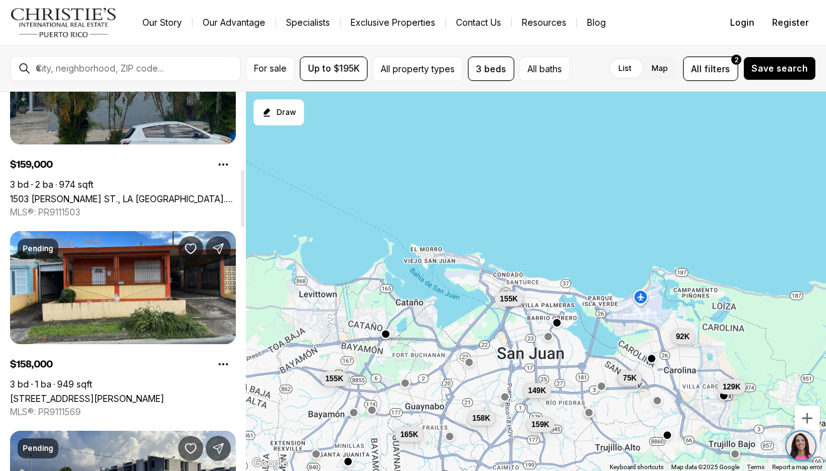
scroll to position [510, 0]
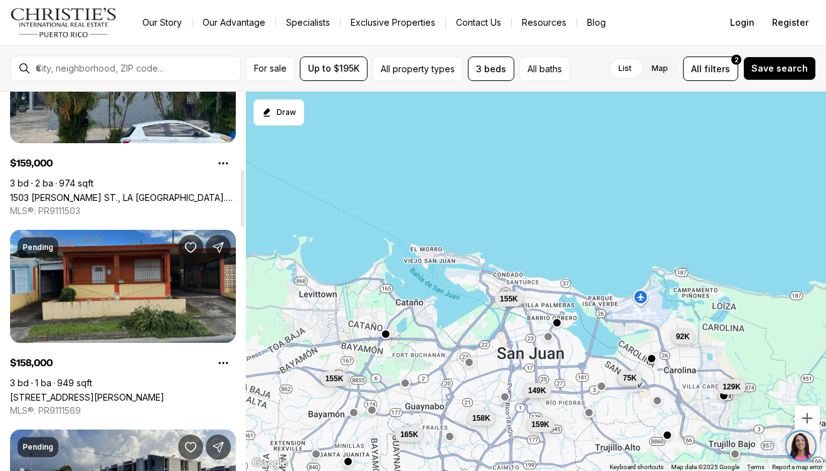
click at [164, 392] on link "[STREET_ADDRESS][PERSON_NAME]" at bounding box center [87, 397] width 154 height 11
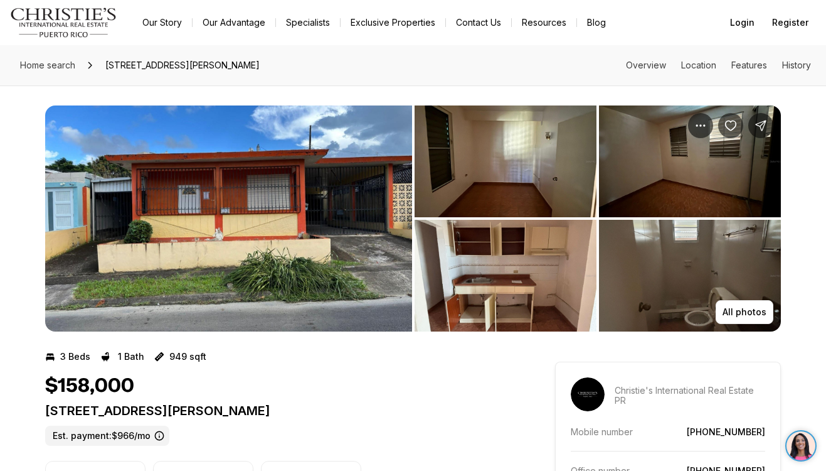
click at [556, 244] on img "View image gallery" at bounding box center [506, 276] width 182 height 112
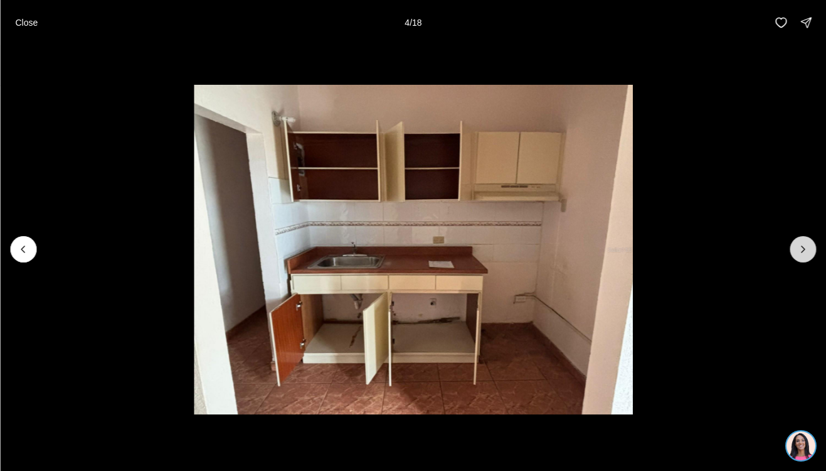
click at [813, 252] on button "Next slide" at bounding box center [803, 249] width 26 height 26
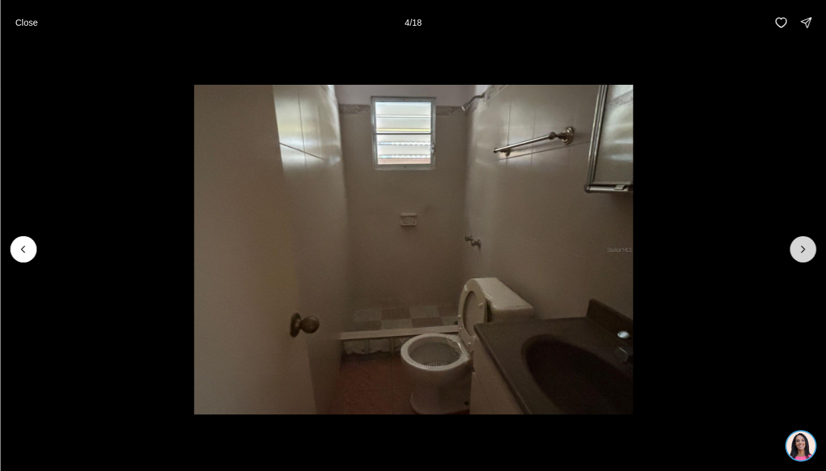
click at [813, 252] on button "Next slide" at bounding box center [803, 249] width 26 height 26
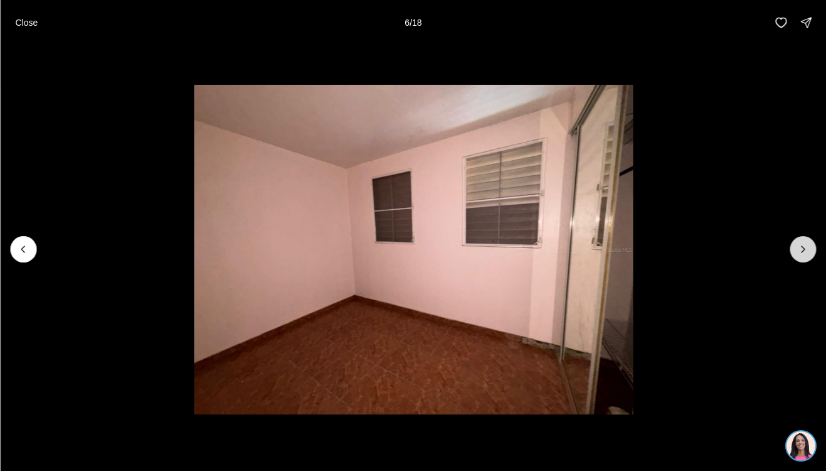
click at [813, 252] on button "Next slide" at bounding box center [803, 249] width 26 height 26
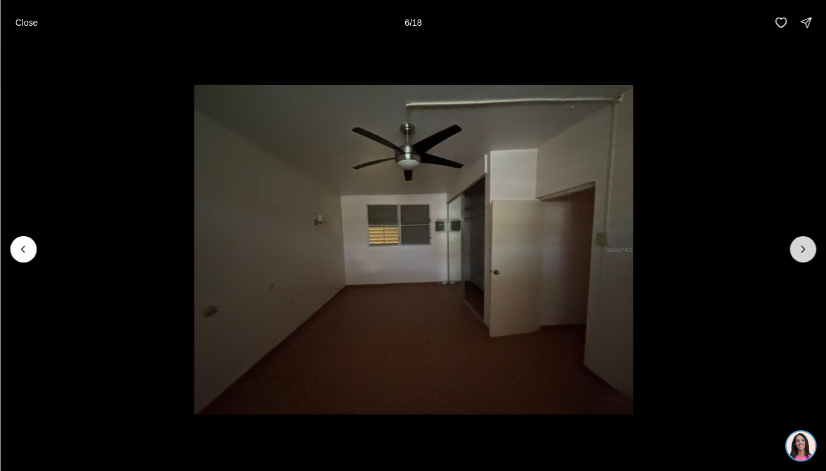
click at [813, 252] on button "Next slide" at bounding box center [803, 249] width 26 height 26
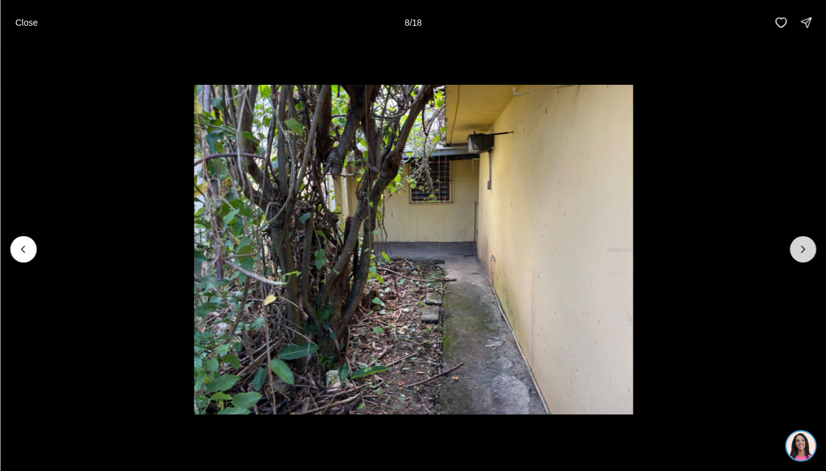
click at [813, 252] on button "Next slide" at bounding box center [803, 249] width 26 height 26
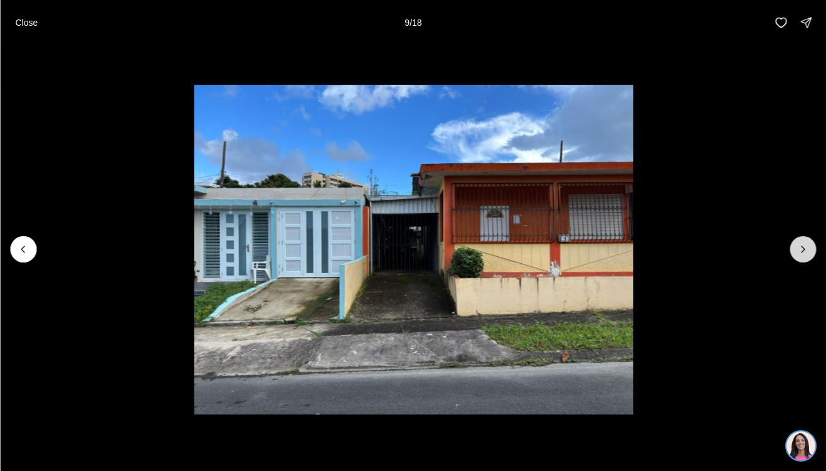
click at [813, 253] on button "Next slide" at bounding box center [803, 249] width 26 height 26
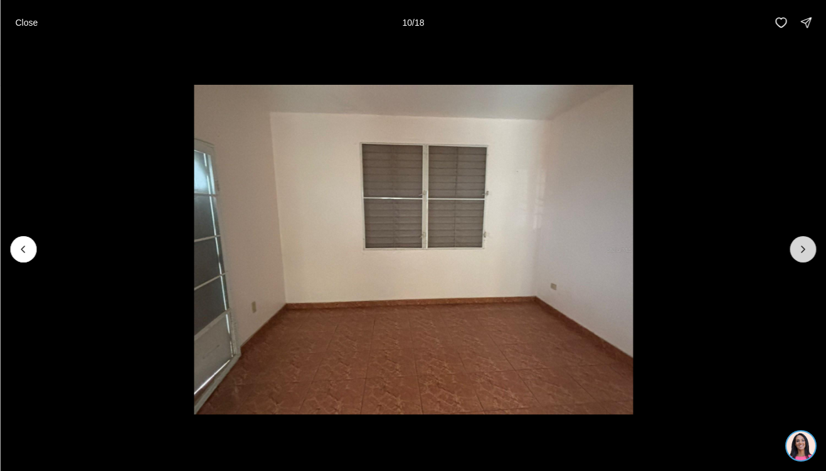
click at [800, 253] on icon "Next slide" at bounding box center [803, 249] width 13 height 13
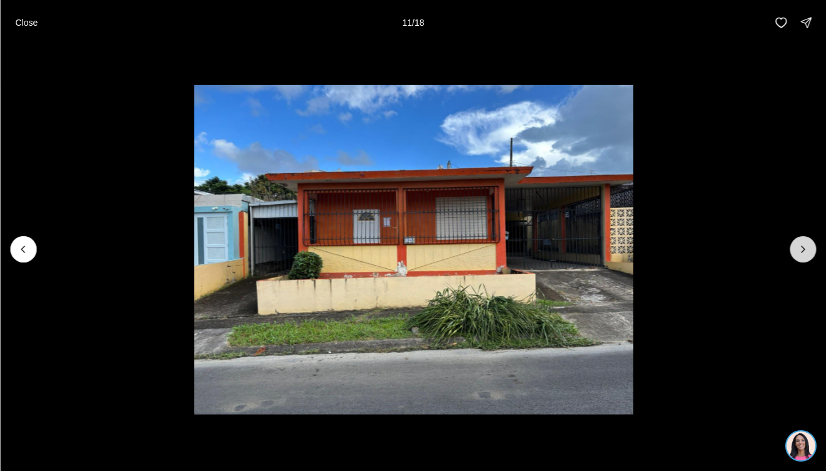
click at [801, 254] on icon "Next slide" at bounding box center [803, 249] width 13 height 13
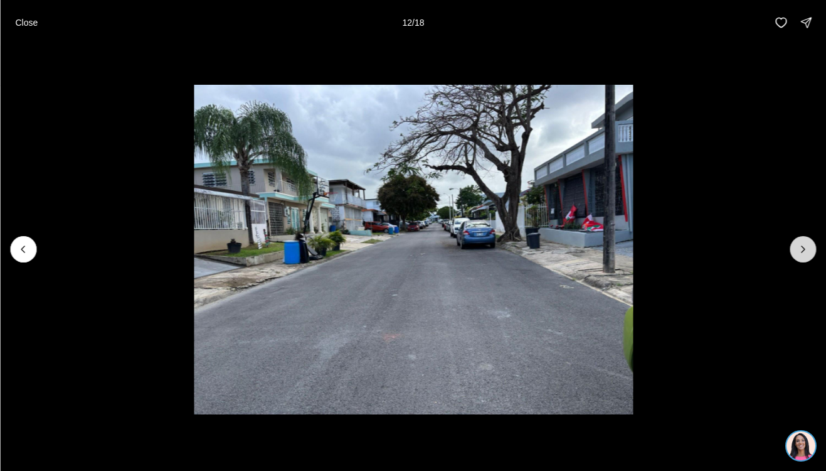
click at [801, 254] on icon "Next slide" at bounding box center [803, 249] width 13 height 13
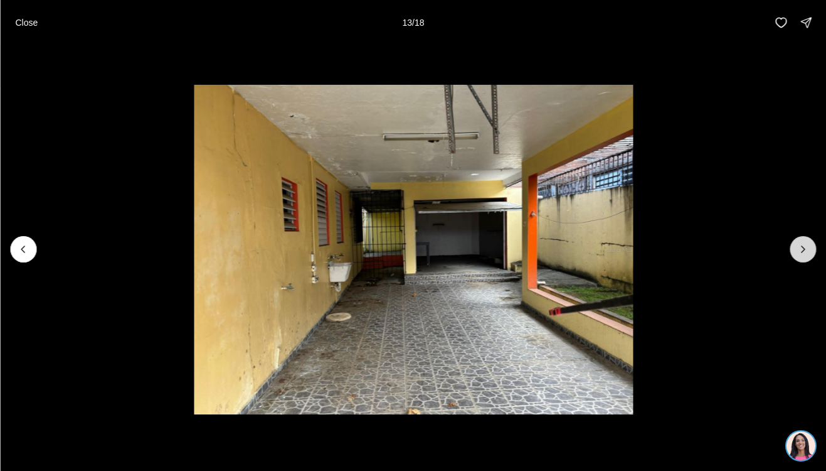
click at [801, 255] on icon "Next slide" at bounding box center [803, 249] width 13 height 13
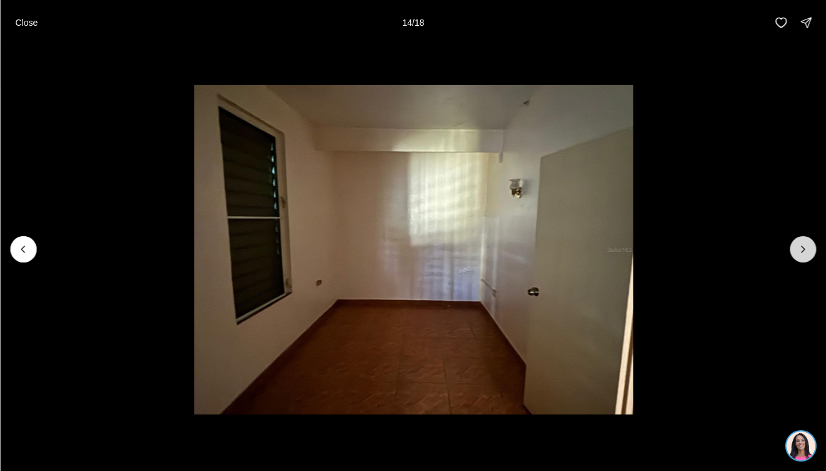
click at [801, 255] on icon "Next slide" at bounding box center [803, 249] width 13 height 13
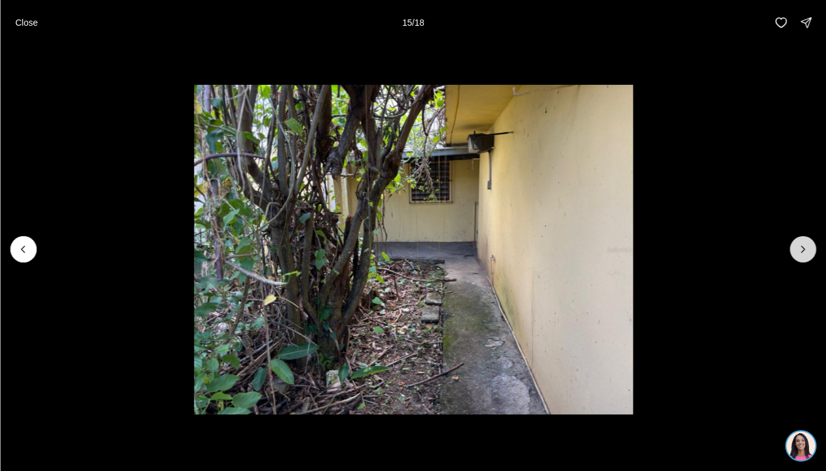
click at [801, 255] on icon "Next slide" at bounding box center [803, 249] width 13 height 13
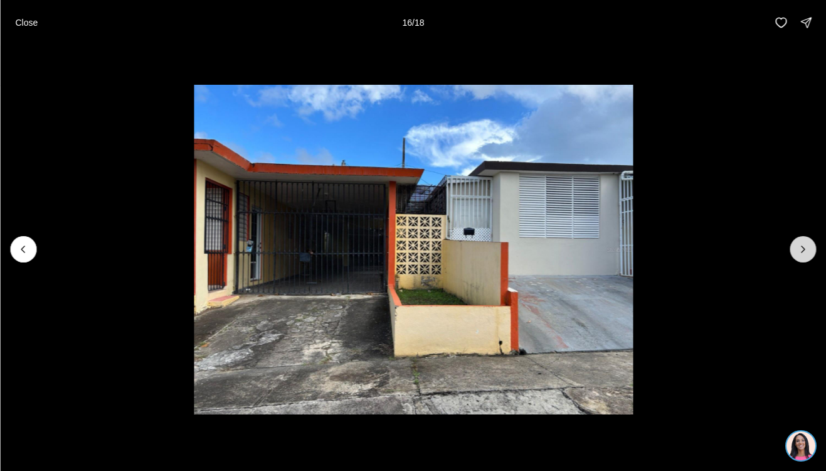
click at [801, 255] on icon "Next slide" at bounding box center [803, 249] width 13 height 13
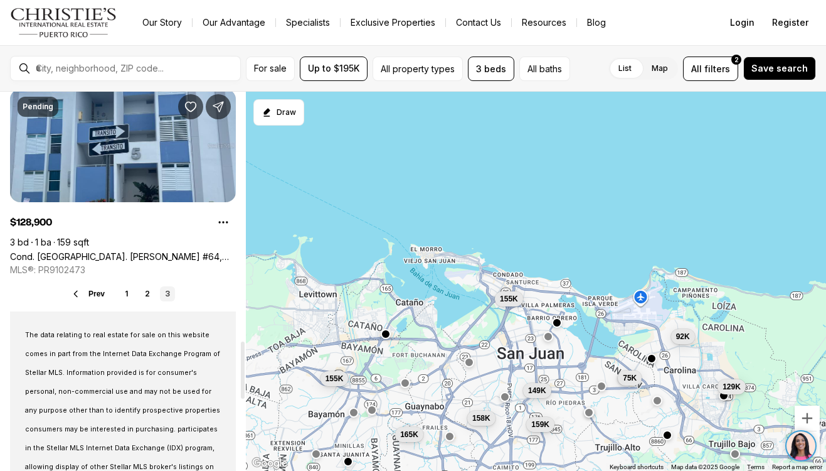
scroll to position [1650, 0]
